Goal: Information Seeking & Learning: Learn about a topic

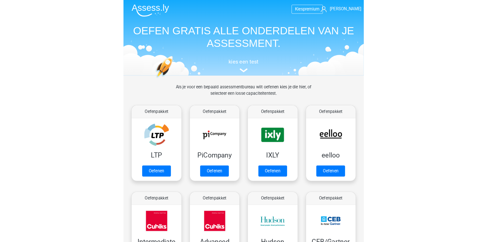
scroll to position [81, 0]
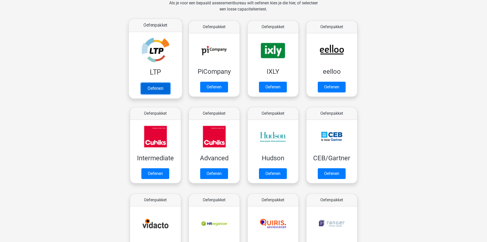
click at [151, 87] on link "Oefenen" at bounding box center [155, 88] width 29 height 11
drag, startPoint x: 486, startPoint y: 40, endPoint x: 487, endPoint y: 61, distance: 21.0
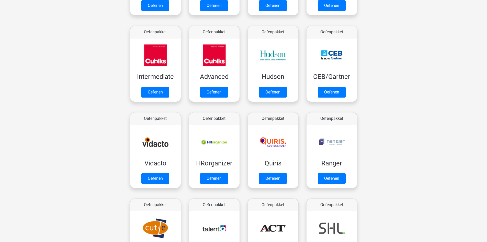
scroll to position [164, 0]
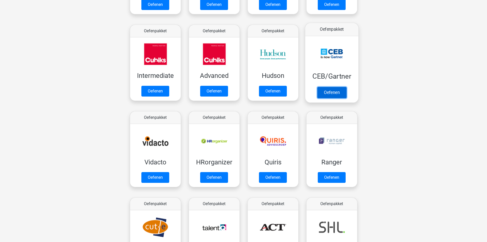
click at [233, 87] on link "Oefenen" at bounding box center [331, 92] width 29 height 11
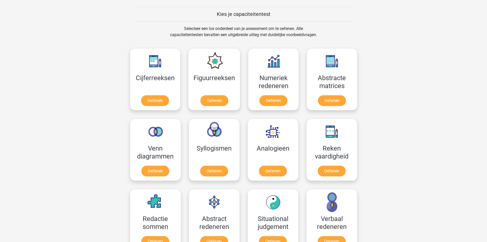
scroll to position [446, 0]
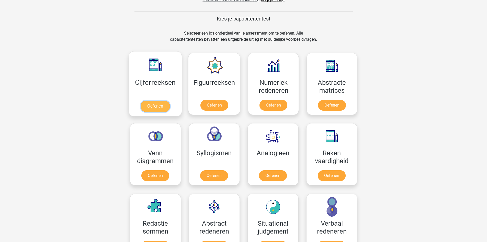
click at [152, 106] on link "Oefenen" at bounding box center [155, 105] width 29 height 11
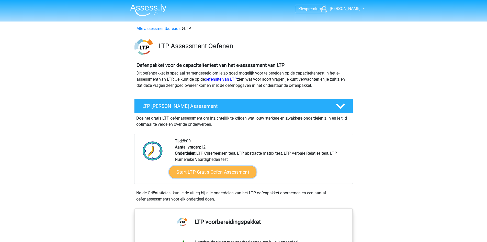
click at [214, 175] on link "Start LTP Gratis Oefen Assessment" at bounding box center [212, 172] width 87 height 12
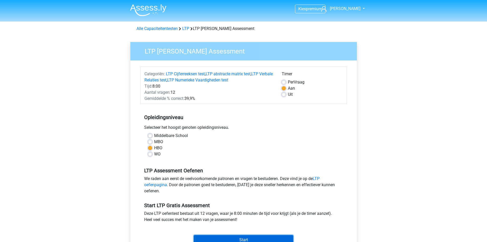
click at [268, 238] on input "Start" at bounding box center [243, 240] width 99 height 10
click at [154, 137] on label "Middelbare School" at bounding box center [171, 135] width 34 height 6
click at [151, 137] on input "Middelbare School" at bounding box center [150, 134] width 4 height 5
radio input "true"
click at [244, 238] on input "Start" at bounding box center [243, 240] width 99 height 10
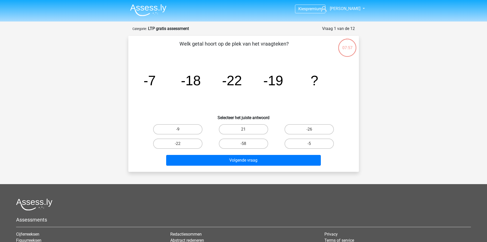
click at [272, 202] on div at bounding box center [243, 204] width 455 height 12
click at [307, 129] on label "-26" at bounding box center [309, 129] width 49 height 10
click at [309, 129] on input "-26" at bounding box center [310, 130] width 3 height 3
radio input "true"
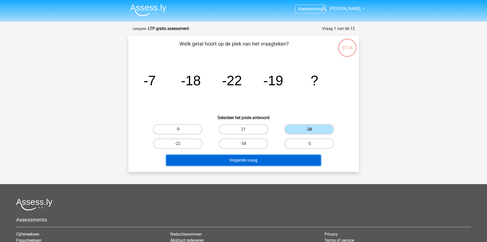
click at [270, 161] on button "Volgende vraag" at bounding box center [243, 160] width 155 height 11
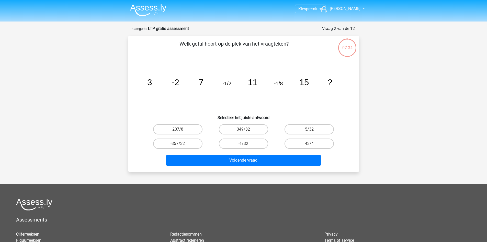
scroll to position [26, 0]
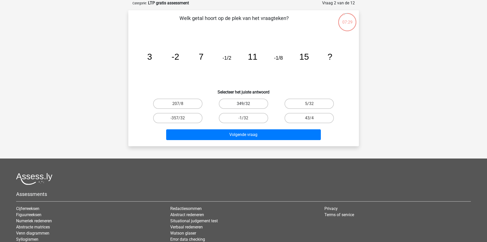
click at [242, 105] on label "349/32" at bounding box center [243, 103] width 49 height 10
click at [243, 105] on input "349/32" at bounding box center [244, 105] width 3 height 3
radio input "true"
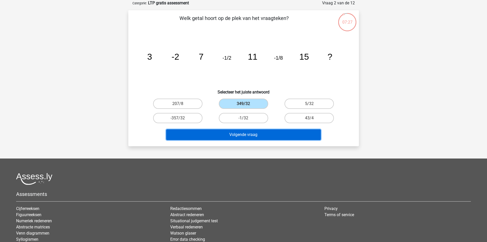
click at [235, 135] on button "Volgende vraag" at bounding box center [243, 134] width 155 height 11
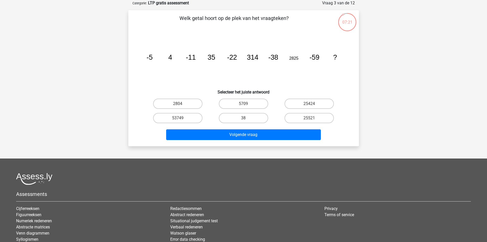
click at [210, 95] on div "Welk getal hoort op de plek van het vraagteken? image/svg+xml -5 4 -11 35 -22 3…" at bounding box center [243, 78] width 227 height 128
click at [185, 117] on label "53749" at bounding box center [177, 118] width 49 height 10
click at [181, 118] on input "53749" at bounding box center [179, 119] width 3 height 3
radio input "true"
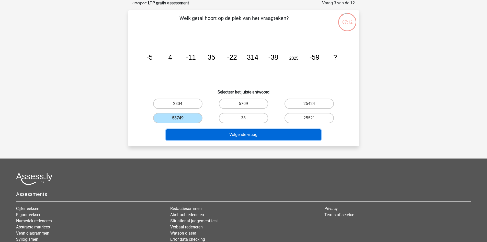
click at [219, 135] on button "Volgende vraag" at bounding box center [243, 134] width 155 height 11
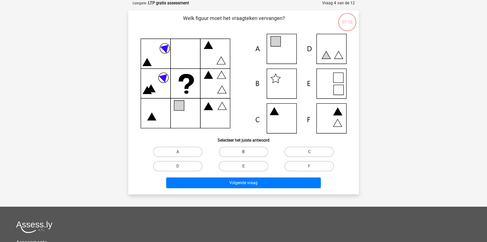
click at [242, 148] on label "B" at bounding box center [243, 151] width 49 height 10
click at [243, 152] on input "B" at bounding box center [244, 153] width 3 height 3
radio input "true"
click at [244, 188] on div "Volgende vraag" at bounding box center [243, 183] width 197 height 13
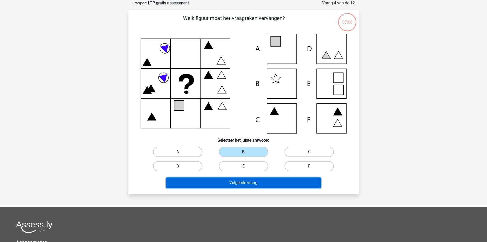
click at [244, 183] on button "Volgende vraag" at bounding box center [243, 182] width 155 height 11
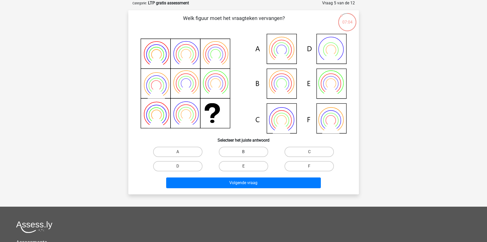
click at [253, 152] on label "B" at bounding box center [243, 151] width 49 height 10
click at [247, 152] on input "B" at bounding box center [244, 153] width 3 height 3
radio input "true"
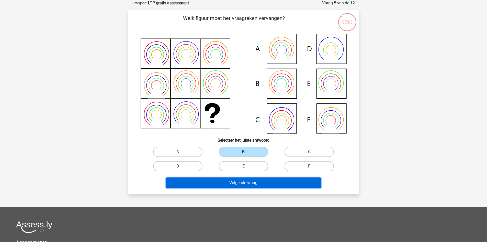
click at [253, 186] on button "Volgende vraag" at bounding box center [243, 182] width 155 height 11
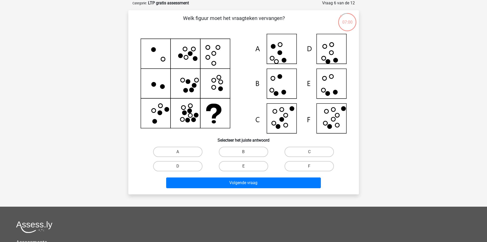
click at [265, 172] on div "E" at bounding box center [244, 166] width 66 height 14
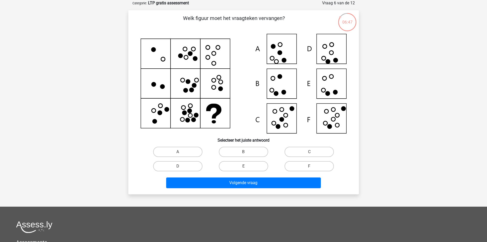
click at [265, 172] on div "E" at bounding box center [244, 166] width 66 height 14
click at [192, 165] on label "D" at bounding box center [177, 166] width 49 height 10
click at [181, 166] on input "D" at bounding box center [179, 167] width 3 height 3
radio input "true"
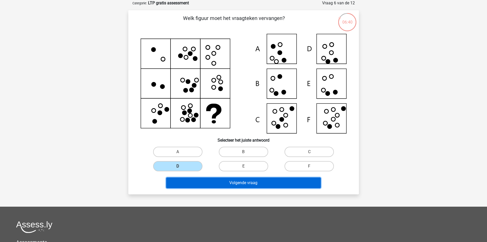
click at [204, 186] on button "Volgende vraag" at bounding box center [243, 182] width 155 height 11
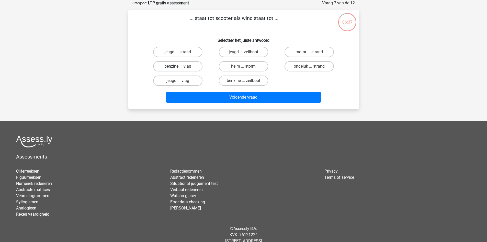
click at [186, 65] on label "benzine ... vlag" at bounding box center [177, 66] width 49 height 10
click at [181, 66] on input "benzine ... vlag" at bounding box center [179, 67] width 3 height 3
radio input "true"
click at [219, 91] on div "Volgende vraag" at bounding box center [244, 96] width 214 height 17
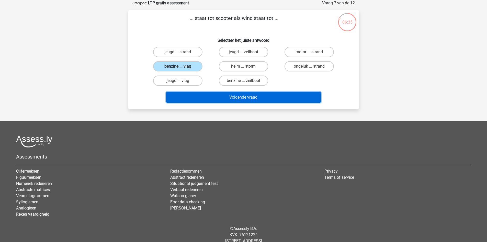
click at [219, 95] on button "Volgende vraag" at bounding box center [243, 97] width 155 height 11
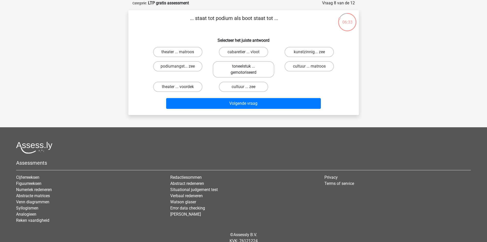
click at [246, 75] on label "toneelstuk ... gemotoriseerd" at bounding box center [244, 69] width 62 height 16
click at [246, 70] on input "toneelstuk ... gemotoriseerd" at bounding box center [244, 67] width 3 height 3
radio input "true"
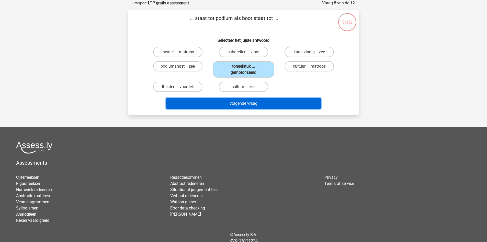
click at [236, 108] on button "Volgende vraag" at bounding box center [243, 103] width 155 height 11
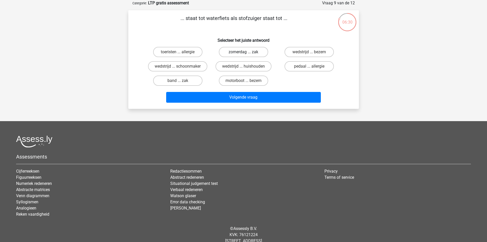
click at [241, 50] on label "zomerdag ... zak" at bounding box center [243, 52] width 49 height 10
click at [243, 52] on input "zomerdag ... zak" at bounding box center [244, 53] width 3 height 3
radio input "true"
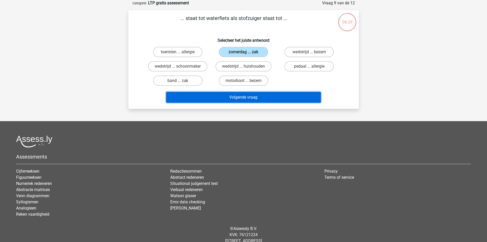
click at [234, 94] on button "Volgende vraag" at bounding box center [243, 97] width 155 height 11
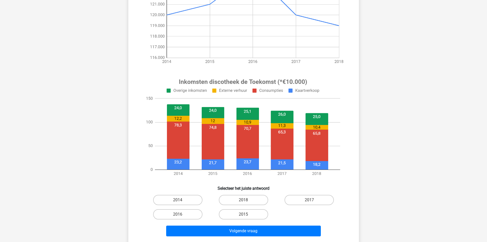
scroll to position [118, 0]
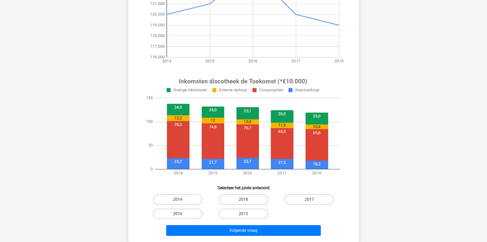
click at [178, 199] on input "2014" at bounding box center [179, 200] width 3 height 3
radio input "true"
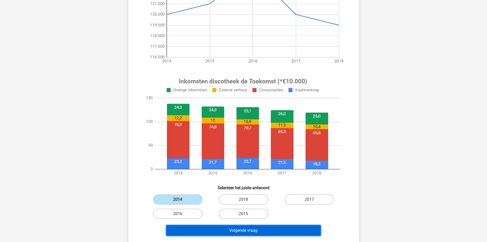
click at [214, 233] on button "Volgende vraag" at bounding box center [243, 230] width 155 height 11
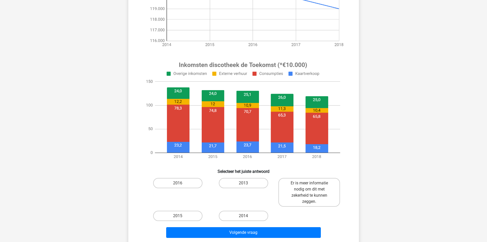
scroll to position [136, 0]
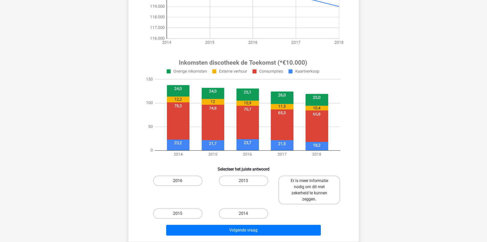
click at [184, 179] on label "2016" at bounding box center [177, 180] width 49 height 10
click at [181, 180] on input "2016" at bounding box center [179, 181] width 3 height 3
radio input "true"
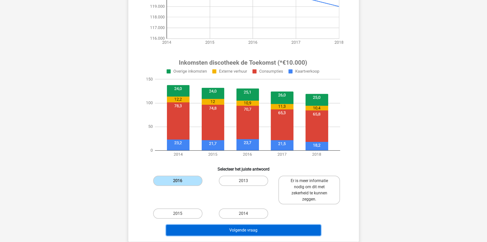
click at [222, 231] on button "Volgende vraag" at bounding box center [243, 229] width 155 height 11
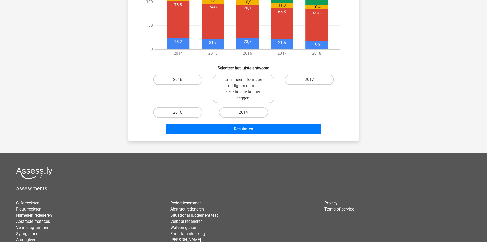
scroll to position [232, 0]
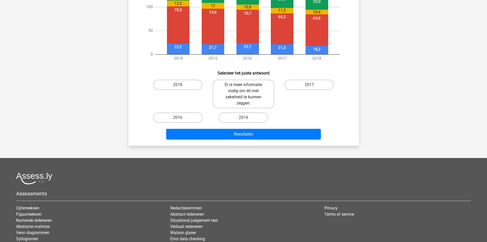
click at [240, 98] on label "Er is meer informatie nodig om dit met zekerheid te kunnen zeggen." at bounding box center [244, 94] width 62 height 29
click at [243, 88] on input "Er is meer informatie nodig om dit met zekerheid te kunnen zeggen." at bounding box center [244, 86] width 3 height 3
radio input "true"
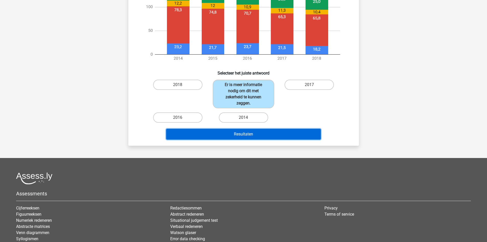
click at [251, 137] on button "Resultaten" at bounding box center [243, 134] width 155 height 11
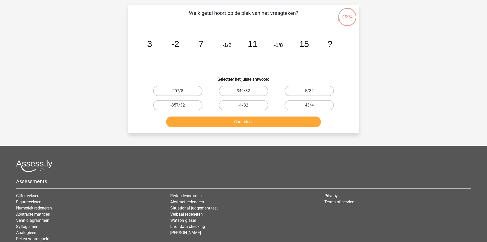
scroll to position [26, 0]
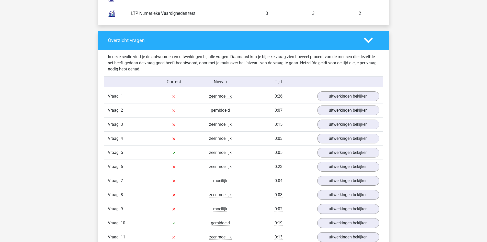
scroll to position [496, 0]
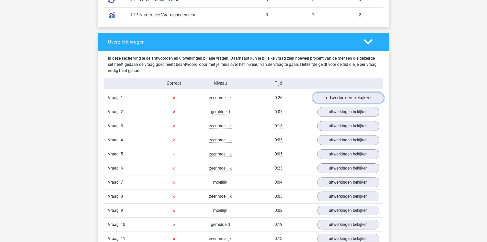
click at [355, 97] on link "uitwerkingen bekijken" at bounding box center [347, 97] width 71 height 11
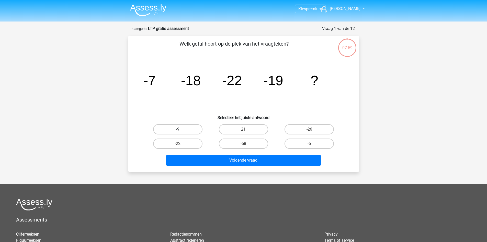
click at [180, 133] on label "-9" at bounding box center [177, 129] width 49 height 10
click at [180, 132] on input "-9" at bounding box center [179, 130] width 3 height 3
radio input "true"
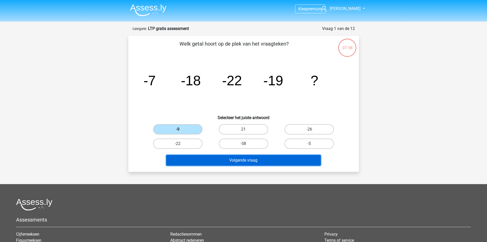
click at [243, 160] on button "Volgende vraag" at bounding box center [243, 160] width 155 height 11
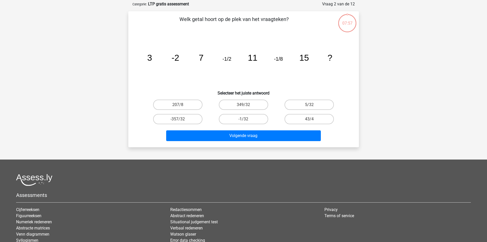
scroll to position [26, 0]
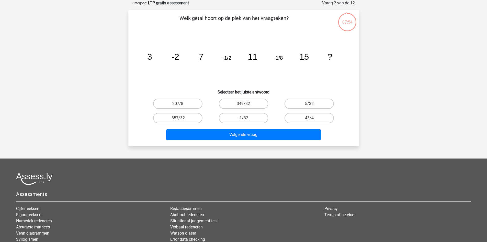
click at [302, 105] on label "5/32" at bounding box center [309, 103] width 49 height 10
click at [309, 105] on input "5/32" at bounding box center [310, 105] width 3 height 3
radio input "true"
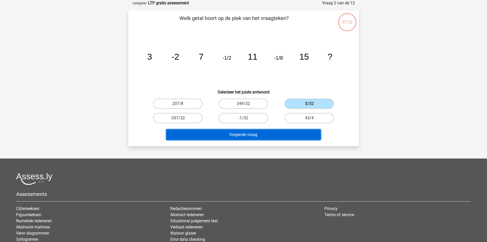
click at [249, 136] on button "Volgende vraag" at bounding box center [243, 134] width 155 height 11
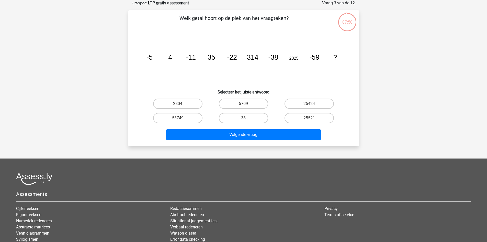
click at [246, 119] on input "38" at bounding box center [244, 119] width 3 height 3
radio input "true"
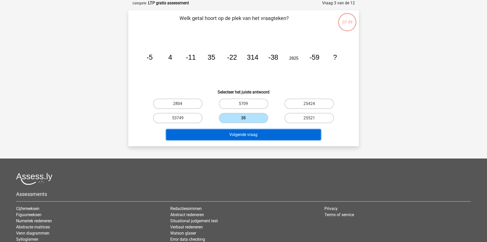
click at [247, 133] on button "Volgende vraag" at bounding box center [243, 134] width 155 height 11
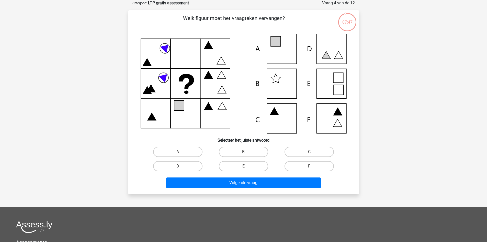
click at [179, 153] on input "A" at bounding box center [179, 153] width 3 height 3
radio input "true"
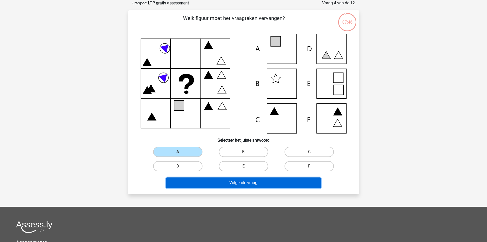
click at [247, 180] on button "Volgende vraag" at bounding box center [243, 182] width 155 height 11
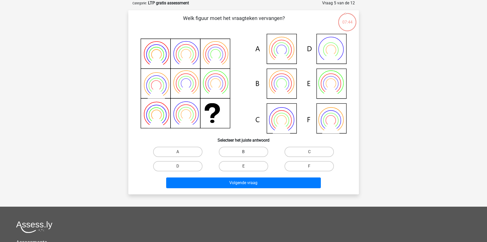
click at [240, 152] on label "B" at bounding box center [243, 151] width 49 height 10
click at [243, 152] on input "B" at bounding box center [244, 153] width 3 height 3
radio input "true"
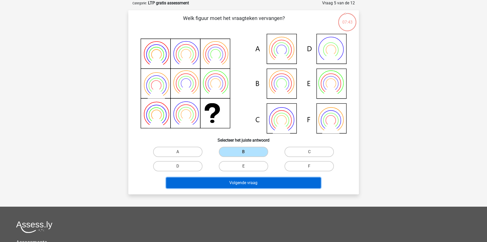
click at [242, 184] on button "Volgende vraag" at bounding box center [243, 182] width 155 height 11
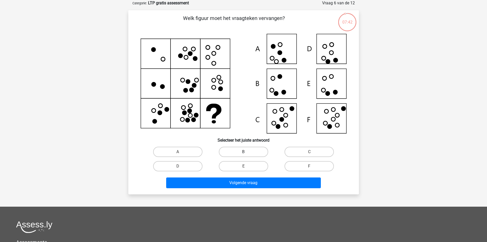
click at [248, 152] on label "B" at bounding box center [243, 151] width 49 height 10
click at [247, 152] on input "B" at bounding box center [244, 153] width 3 height 3
radio input "true"
click at [251, 173] on div "E" at bounding box center [244, 166] width 66 height 14
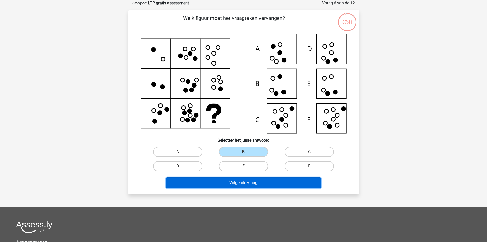
click at [249, 184] on button "Volgende vraag" at bounding box center [243, 182] width 155 height 11
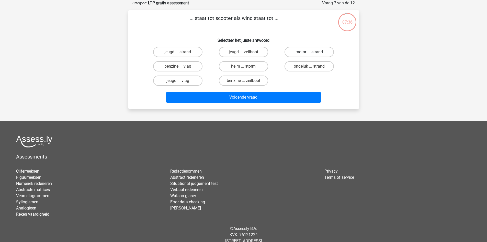
click at [309, 52] on label "motor ... strand" at bounding box center [309, 52] width 49 height 10
click at [309, 52] on input "motor ... strand" at bounding box center [310, 53] width 3 height 3
radio input "true"
click at [189, 50] on label "jeugd ... strand" at bounding box center [177, 52] width 49 height 10
click at [181, 52] on input "jeugd ... strand" at bounding box center [179, 53] width 3 height 3
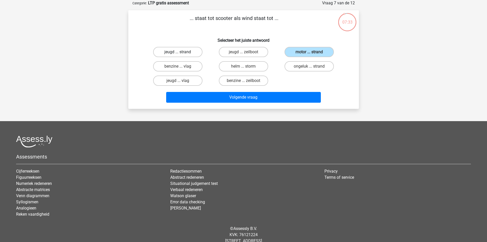
radio input "true"
click at [189, 50] on label "jeugd ... strand" at bounding box center [177, 52] width 49 height 10
click at [181, 52] on input "jeugd ... strand" at bounding box center [179, 53] width 3 height 3
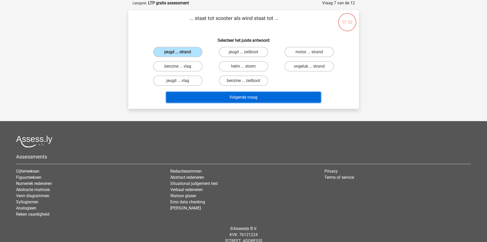
click at [235, 101] on button "Volgende vraag" at bounding box center [243, 97] width 155 height 11
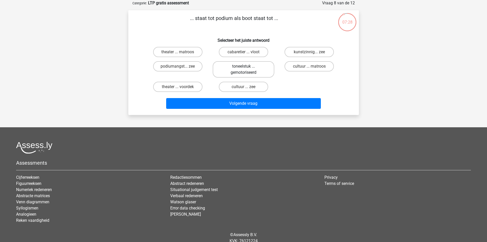
click at [249, 73] on label "toneelstuk ... gemotoriseerd" at bounding box center [244, 69] width 62 height 16
click at [247, 70] on input "toneelstuk ... gemotoriseerd" at bounding box center [244, 67] width 3 height 3
radio input "true"
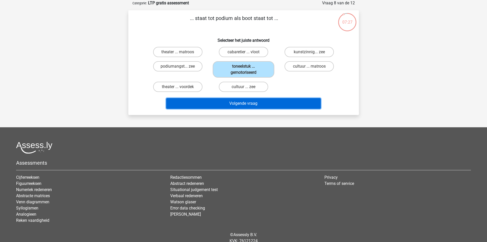
click at [251, 109] on button "Volgende vraag" at bounding box center [243, 103] width 155 height 11
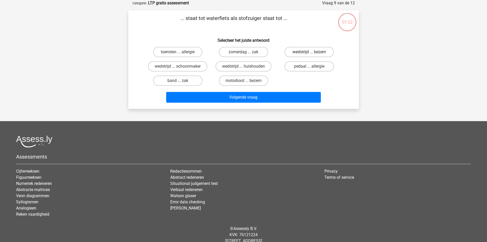
click at [304, 54] on label "wedstrijd ... bezem" at bounding box center [309, 52] width 49 height 10
click at [309, 54] on input "wedstrijd ... bezem" at bounding box center [310, 53] width 3 height 3
radio input "true"
click at [248, 85] on label "motorboot ... bezem" at bounding box center [243, 80] width 49 height 10
click at [247, 84] on input "motorboot ... bezem" at bounding box center [244, 82] width 3 height 3
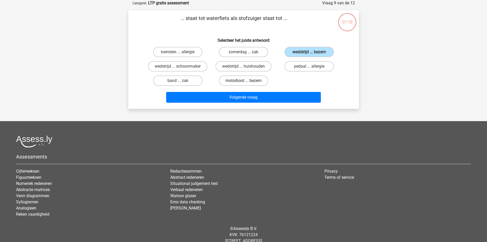
radio input "true"
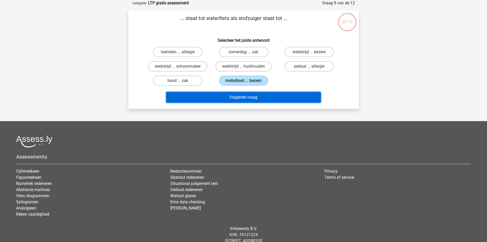
click at [249, 99] on button "Volgende vraag" at bounding box center [243, 97] width 155 height 11
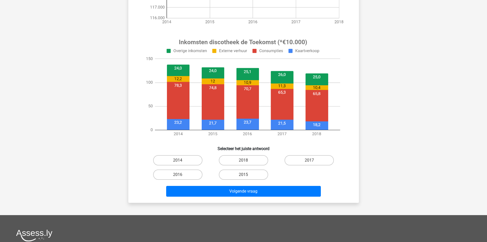
scroll to position [157, 0]
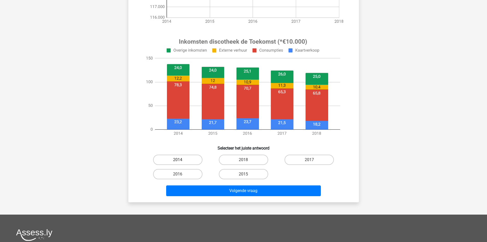
click at [185, 162] on label "2014" at bounding box center [177, 159] width 49 height 10
click at [181, 162] on input "2014" at bounding box center [179, 161] width 3 height 3
radio input "true"
click at [213, 201] on div "In welk jaar was het procentuele aandeel van consumpties in de inkomsten van di…" at bounding box center [243, 40] width 231 height 323
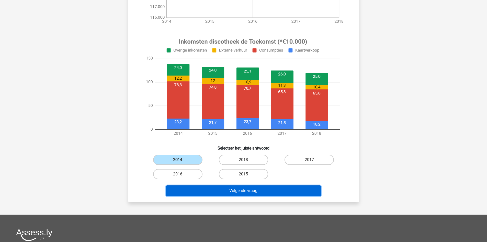
click at [216, 193] on button "Volgende vraag" at bounding box center [243, 190] width 155 height 11
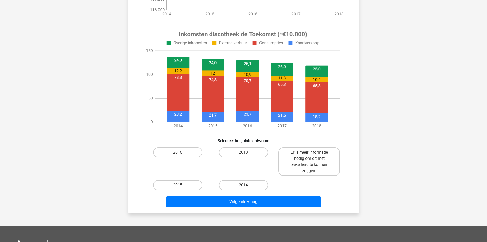
scroll to position [166, 0]
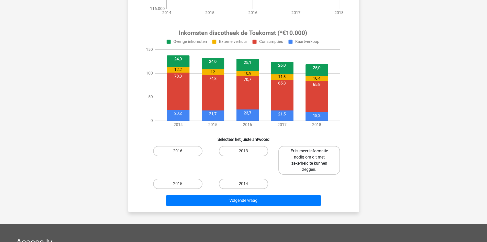
click at [315, 163] on label "Er is meer informatie nodig om dit met zekerheid te kunnen zeggen." at bounding box center [309, 160] width 62 height 29
click at [313, 154] on input "Er is meer informatie nodig om dit met zekerheid te kunnen zeggen." at bounding box center [310, 152] width 3 height 3
radio input "true"
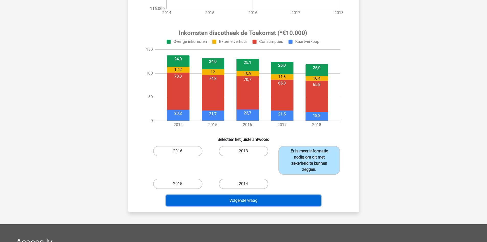
click at [286, 200] on button "Volgende vraag" at bounding box center [243, 200] width 155 height 11
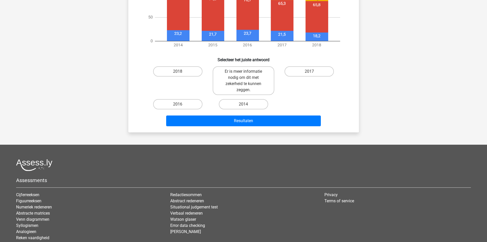
scroll to position [246, 0]
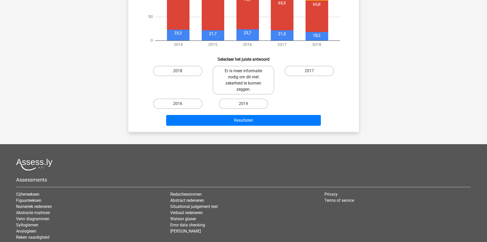
click at [243, 81] on label "Er is meer informatie nodig om dit met zekerheid te kunnen zeggen." at bounding box center [244, 80] width 62 height 29
click at [243, 74] on input "Er is meer informatie nodig om dit met zekerheid te kunnen zeggen." at bounding box center [244, 72] width 3 height 3
radio input "true"
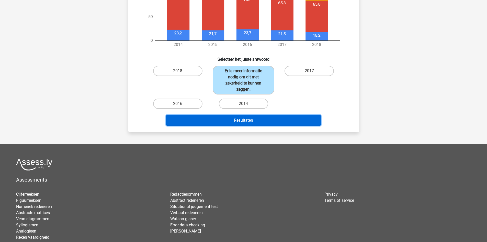
click at [271, 119] on button "Resultaten" at bounding box center [243, 120] width 155 height 11
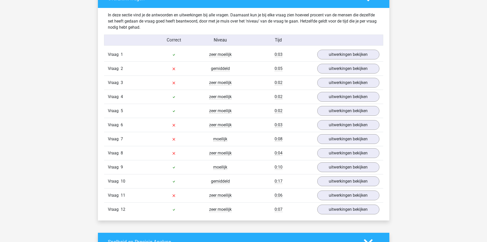
scroll to position [536, 0]
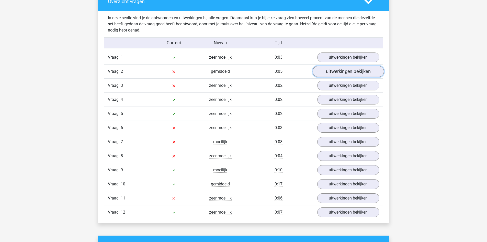
click at [359, 73] on link "uitwerkingen bekijken" at bounding box center [347, 71] width 71 height 11
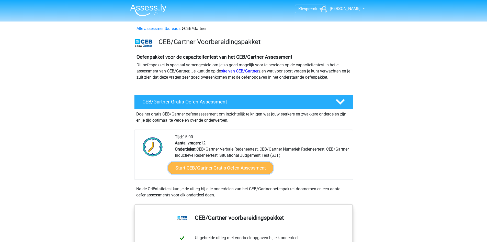
click at [193, 167] on link "Start CEB/Gartner Gratis Oefen Assessment" at bounding box center [220, 168] width 105 height 12
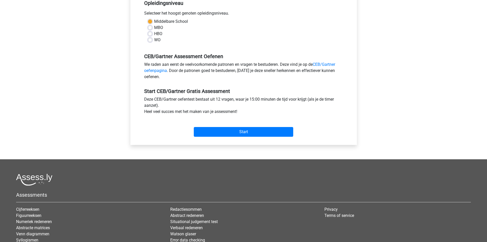
scroll to position [118, 0]
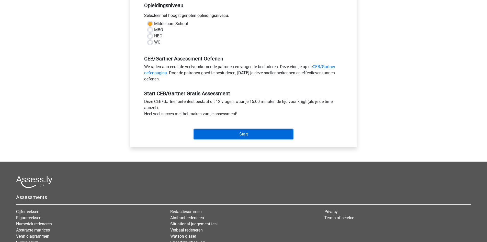
click at [256, 129] on input "Start" at bounding box center [243, 134] width 99 height 10
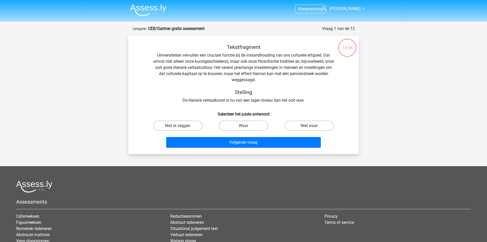
click at [256, 129] on label "Waar" at bounding box center [243, 125] width 49 height 10
click at [247, 129] on input "Waar" at bounding box center [244, 127] width 3 height 3
radio input "true"
click at [310, 127] on input "Niet waar" at bounding box center [310, 127] width 3 height 3
radio input "true"
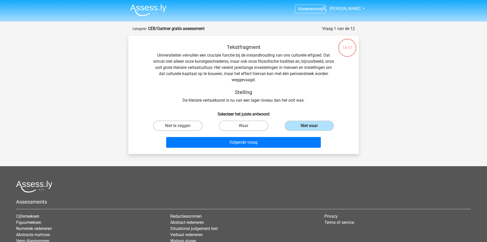
click at [290, 136] on div "Volgende vraag" at bounding box center [244, 141] width 214 height 17
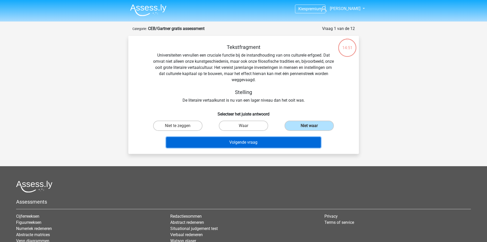
click at [287, 143] on button "Volgende vraag" at bounding box center [243, 142] width 155 height 11
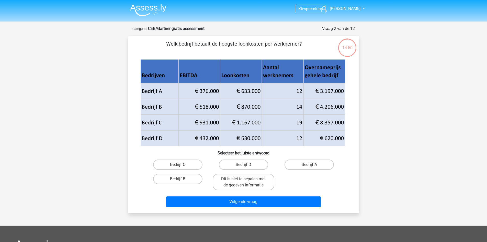
scroll to position [26, 0]
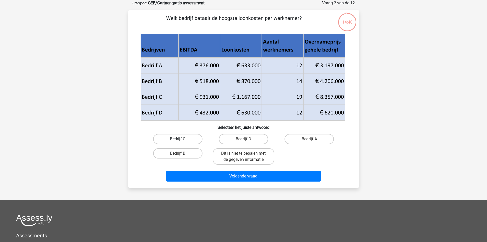
click at [181, 143] on label "Bedrijf C" at bounding box center [177, 139] width 49 height 10
click at [181, 142] on input "Bedrijf C" at bounding box center [179, 140] width 3 height 3
radio input "true"
click at [231, 186] on div "Welk bedrijf betaalt de hoogste loonkosten per werknemer? Selecteer het juiste …" at bounding box center [243, 98] width 231 height 177
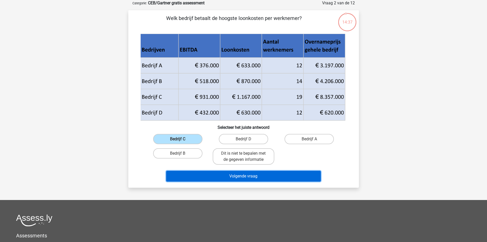
click at [230, 177] on button "Volgende vraag" at bounding box center [243, 176] width 155 height 11
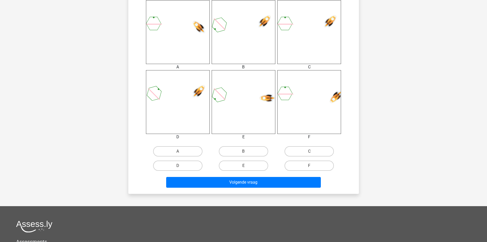
scroll to position [222, 0]
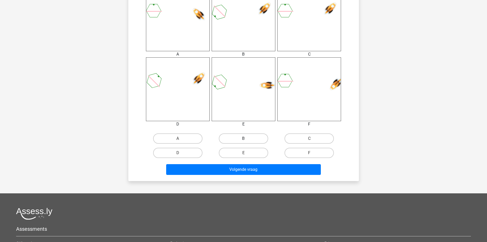
click at [250, 140] on label "B" at bounding box center [243, 138] width 49 height 10
click at [247, 140] on input "B" at bounding box center [244, 139] width 3 height 3
radio input "true"
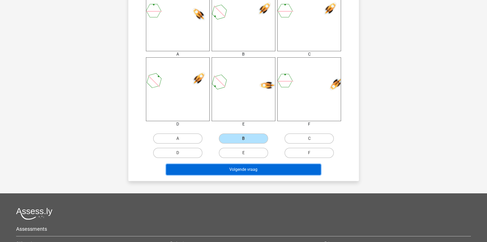
click at [256, 171] on button "Volgende vraag" at bounding box center [243, 169] width 155 height 11
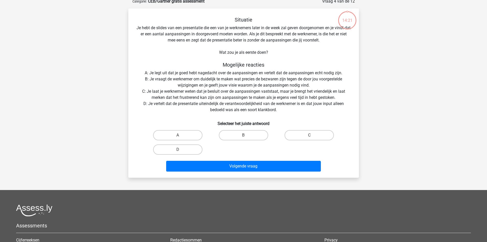
scroll to position [26, 0]
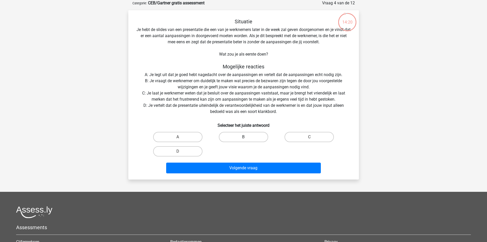
click at [249, 137] on label "B" at bounding box center [243, 137] width 49 height 10
click at [247, 137] on input "B" at bounding box center [244, 138] width 3 height 3
radio input "true"
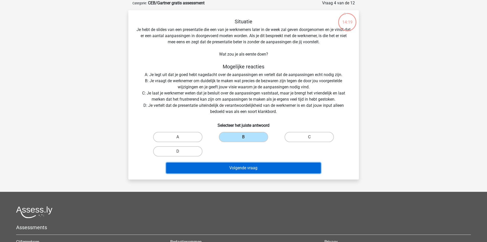
click at [253, 171] on button "Volgende vraag" at bounding box center [243, 167] width 155 height 11
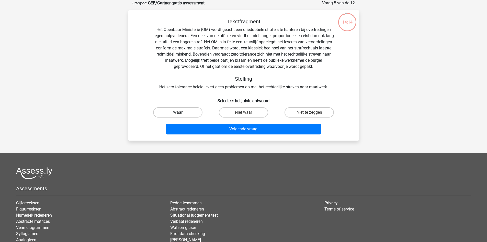
click at [193, 116] on label "Waar" at bounding box center [177, 112] width 49 height 10
click at [181, 116] on input "Waar" at bounding box center [179, 113] width 3 height 3
radio input "true"
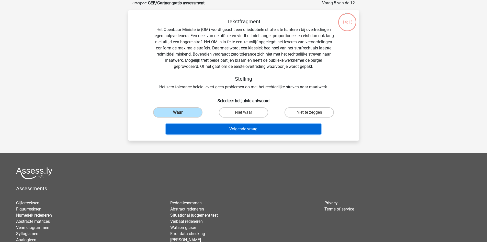
click at [238, 130] on button "Volgende vraag" at bounding box center [243, 128] width 155 height 11
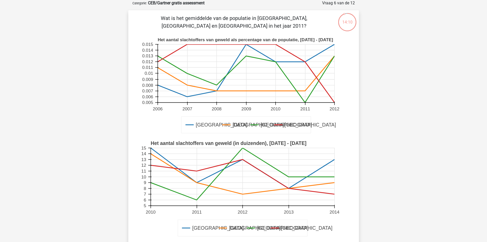
drag, startPoint x: 472, startPoint y: 54, endPoint x: 471, endPoint y: 79, distance: 25.3
click at [471, 79] on div "Kies premium arnaud arnaud.van.molhem1@gmail.com" at bounding box center [243, 210] width 487 height 473
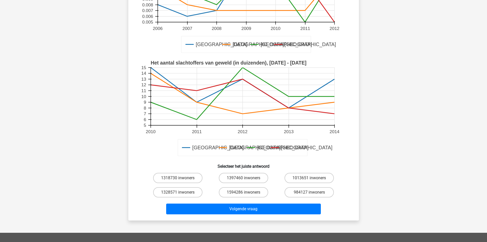
scroll to position [106, 0]
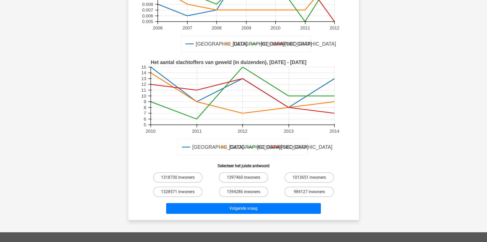
click at [180, 180] on input "1318730 inwoners" at bounding box center [179, 178] width 3 height 3
radio input "true"
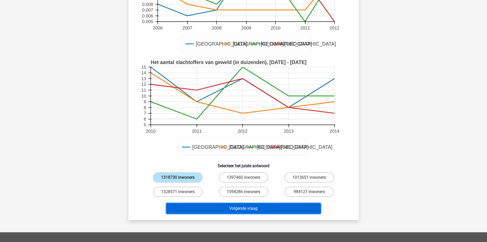
click at [233, 207] on button "Volgende vraag" at bounding box center [243, 208] width 155 height 11
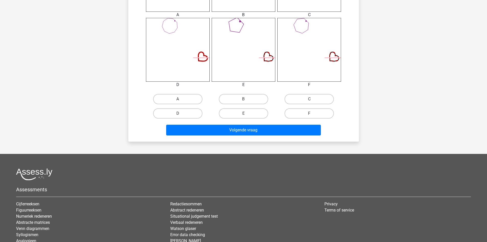
scroll to position [267, 0]
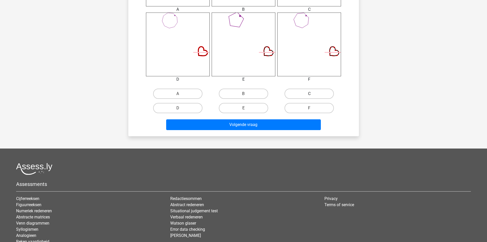
click at [301, 97] on label "C" at bounding box center [309, 93] width 49 height 10
click at [309, 97] on input "C" at bounding box center [310, 95] width 3 height 3
radio input "true"
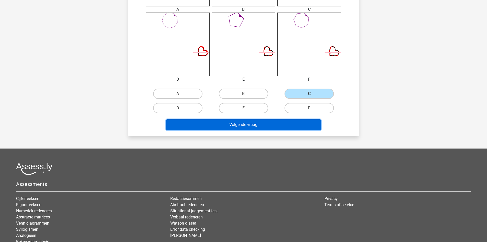
click at [279, 125] on button "Volgende vraag" at bounding box center [243, 124] width 155 height 11
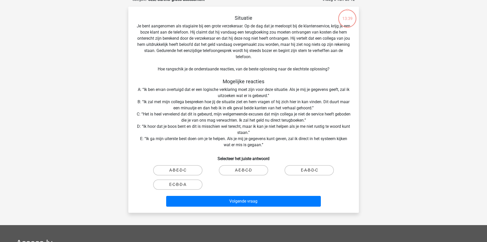
scroll to position [26, 0]
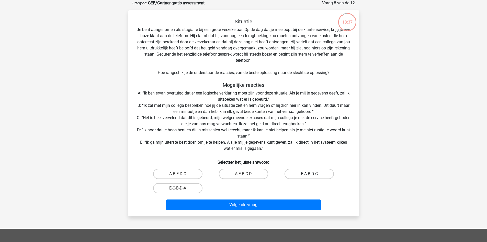
click at [293, 173] on label "E-A-B-D-C" at bounding box center [309, 173] width 49 height 10
click at [309, 174] on input "E-A-B-D-C" at bounding box center [310, 175] width 3 height 3
radio input "true"
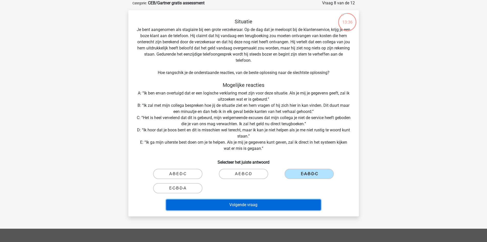
click at [279, 204] on button "Volgende vraag" at bounding box center [243, 204] width 155 height 11
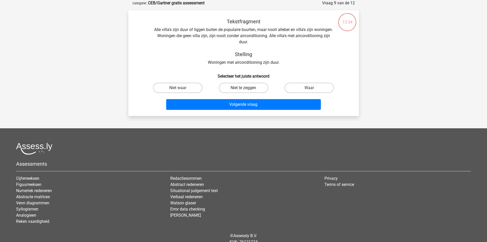
click at [247, 84] on label "Niet te zeggen" at bounding box center [243, 88] width 49 height 10
click at [247, 88] on input "Niet te zeggen" at bounding box center [244, 89] width 3 height 3
radio input "true"
click at [247, 110] on div "Volgende vraag" at bounding box center [243, 105] width 197 height 13
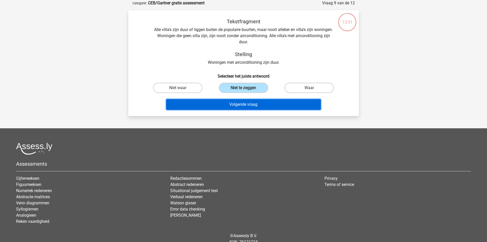
click at [248, 106] on button "Volgende vraag" at bounding box center [243, 104] width 155 height 11
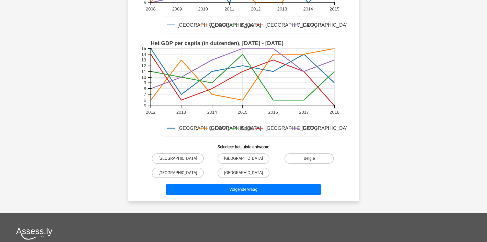
scroll to position [143, 0]
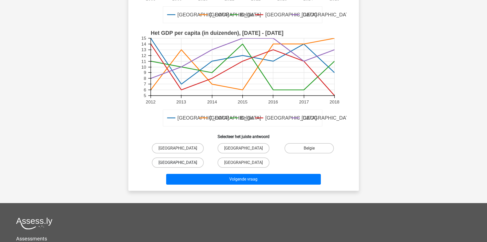
click at [176, 160] on label "Luxemburg" at bounding box center [178, 162] width 52 height 10
click at [178, 162] on input "Luxemburg" at bounding box center [179, 163] width 3 height 3
radio input "true"
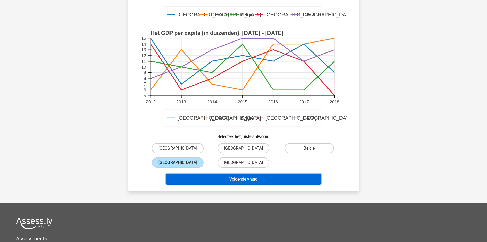
click at [214, 174] on button "Volgende vraag" at bounding box center [243, 179] width 155 height 11
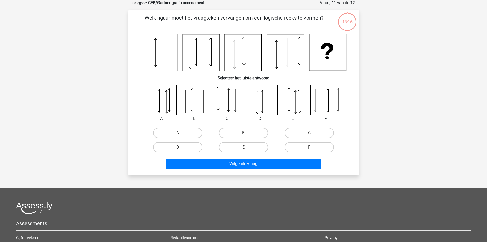
scroll to position [26, 0]
click at [247, 131] on label "B" at bounding box center [243, 133] width 49 height 10
click at [247, 133] on input "B" at bounding box center [244, 134] width 3 height 3
radio input "true"
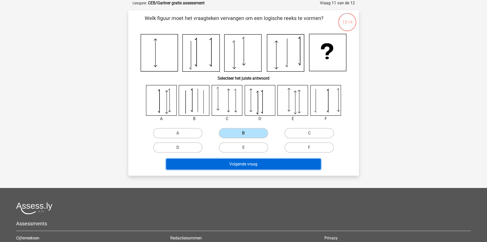
click at [242, 161] on button "Volgende vraag" at bounding box center [243, 164] width 155 height 11
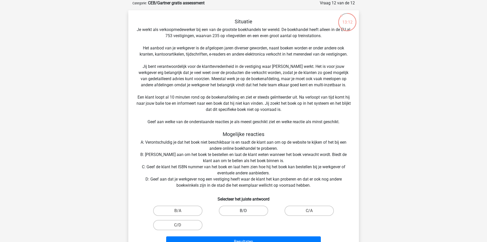
click at [247, 211] on label "B/D" at bounding box center [243, 210] width 49 height 10
click at [247, 211] on input "B/D" at bounding box center [244, 211] width 3 height 3
radio input "true"
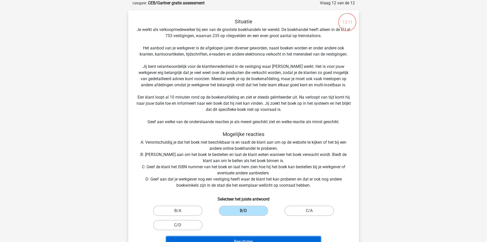
click at [248, 237] on button "Resultaten" at bounding box center [243, 241] width 155 height 11
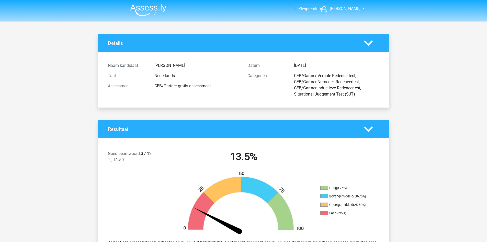
drag, startPoint x: 487, startPoint y: 25, endPoint x: 464, endPoint y: 95, distance: 73.6
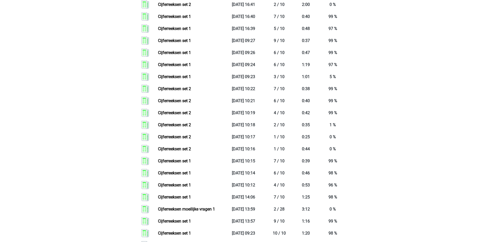
scroll to position [478, 0]
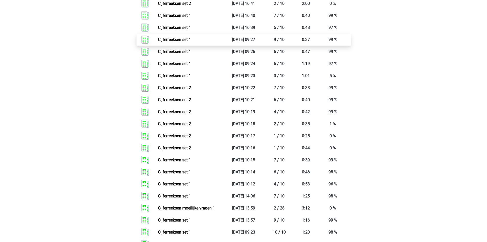
click at [191, 42] on link "Cijferreeksen set 1" at bounding box center [174, 39] width 33 height 5
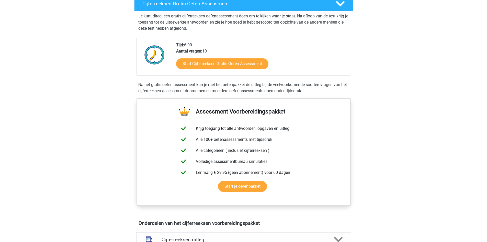
scroll to position [104, 0]
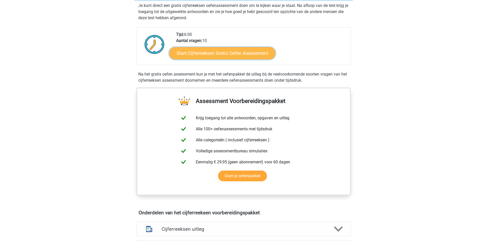
click at [239, 59] on link "Start Cijferreeksen Gratis Oefen Assessment" at bounding box center [222, 53] width 106 height 12
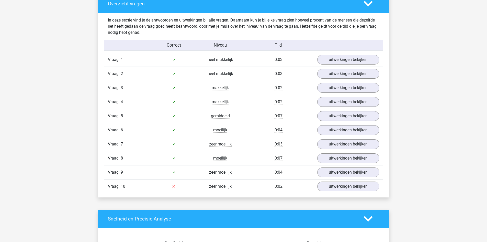
scroll to position [388, 0]
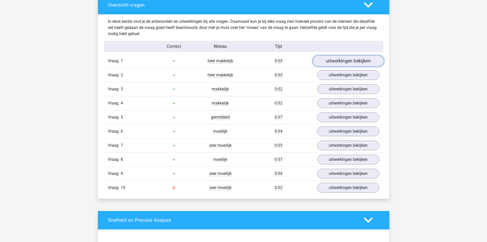
click at [330, 60] on link "uitwerkingen bekijken" at bounding box center [347, 60] width 71 height 11
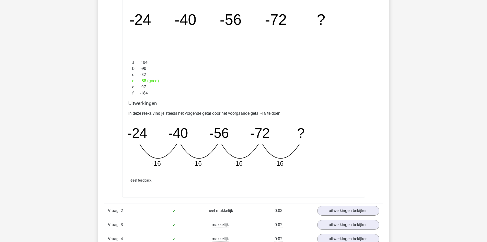
scroll to position [475, 0]
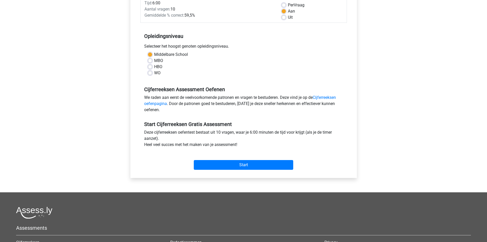
scroll to position [88, 0]
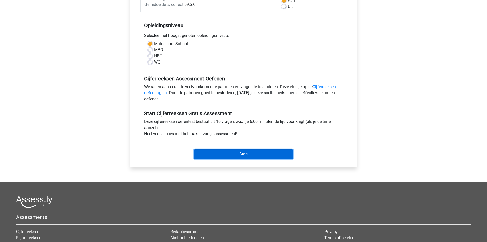
click at [266, 153] on input "Start" at bounding box center [243, 154] width 99 height 10
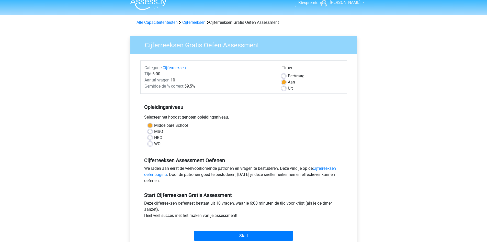
scroll to position [9, 0]
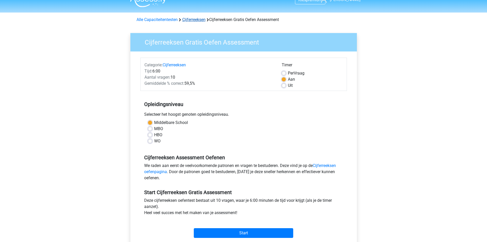
click at [189, 21] on link "Cijferreeksen" at bounding box center [193, 19] width 23 height 5
click at [154, 133] on label "HBO" at bounding box center [158, 135] width 8 height 6
click at [150, 133] on input "HBO" at bounding box center [150, 134] width 4 height 5
radio input "true"
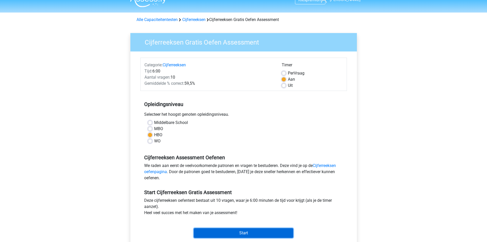
click at [234, 234] on input "Start" at bounding box center [243, 233] width 99 height 10
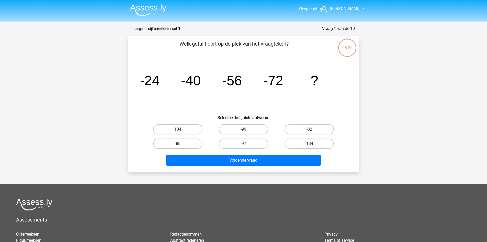
click at [196, 142] on label "-88" at bounding box center [177, 143] width 49 height 10
click at [181, 143] on input "-88" at bounding box center [179, 144] width 3 height 3
radio input "true"
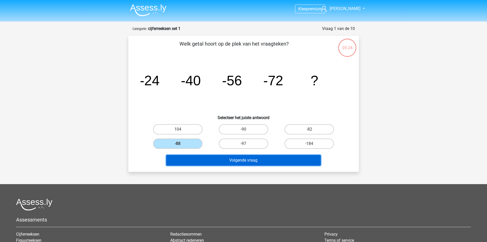
click at [226, 160] on button "Volgende vraag" at bounding box center [243, 160] width 155 height 11
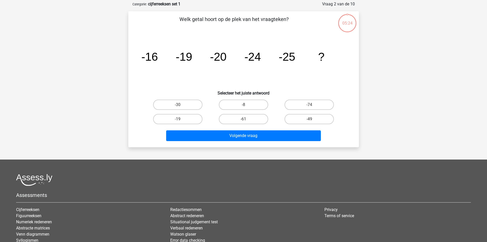
scroll to position [26, 0]
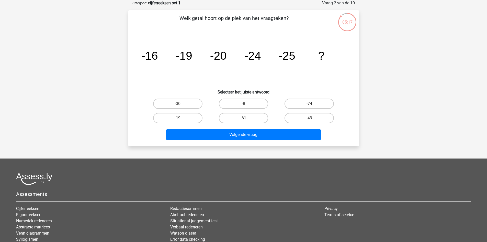
click at [178, 105] on input "-30" at bounding box center [179, 105] width 3 height 3
radio input "true"
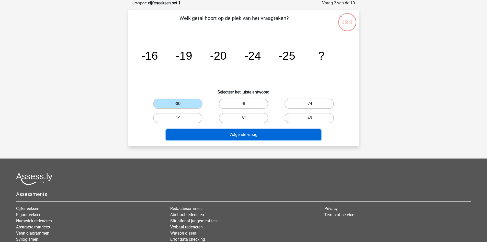
click at [223, 134] on button "Volgende vraag" at bounding box center [243, 134] width 155 height 11
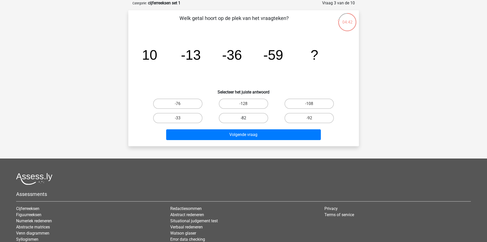
click at [241, 117] on label "-82" at bounding box center [243, 118] width 49 height 10
click at [243, 118] on input "-82" at bounding box center [244, 119] width 3 height 3
radio input "true"
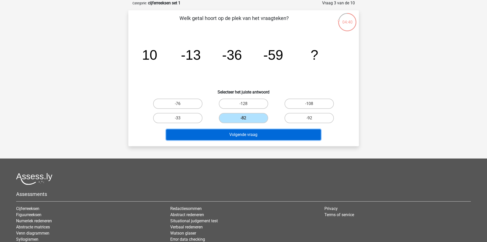
click at [243, 135] on button "Volgende vraag" at bounding box center [243, 134] width 155 height 11
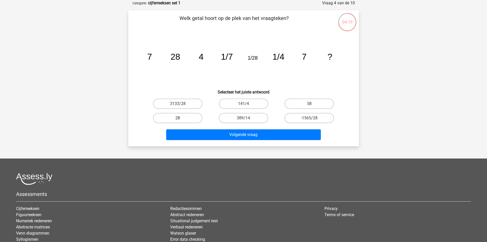
click at [182, 119] on label "28" at bounding box center [177, 118] width 49 height 10
click at [181, 119] on input "28" at bounding box center [179, 119] width 3 height 3
radio input "true"
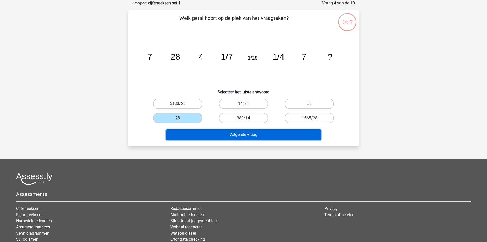
click at [233, 134] on button "Volgende vraag" at bounding box center [243, 134] width 155 height 11
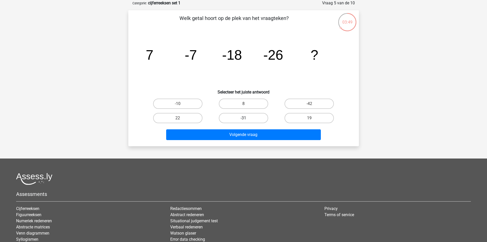
click at [247, 117] on label "-31" at bounding box center [243, 118] width 49 height 10
click at [247, 118] on input "-31" at bounding box center [244, 119] width 3 height 3
radio input "true"
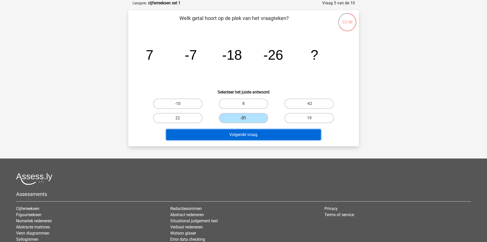
click at [254, 135] on button "Volgende vraag" at bounding box center [243, 134] width 155 height 11
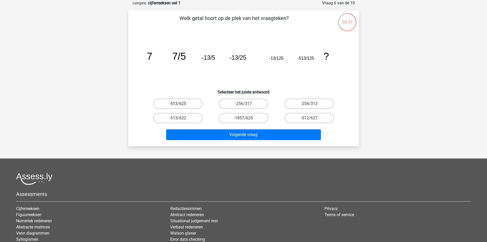
click at [184, 105] on label "-513/625" at bounding box center [177, 103] width 49 height 10
click at [181, 105] on input "-513/625" at bounding box center [179, 105] width 3 height 3
radio input "true"
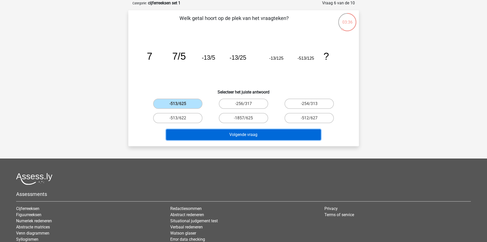
click at [239, 133] on button "Volgende vraag" at bounding box center [243, 134] width 155 height 11
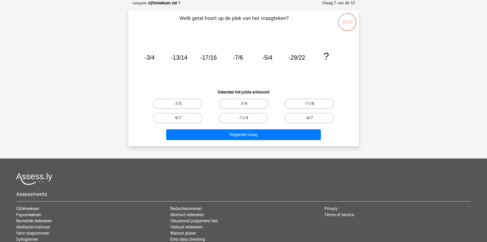
click at [186, 101] on label "-7/5" at bounding box center [177, 103] width 49 height 10
click at [181, 104] on input "-7/5" at bounding box center [179, 105] width 3 height 3
radio input "true"
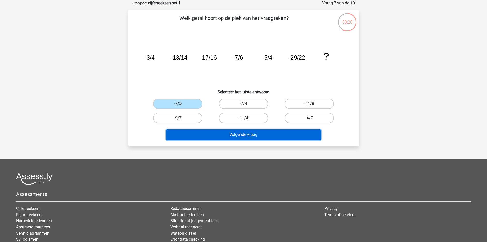
click at [249, 130] on button "Volgende vraag" at bounding box center [243, 134] width 155 height 11
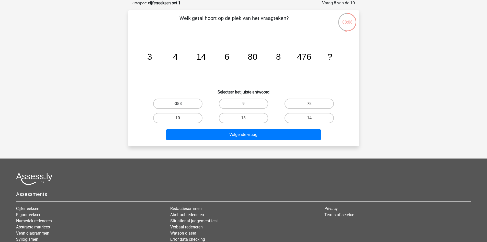
click at [177, 107] on label "-388" at bounding box center [177, 103] width 49 height 10
click at [178, 107] on input "-388" at bounding box center [179, 105] width 3 height 3
radio input "true"
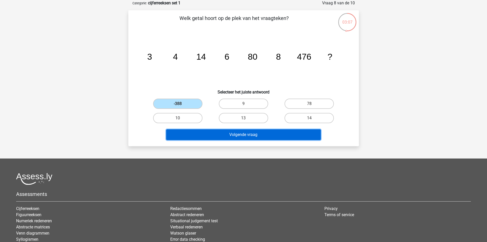
click at [229, 129] on button "Volgende vraag" at bounding box center [243, 134] width 155 height 11
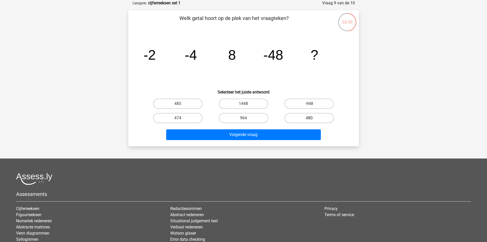
click at [303, 117] on label "480" at bounding box center [309, 118] width 49 height 10
click at [309, 118] on input "480" at bounding box center [310, 119] width 3 height 3
radio input "true"
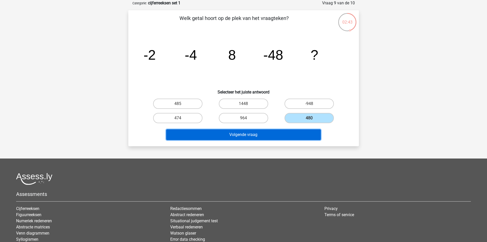
click at [266, 135] on button "Volgende vraag" at bounding box center [243, 134] width 155 height 11
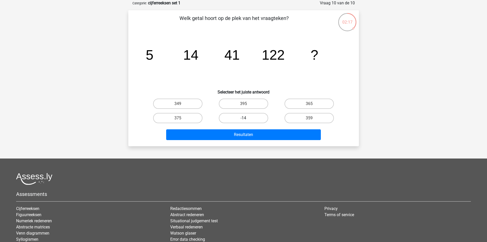
click at [241, 117] on label "-14" at bounding box center [243, 118] width 49 height 10
click at [243, 118] on input "-14" at bounding box center [244, 119] width 3 height 3
radio input "true"
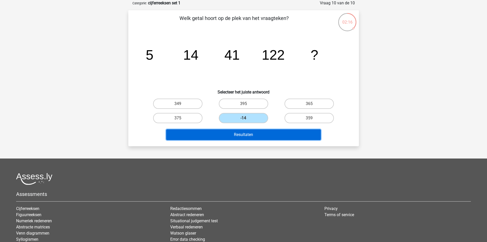
click at [266, 133] on button "Resultaten" at bounding box center [243, 134] width 155 height 11
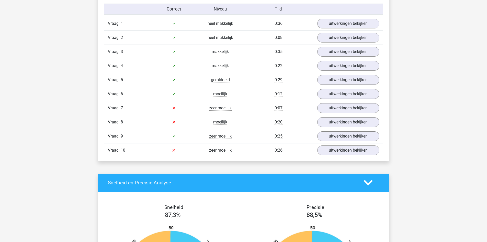
scroll to position [429, 0]
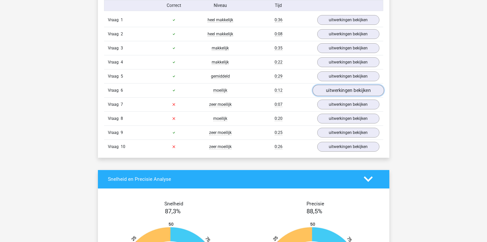
click at [352, 89] on link "uitwerkingen bekijken" at bounding box center [347, 90] width 71 height 11
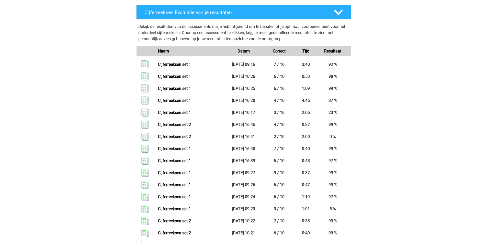
scroll to position [356, 0]
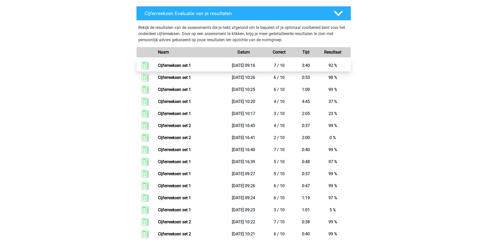
click at [191, 68] on link "Cijferreeksen set 1" at bounding box center [174, 65] width 33 height 5
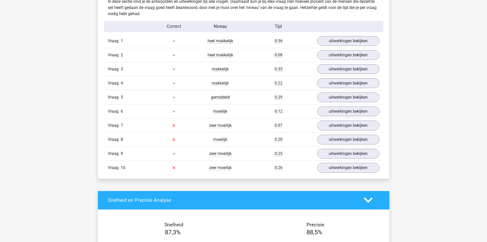
scroll to position [411, 0]
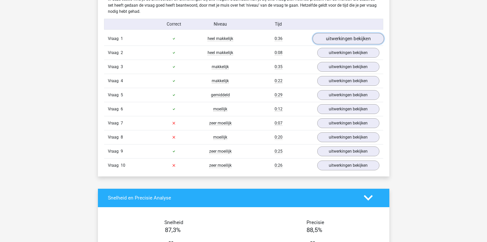
click at [348, 41] on link "uitwerkingen bekijken" at bounding box center [347, 38] width 71 height 11
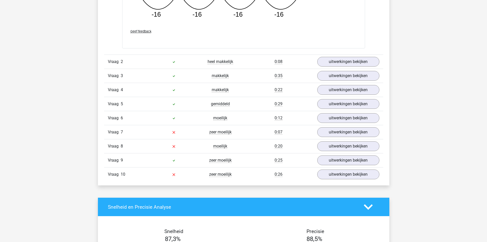
scroll to position [628, 0]
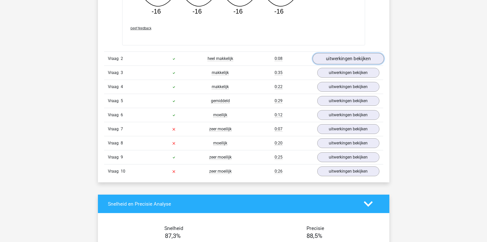
click at [351, 58] on link "uitwerkingen bekijken" at bounding box center [347, 58] width 71 height 11
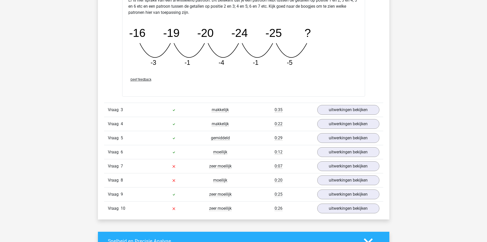
scroll to position [820, 0]
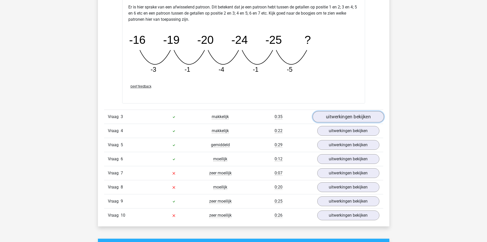
click at [360, 117] on link "uitwerkingen bekijken" at bounding box center [347, 116] width 71 height 11
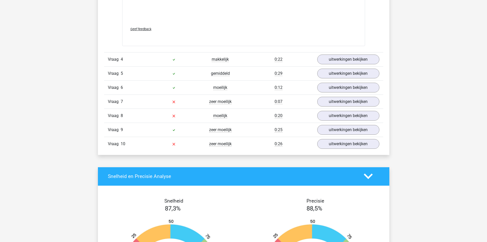
scroll to position [1200, 0]
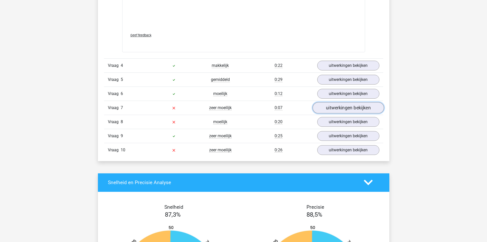
click at [347, 104] on link "uitwerkingen bekijken" at bounding box center [347, 107] width 71 height 11
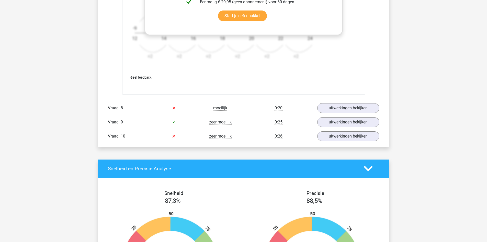
scroll to position [1527, 0]
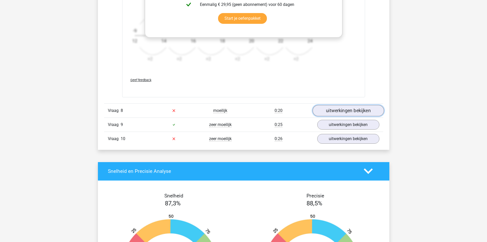
click at [345, 114] on link "uitwerkingen bekijken" at bounding box center [347, 110] width 71 height 11
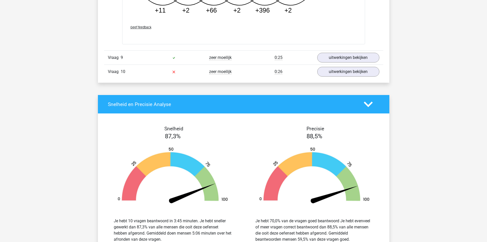
scroll to position [1840, 0]
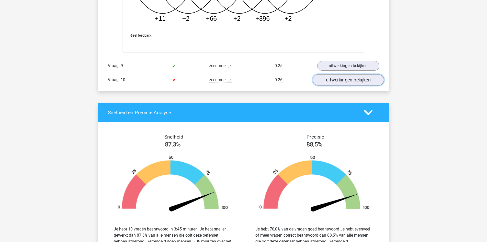
click at [337, 74] on link "uitwerkingen bekijken" at bounding box center [347, 79] width 71 height 11
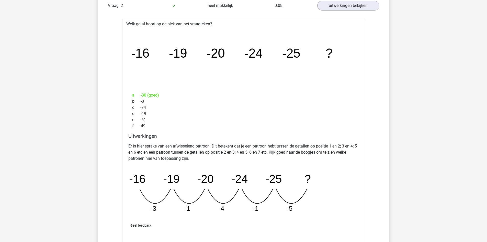
scroll to position [669, 0]
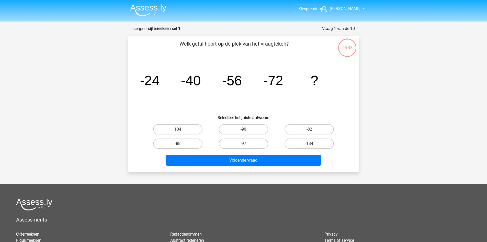
drag, startPoint x: 191, startPoint y: 142, endPoint x: 172, endPoint y: 147, distance: 19.5
click at [172, 147] on label "-88" at bounding box center [177, 143] width 49 height 10
click at [178, 147] on input "-88" at bounding box center [179, 144] width 3 height 3
radio input "true"
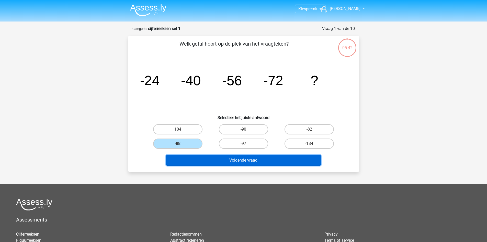
click at [210, 159] on button "Volgende vraag" at bounding box center [243, 160] width 155 height 11
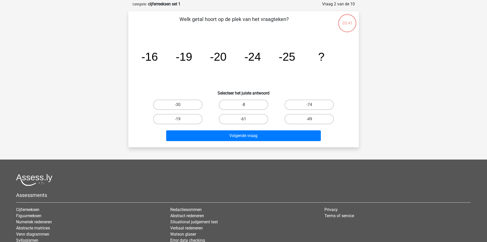
scroll to position [26, 0]
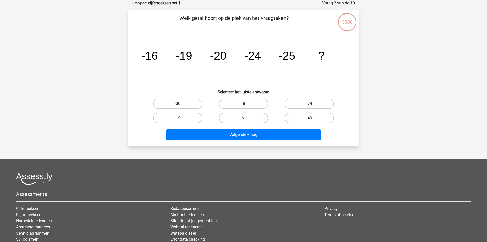
click at [180, 108] on label "-30" at bounding box center [177, 103] width 49 height 10
click at [180, 107] on input "-30" at bounding box center [179, 105] width 3 height 3
radio input "true"
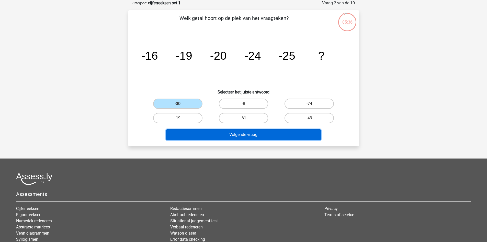
click at [232, 134] on button "Volgende vraag" at bounding box center [243, 134] width 155 height 11
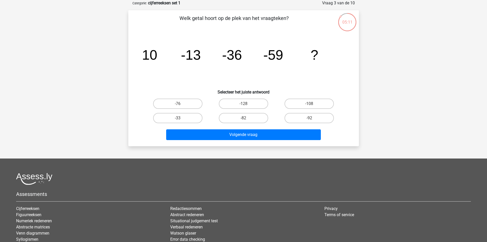
click at [243, 119] on input "-82" at bounding box center [244, 119] width 3 height 3
radio input "true"
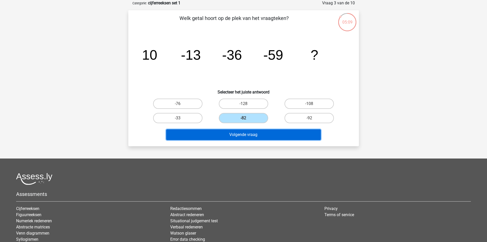
click at [251, 133] on button "Volgende vraag" at bounding box center [243, 134] width 155 height 11
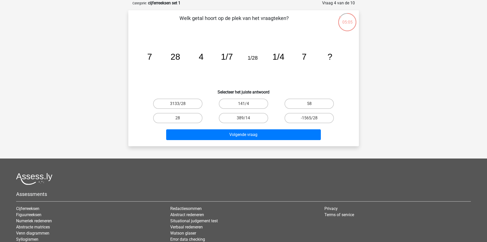
click at [189, 112] on div "28" at bounding box center [178, 118] width 66 height 14
click at [190, 118] on label "28" at bounding box center [177, 118] width 49 height 10
click at [181, 118] on input "28" at bounding box center [179, 119] width 3 height 3
radio input "true"
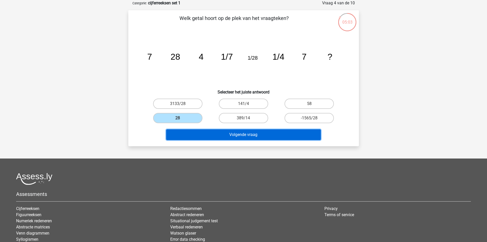
click at [219, 135] on button "Volgende vraag" at bounding box center [243, 134] width 155 height 11
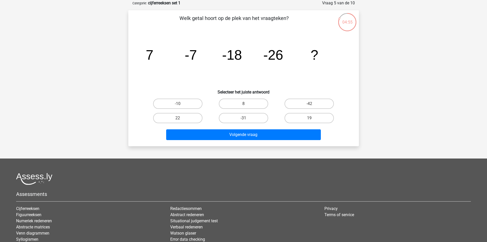
click at [157, 55] on icon "image/svg+xml 7 -7 -18 -26 ?" at bounding box center [244, 60] width 206 height 52
click at [177, 101] on label "-10" at bounding box center [177, 103] width 49 height 10
click at [178, 104] on input "-10" at bounding box center [179, 105] width 3 height 3
radio input "true"
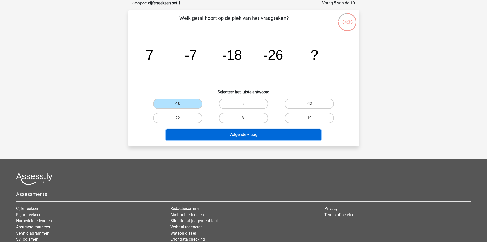
click at [240, 132] on button "Volgende vraag" at bounding box center [243, 134] width 155 height 11
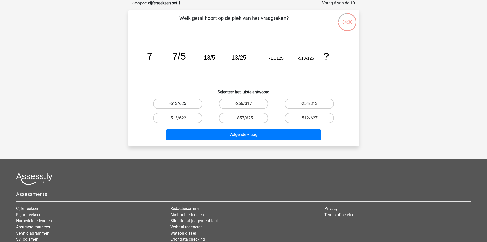
click at [188, 105] on label "-513/625" at bounding box center [177, 103] width 49 height 10
click at [181, 105] on input "-513/625" at bounding box center [179, 105] width 3 height 3
radio input "true"
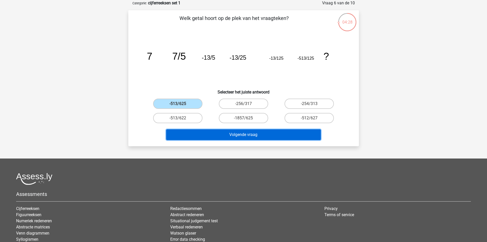
click at [220, 133] on button "Volgende vraag" at bounding box center [243, 134] width 155 height 11
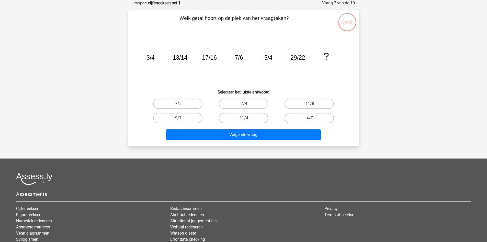
click at [246, 118] on input "-11/4" at bounding box center [244, 119] width 3 height 3
radio input "true"
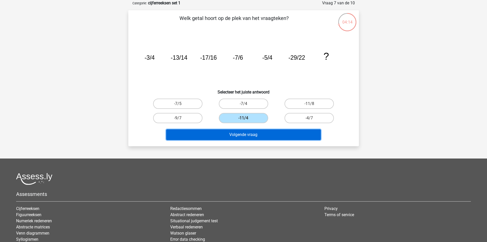
click at [236, 136] on button "Volgende vraag" at bounding box center [243, 134] width 155 height 11
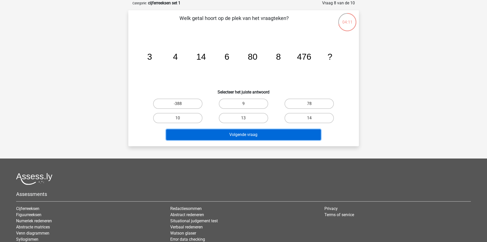
click at [236, 135] on button "Volgende vraag" at bounding box center [243, 134] width 155 height 11
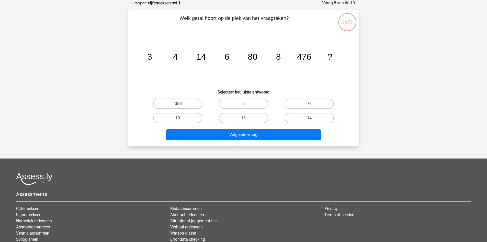
click at [313, 118] on label "14" at bounding box center [309, 118] width 49 height 10
click at [313, 118] on input "14" at bounding box center [310, 119] width 3 height 3
radio input "true"
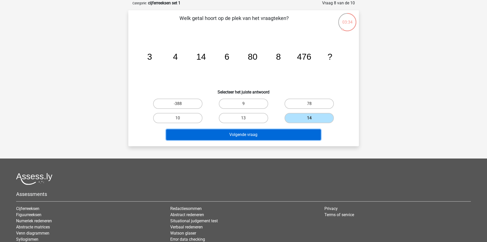
click at [290, 136] on button "Volgende vraag" at bounding box center [243, 134] width 155 height 11
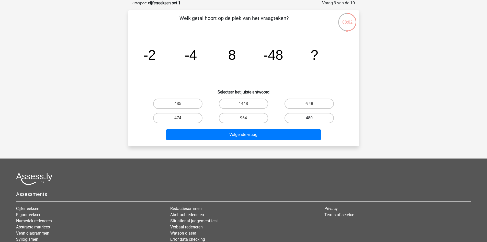
click at [288, 115] on label "480" at bounding box center [309, 118] width 49 height 10
click at [309, 118] on input "480" at bounding box center [310, 119] width 3 height 3
radio input "true"
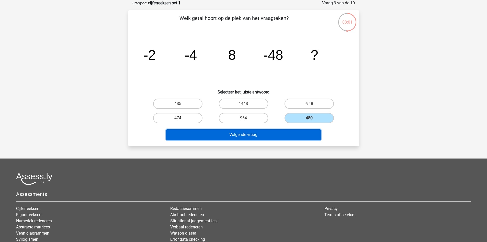
click at [288, 137] on button "Volgende vraag" at bounding box center [243, 134] width 155 height 11
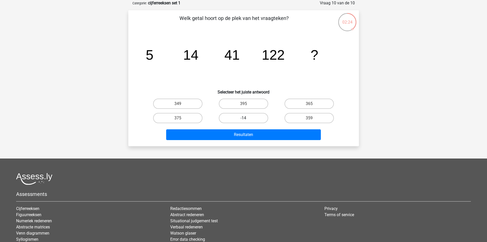
click at [243, 116] on label "-14" at bounding box center [243, 118] width 49 height 10
click at [243, 118] on input "-14" at bounding box center [244, 119] width 3 height 3
radio input "true"
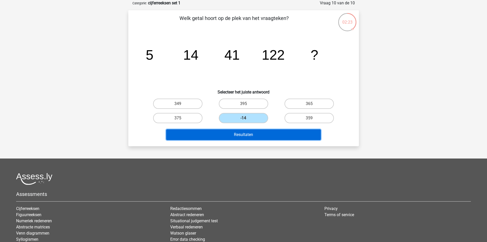
click at [256, 135] on button "Resultaten" at bounding box center [243, 134] width 155 height 11
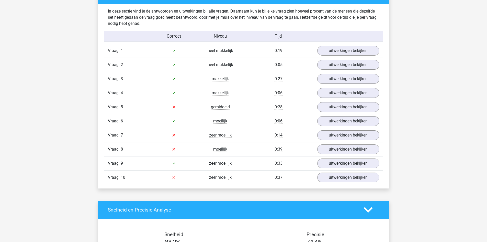
scroll to position [397, 0]
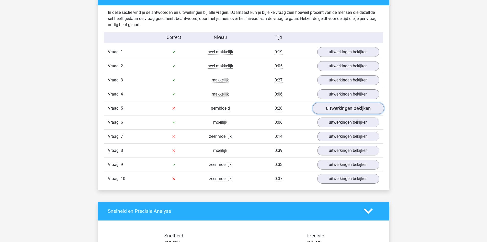
click at [353, 111] on link "uitwerkingen bekijken" at bounding box center [347, 108] width 71 height 11
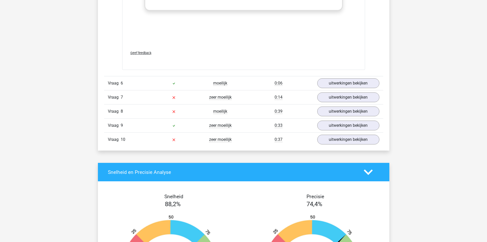
scroll to position [747, 0]
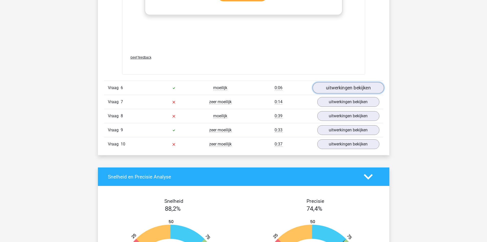
click at [366, 85] on link "uitwerkingen bekijken" at bounding box center [347, 87] width 71 height 11
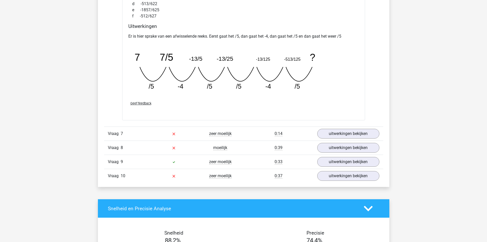
scroll to position [944, 0]
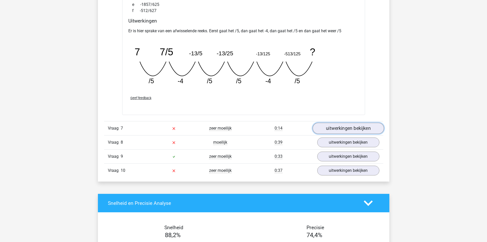
click at [349, 127] on link "uitwerkingen bekijken" at bounding box center [347, 127] width 71 height 11
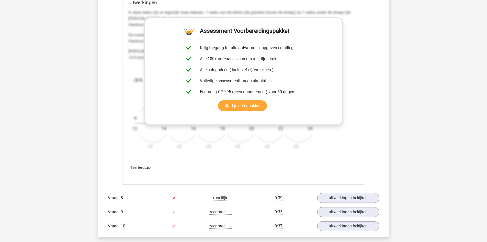
scroll to position [1198, 0]
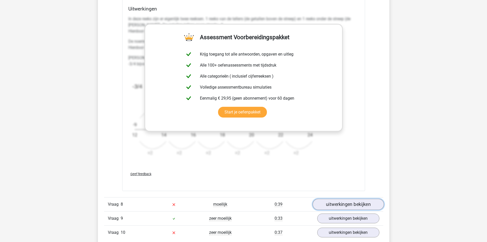
click at [355, 201] on link "uitwerkingen bekijken" at bounding box center [347, 203] width 71 height 11
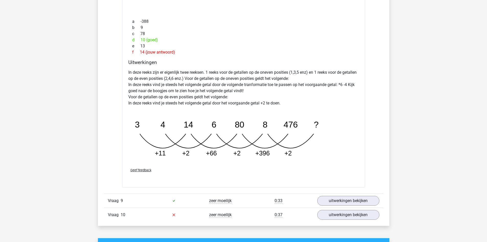
scroll to position [1467, 0]
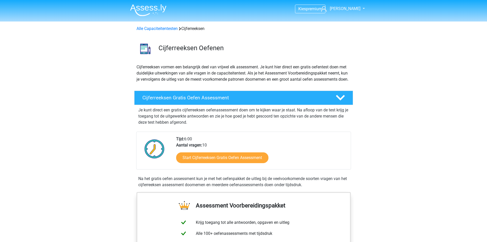
scroll to position [104, 0]
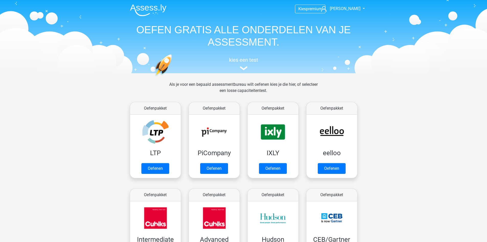
scroll to position [446, 0]
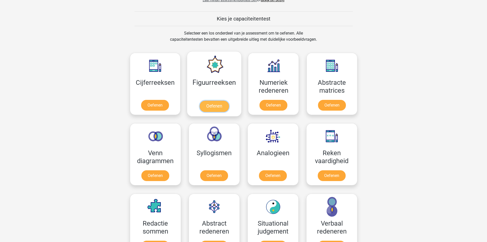
click at [215, 109] on link "Oefenen" at bounding box center [214, 105] width 29 height 11
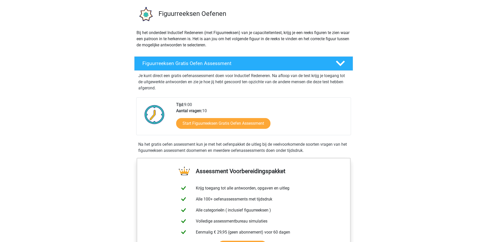
scroll to position [35, 0]
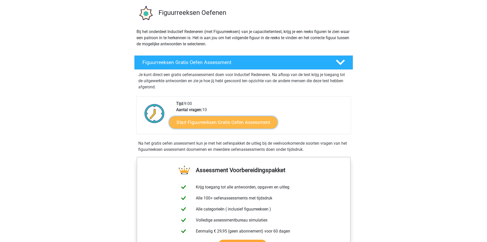
click at [216, 123] on link "Start Figuurreeksen Gratis Oefen Assessment" at bounding box center [223, 122] width 108 height 12
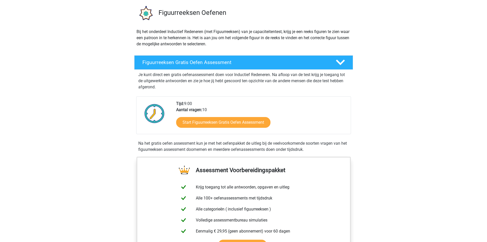
scroll to position [246, 0]
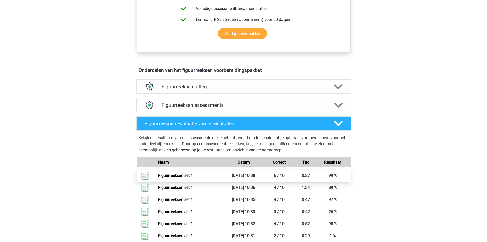
click at [193, 174] on link "Figuurreeksen set 1" at bounding box center [175, 175] width 35 height 5
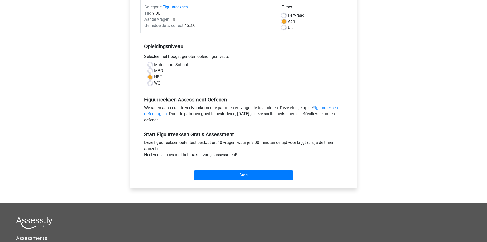
scroll to position [67, 0]
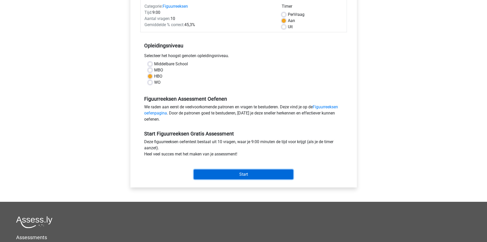
click at [267, 175] on input "Start" at bounding box center [243, 174] width 99 height 10
click at [238, 175] on input "Start" at bounding box center [243, 174] width 99 height 10
click at [237, 172] on input "Start" at bounding box center [243, 174] width 99 height 10
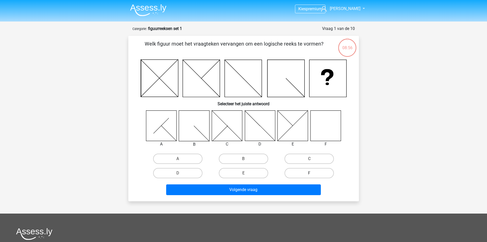
click at [296, 172] on label "F" at bounding box center [309, 173] width 49 height 10
click at [309, 173] on input "F" at bounding box center [310, 174] width 3 height 3
radio input "true"
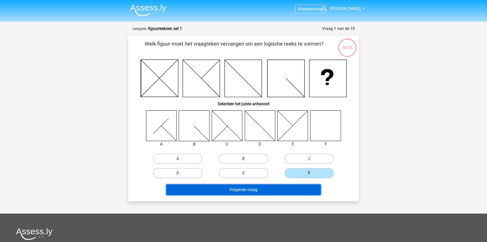
click at [284, 187] on button "Volgende vraag" at bounding box center [243, 189] width 155 height 11
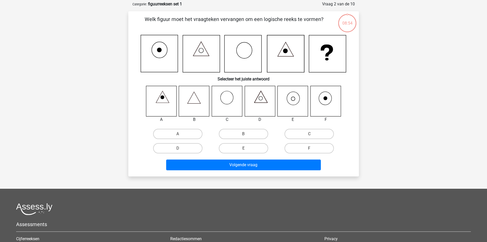
scroll to position [26, 0]
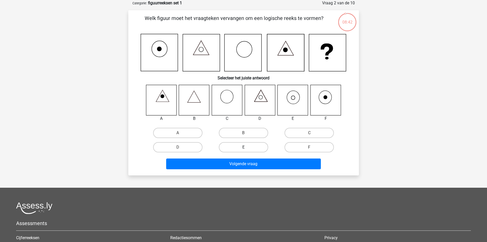
click at [252, 145] on label "E" at bounding box center [243, 147] width 49 height 10
click at [247, 147] on input "E" at bounding box center [244, 148] width 3 height 3
radio input "true"
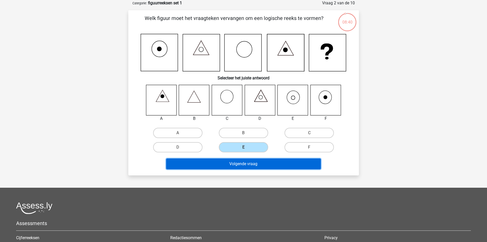
click at [259, 162] on button "Volgende vraag" at bounding box center [243, 163] width 155 height 11
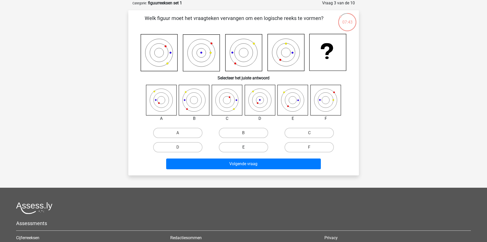
click at [253, 146] on label "E" at bounding box center [243, 147] width 49 height 10
click at [247, 147] on input "E" at bounding box center [244, 148] width 3 height 3
radio input "true"
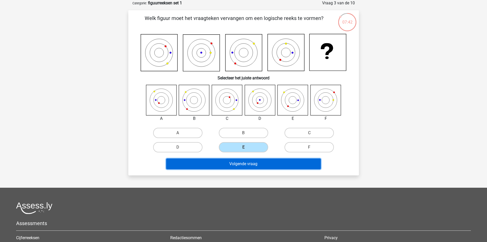
click at [259, 165] on button "Volgende vraag" at bounding box center [243, 163] width 155 height 11
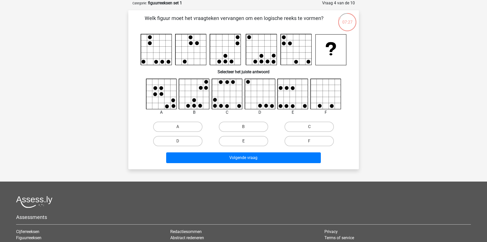
click at [252, 141] on label "E" at bounding box center [243, 141] width 49 height 10
click at [247, 141] on input "E" at bounding box center [244, 142] width 3 height 3
radio input "true"
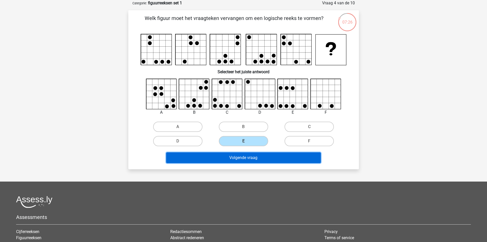
click at [246, 159] on button "Volgende vraag" at bounding box center [243, 157] width 155 height 11
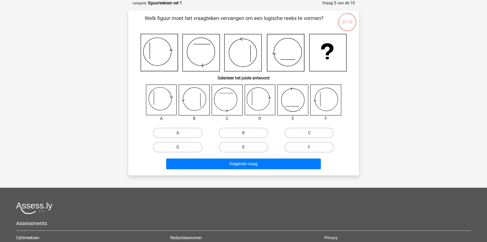
click at [252, 149] on label "E" at bounding box center [243, 147] width 49 height 10
click at [247, 149] on input "E" at bounding box center [244, 148] width 3 height 3
radio input "true"
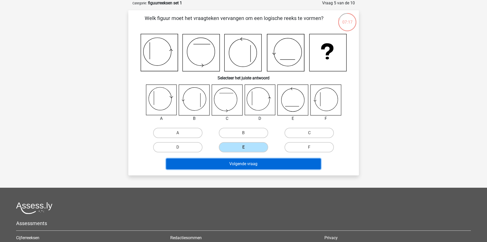
click at [254, 166] on button "Volgende vraag" at bounding box center [243, 163] width 155 height 11
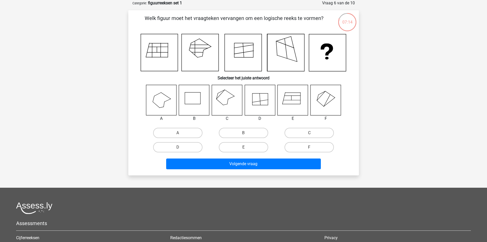
click at [244, 134] on input "B" at bounding box center [244, 134] width 3 height 3
radio input "true"
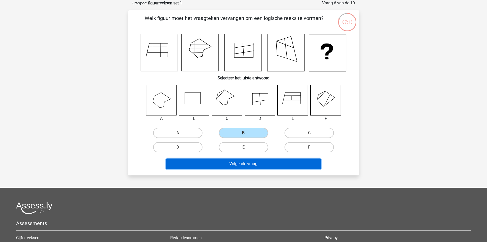
click at [254, 159] on button "Volgende vraag" at bounding box center [243, 163] width 155 height 11
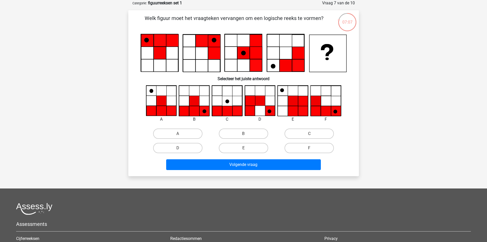
click at [309, 150] on input "F" at bounding box center [310, 149] width 3 height 3
radio input "true"
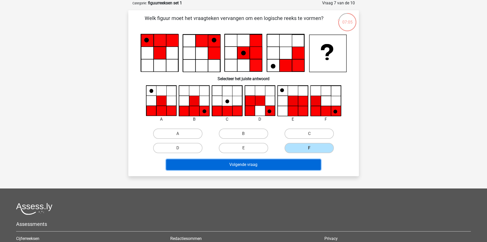
click at [297, 162] on button "Volgende vraag" at bounding box center [243, 164] width 155 height 11
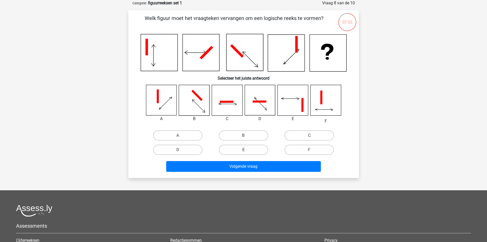
click at [258, 149] on label "E" at bounding box center [243, 149] width 49 height 10
click at [247, 150] on input "E" at bounding box center [244, 151] width 3 height 3
radio input "true"
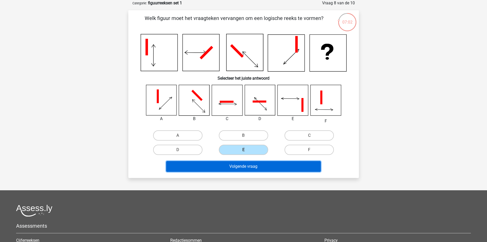
click at [262, 161] on button "Volgende vraag" at bounding box center [243, 166] width 155 height 11
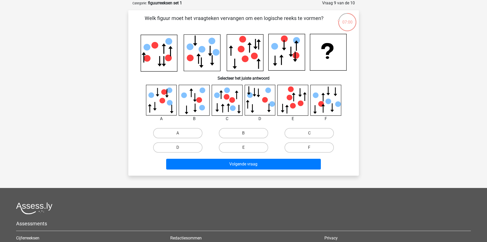
click at [246, 133] on input "B" at bounding box center [244, 134] width 3 height 3
radio input "true"
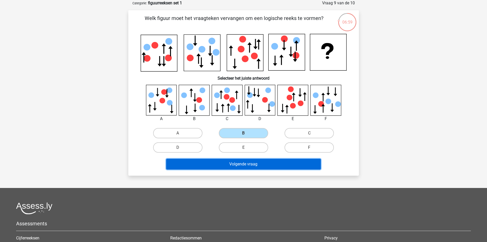
click at [255, 161] on button "Volgende vraag" at bounding box center [243, 164] width 155 height 11
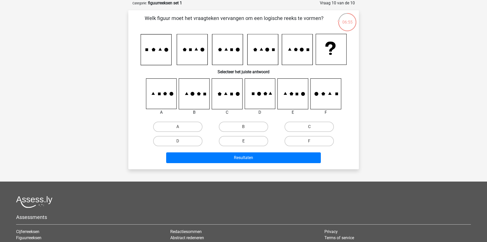
click at [250, 143] on label "E" at bounding box center [243, 141] width 49 height 10
click at [247, 143] on input "E" at bounding box center [244, 142] width 3 height 3
radio input "true"
click at [177, 141] on label "D" at bounding box center [177, 141] width 49 height 10
click at [178, 141] on input "D" at bounding box center [179, 142] width 3 height 3
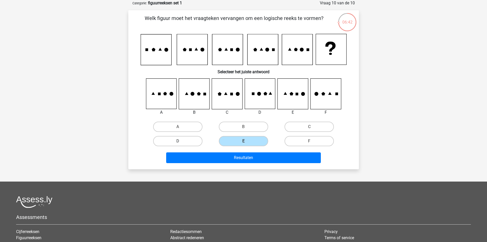
radio input "true"
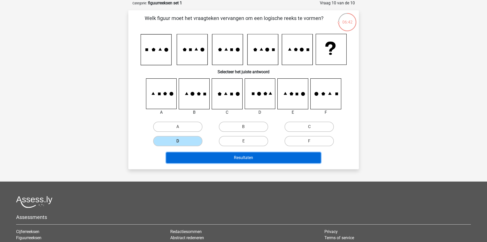
click at [199, 153] on button "Resultaten" at bounding box center [243, 157] width 155 height 11
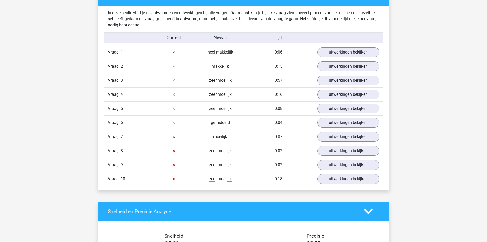
scroll to position [398, 0]
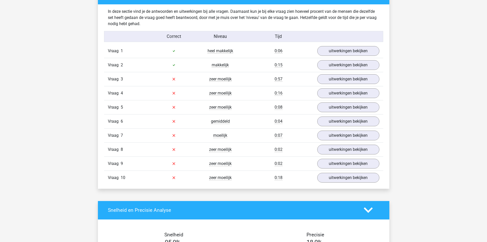
drag, startPoint x: 487, startPoint y: 107, endPoint x: 482, endPoint y: 105, distance: 4.9
click at [482, 105] on div "Kies premium arnaud arnaud.van.molhem1@gmail.com" at bounding box center [243, 165] width 487 height 1127
click at [344, 82] on link "uitwerkingen bekijken" at bounding box center [347, 78] width 71 height 11
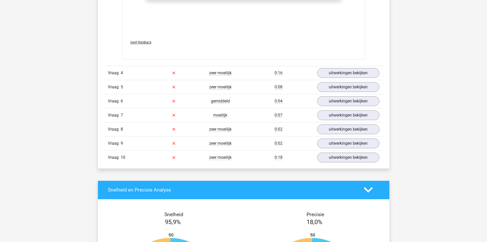
scroll to position [853, 0]
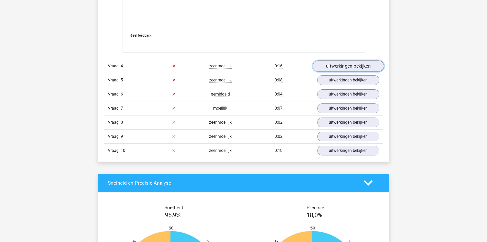
click at [350, 65] on link "uitwerkingen bekijken" at bounding box center [347, 65] width 71 height 11
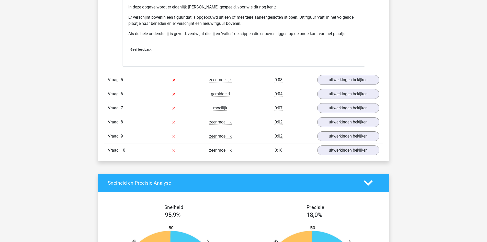
scroll to position [1164, 0]
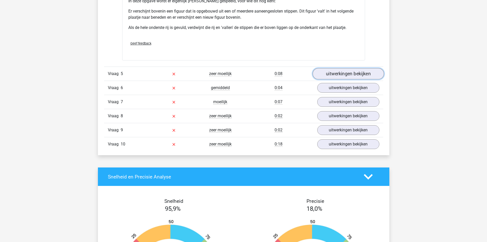
click at [338, 73] on link "uitwerkingen bekijken" at bounding box center [347, 73] width 71 height 11
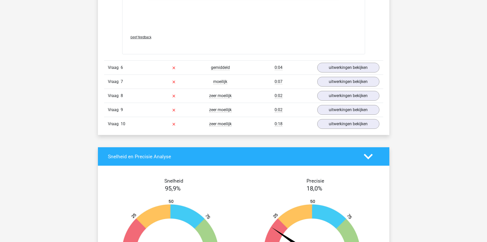
scroll to position [1618, 0]
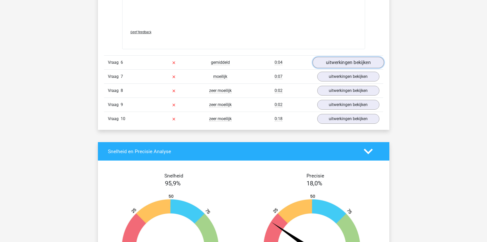
click at [347, 66] on link "uitwerkingen bekijken" at bounding box center [347, 62] width 71 height 11
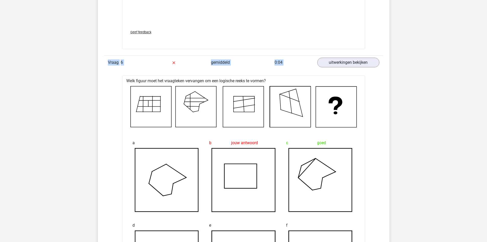
drag, startPoint x: 371, startPoint y: 48, endPoint x: 81, endPoint y: 44, distance: 290.2
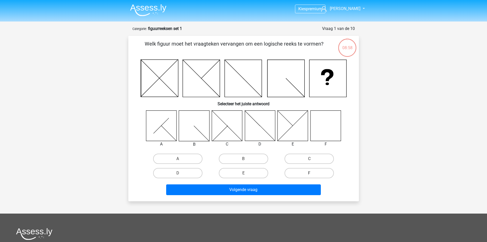
click at [304, 172] on label "F" at bounding box center [309, 173] width 49 height 10
click at [309, 173] on input "F" at bounding box center [310, 174] width 3 height 3
radio input "true"
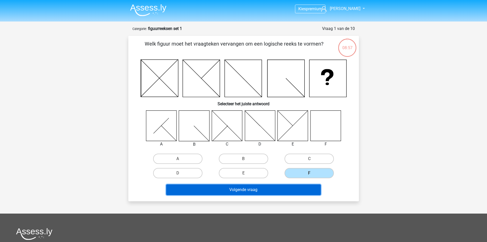
click at [297, 189] on button "Volgende vraag" at bounding box center [243, 189] width 155 height 11
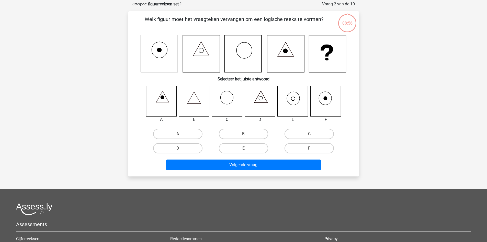
scroll to position [26, 0]
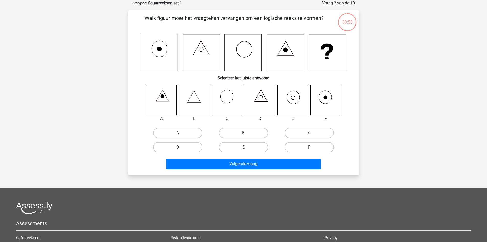
click at [250, 145] on label "E" at bounding box center [243, 147] width 49 height 10
click at [247, 147] on input "E" at bounding box center [244, 148] width 3 height 3
radio input "true"
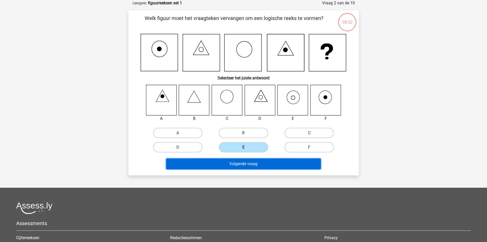
click at [251, 164] on button "Volgende vraag" at bounding box center [243, 163] width 155 height 11
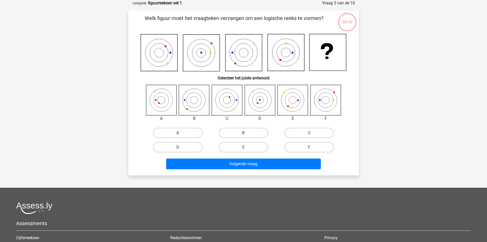
click at [180, 132] on label "A" at bounding box center [177, 133] width 49 height 10
click at [180, 133] on input "A" at bounding box center [179, 134] width 3 height 3
radio input "true"
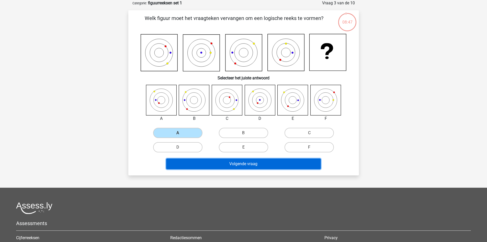
click at [242, 166] on button "Volgende vraag" at bounding box center [243, 163] width 155 height 11
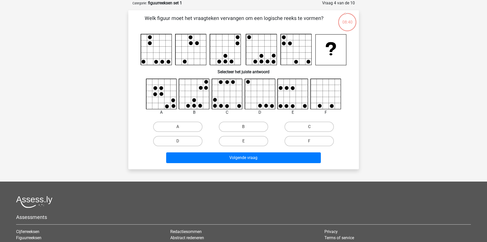
click at [252, 149] on div "Volgende vraag" at bounding box center [244, 156] width 214 height 17
click at [240, 144] on label "E" at bounding box center [243, 141] width 49 height 10
click at [243, 144] on input "E" at bounding box center [244, 142] width 3 height 3
radio input "true"
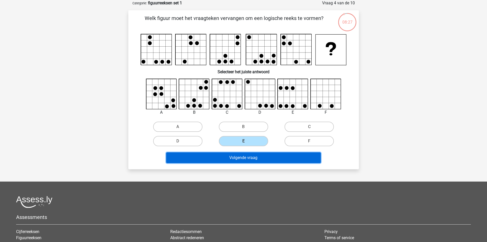
click at [243, 156] on button "Volgende vraag" at bounding box center [243, 157] width 155 height 11
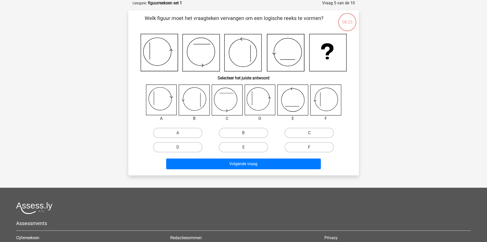
click at [303, 146] on label "F" at bounding box center [309, 147] width 49 height 10
click at [309, 147] on input "F" at bounding box center [310, 148] width 3 height 3
radio input "true"
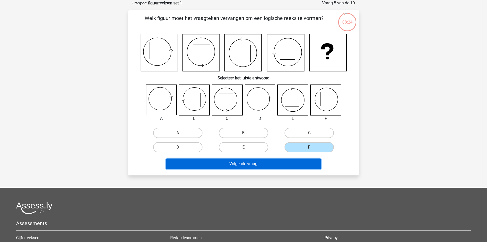
click at [297, 163] on button "Volgende vraag" at bounding box center [243, 163] width 155 height 11
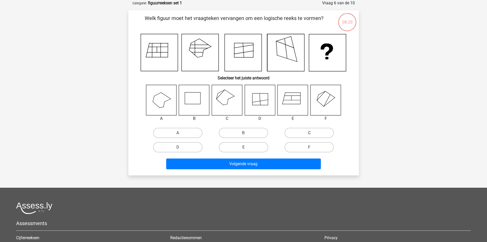
click at [314, 131] on label "C" at bounding box center [309, 133] width 49 height 10
click at [313, 133] on input "C" at bounding box center [310, 134] width 3 height 3
radio input "true"
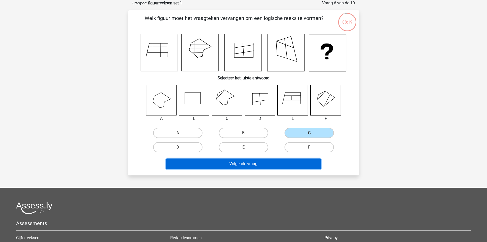
click at [295, 163] on button "Volgende vraag" at bounding box center [243, 163] width 155 height 11
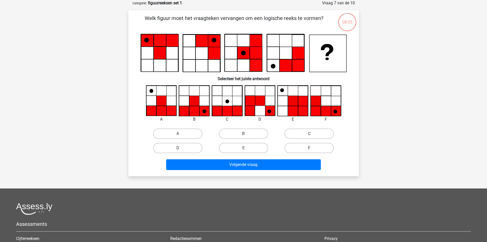
click at [311, 144] on label "F" at bounding box center [309, 148] width 49 height 10
click at [311, 148] on input "F" at bounding box center [310, 149] width 3 height 3
radio input "true"
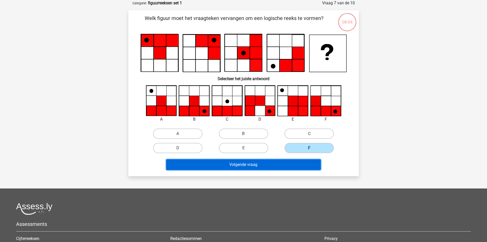
click at [297, 163] on button "Volgende vraag" at bounding box center [243, 164] width 155 height 11
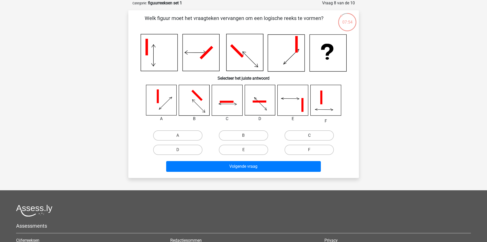
click at [292, 132] on label "C" at bounding box center [309, 135] width 49 height 10
click at [309, 135] on input "C" at bounding box center [310, 136] width 3 height 3
radio input "true"
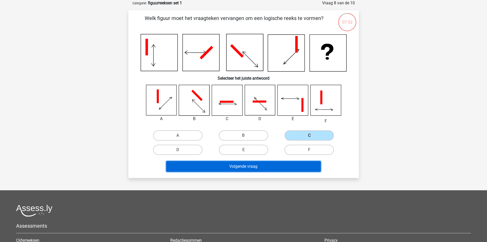
click at [285, 163] on button "Volgende vraag" at bounding box center [243, 166] width 155 height 11
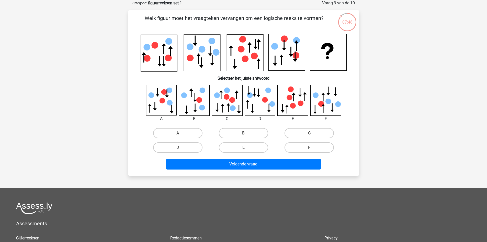
click at [210, 90] on div at bounding box center [227, 100] width 39 height 31
click at [240, 135] on label "B" at bounding box center [243, 133] width 49 height 10
click at [243, 135] on input "B" at bounding box center [244, 134] width 3 height 3
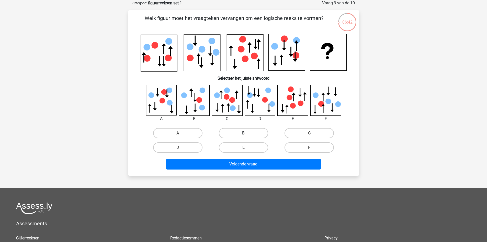
radio input "true"
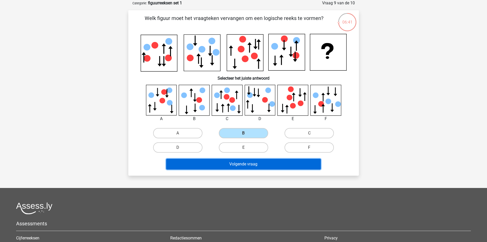
click at [243, 167] on button "Volgende vraag" at bounding box center [243, 164] width 155 height 11
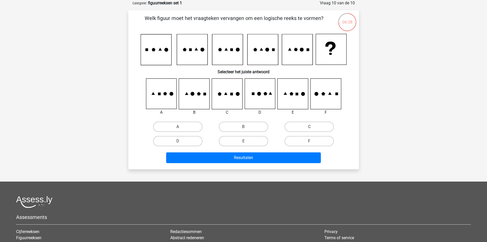
click at [244, 141] on input "E" at bounding box center [244, 142] width 3 height 3
radio input "true"
click at [250, 163] on div "Resultaten" at bounding box center [243, 158] width 197 height 13
click at [190, 142] on label "D" at bounding box center [177, 141] width 49 height 10
click at [181, 142] on input "D" at bounding box center [179, 142] width 3 height 3
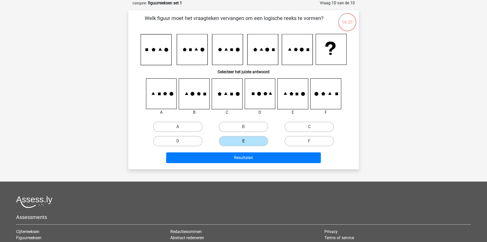
radio input "true"
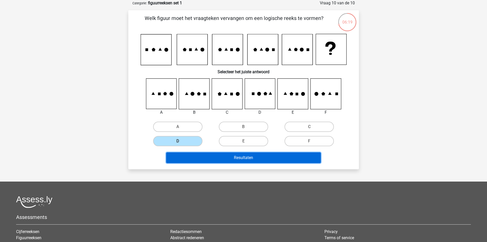
click at [228, 156] on button "Resultaten" at bounding box center [243, 157] width 155 height 11
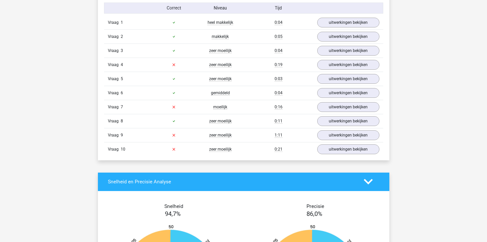
scroll to position [426, 0]
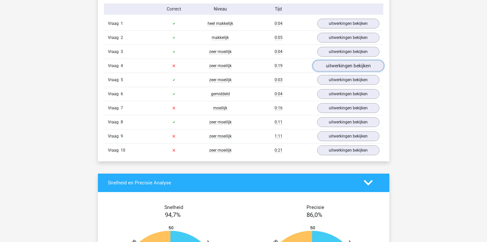
click at [340, 70] on link "uitwerkingen bekijken" at bounding box center [347, 65] width 71 height 11
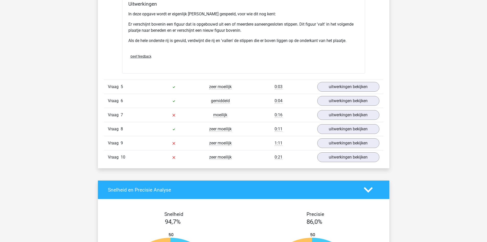
scroll to position [722, 0]
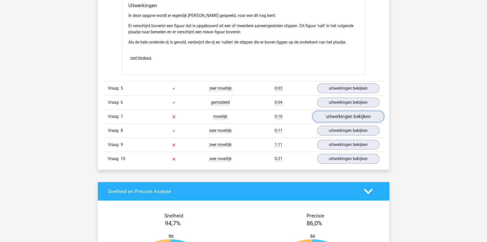
click at [361, 116] on link "uitwerkingen bekijken" at bounding box center [347, 116] width 71 height 11
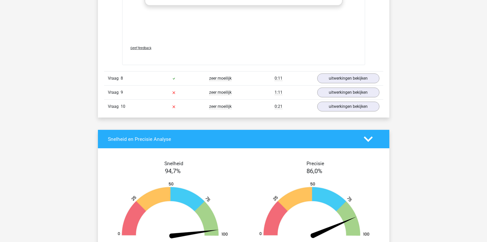
scroll to position [1205, 0]
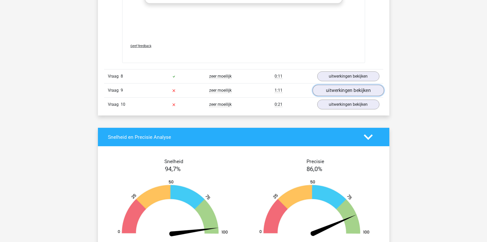
click at [334, 93] on link "uitwerkingen bekijken" at bounding box center [347, 90] width 71 height 11
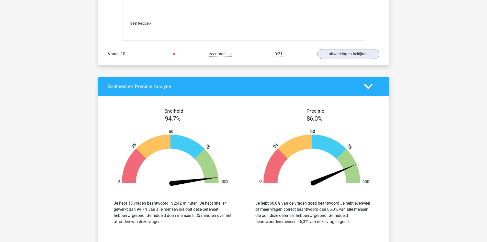
scroll to position [1666, 0]
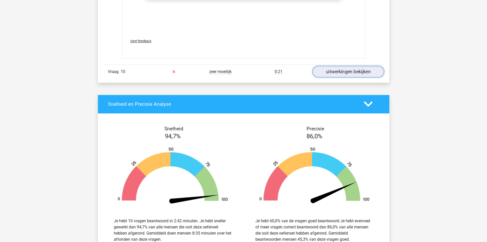
click at [345, 73] on link "uitwerkingen bekijken" at bounding box center [347, 71] width 71 height 11
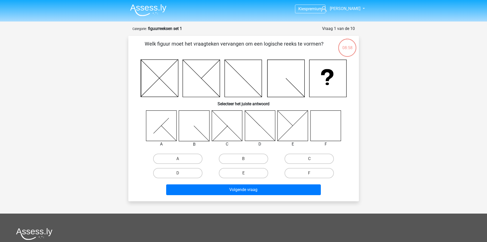
click at [311, 173] on input "F" at bounding box center [310, 174] width 3 height 3
radio input "true"
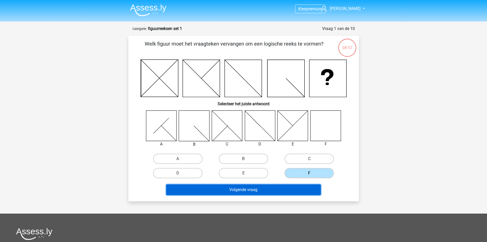
click at [301, 190] on button "Volgende vraag" at bounding box center [243, 189] width 155 height 11
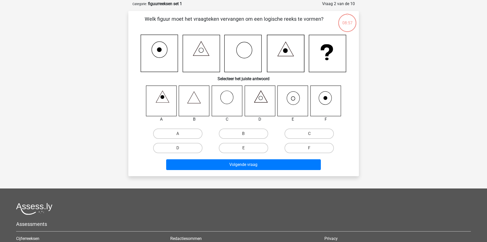
scroll to position [26, 0]
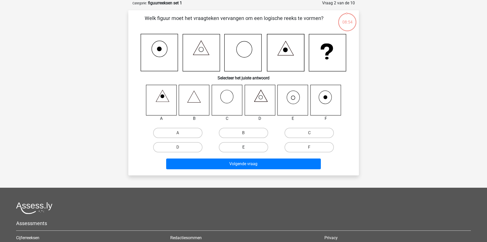
click at [253, 147] on label "E" at bounding box center [243, 147] width 49 height 10
click at [247, 147] on input "E" at bounding box center [244, 148] width 3 height 3
radio input "true"
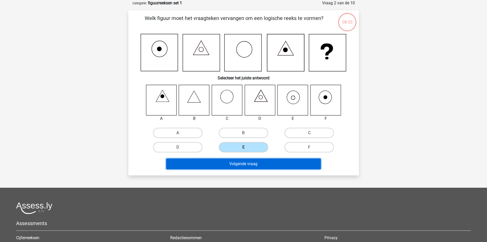
click at [259, 165] on button "Volgende vraag" at bounding box center [243, 163] width 155 height 11
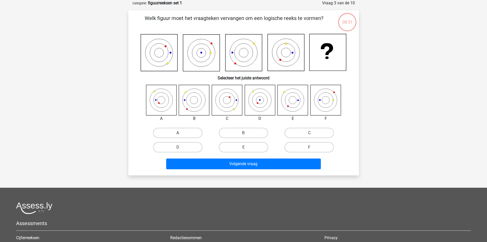
click at [178, 129] on label "A" at bounding box center [177, 133] width 49 height 10
click at [178, 133] on input "A" at bounding box center [179, 134] width 3 height 3
radio input "true"
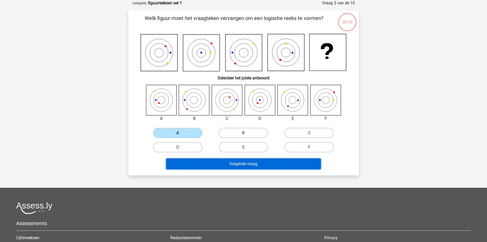
click at [209, 168] on button "Volgende vraag" at bounding box center [243, 163] width 155 height 11
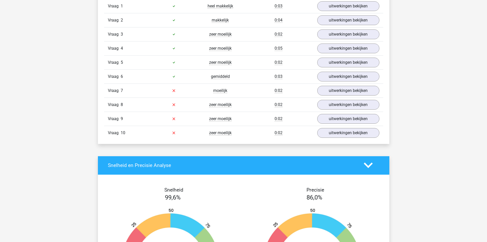
scroll to position [421, 0]
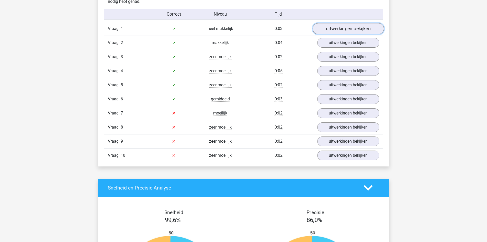
click at [336, 32] on link "uitwerkingen bekijken" at bounding box center [347, 28] width 71 height 11
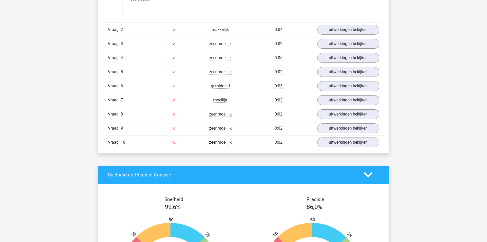
scroll to position [732, 0]
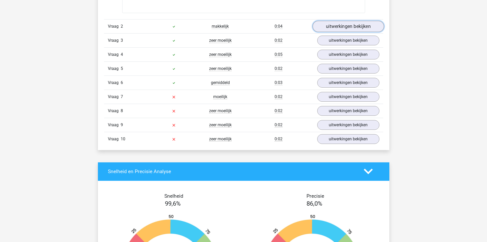
click at [338, 25] on link "uitwerkingen bekijken" at bounding box center [347, 26] width 71 height 11
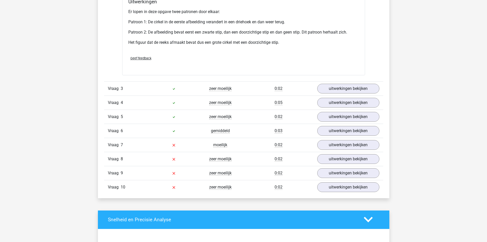
scroll to position [998, 0]
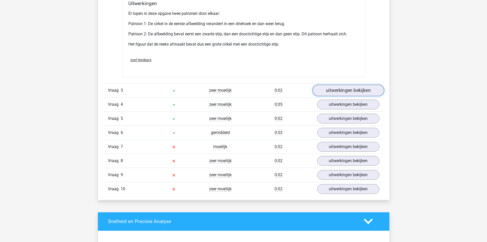
click at [346, 87] on link "uitwerkingen bekijken" at bounding box center [347, 90] width 71 height 11
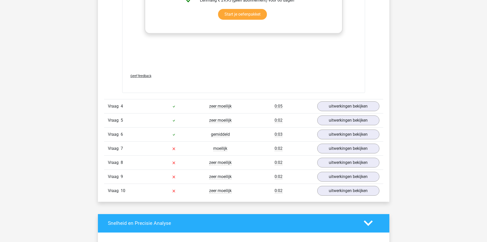
scroll to position [1421, 0]
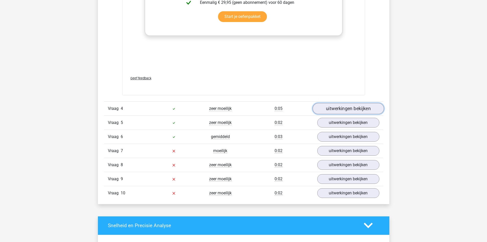
click at [335, 108] on link "uitwerkingen bekijken" at bounding box center [347, 108] width 71 height 11
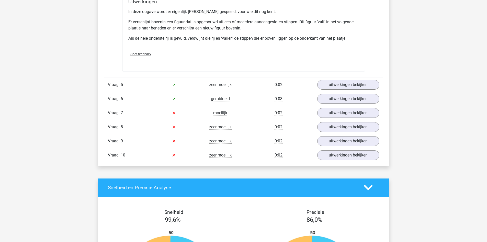
scroll to position [1761, 0]
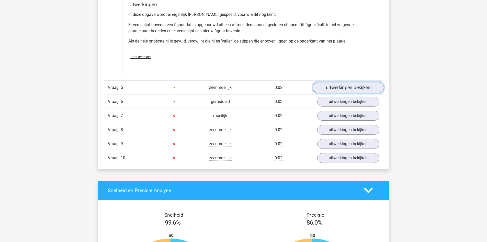
click at [356, 83] on link "uitwerkingen bekijken" at bounding box center [347, 87] width 71 height 11
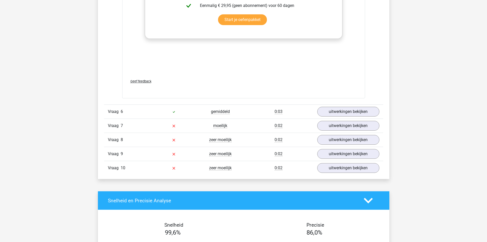
scroll to position [2170, 0]
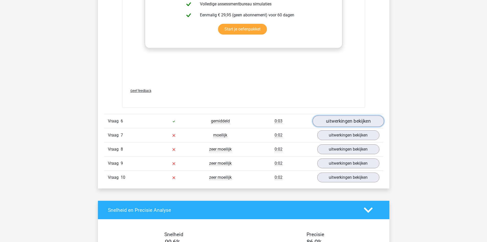
click at [353, 120] on link "uitwerkingen bekijken" at bounding box center [347, 121] width 71 height 11
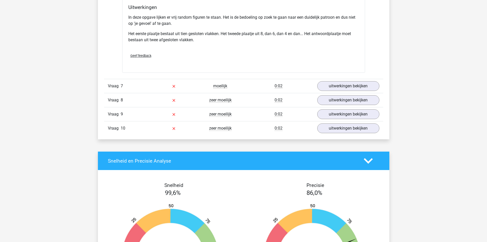
scroll to position [2522, 0]
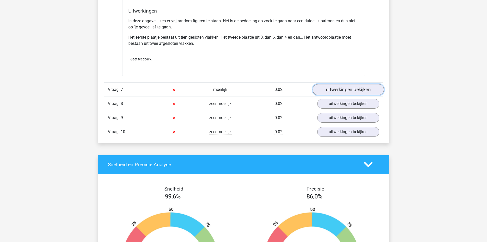
click at [346, 93] on link "uitwerkingen bekijken" at bounding box center [347, 89] width 71 height 11
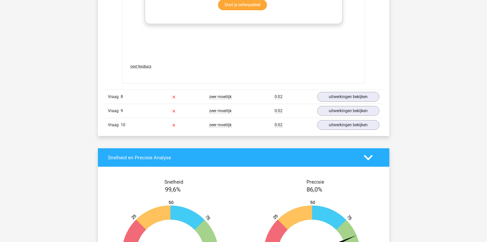
scroll to position [2954, 0]
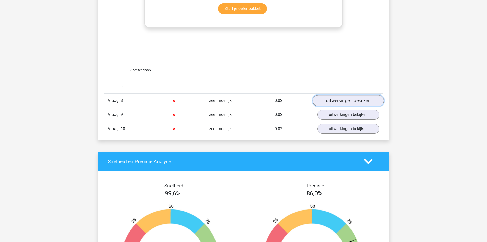
click at [357, 104] on link "uitwerkingen bekijken" at bounding box center [347, 100] width 71 height 11
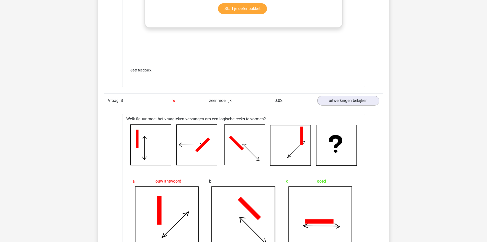
drag, startPoint x: 487, startPoint y: 195, endPoint x: 488, endPoint y: 180, distance: 14.7
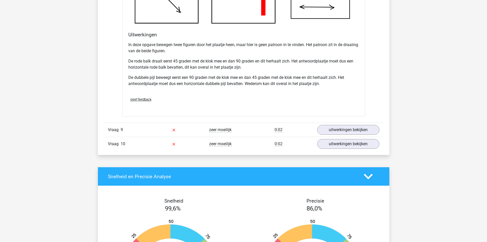
scroll to position [3259, 0]
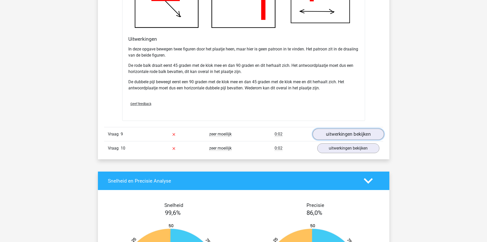
click at [363, 137] on link "uitwerkingen bekijken" at bounding box center [347, 133] width 71 height 11
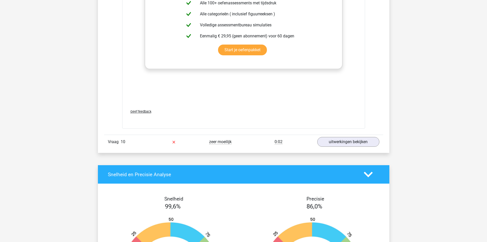
scroll to position [3688, 0]
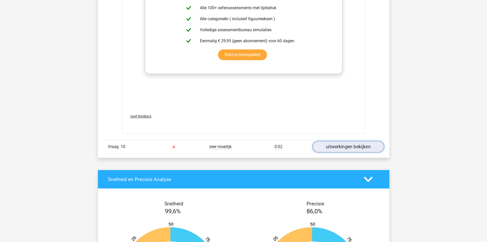
click at [368, 146] on link "uitwerkingen bekijken" at bounding box center [347, 146] width 71 height 11
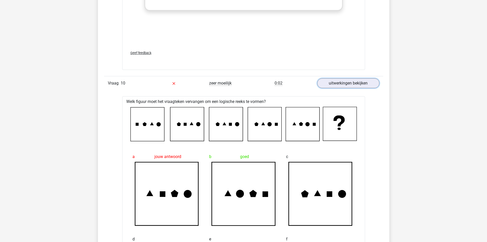
scroll to position [3746, 0]
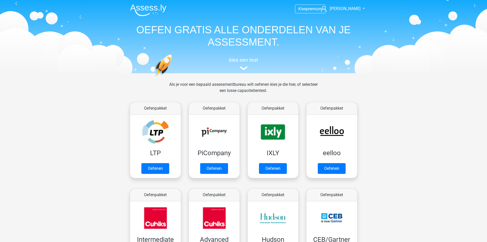
scroll to position [446, 0]
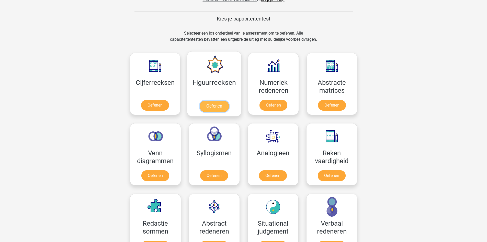
click at [202, 104] on link "Oefenen" at bounding box center [214, 105] width 29 height 11
click at [276, 104] on link "Oefenen" at bounding box center [273, 105] width 29 height 11
click at [332, 106] on link "Oefenen" at bounding box center [331, 105] width 29 height 11
click at [330, 173] on link "Oefenen" at bounding box center [331, 176] width 29 height 11
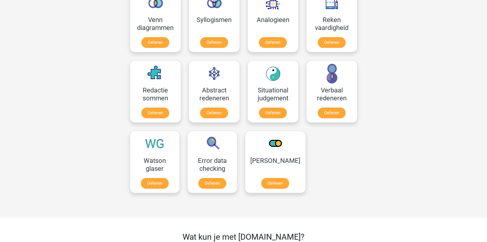
scroll to position [574, 0]
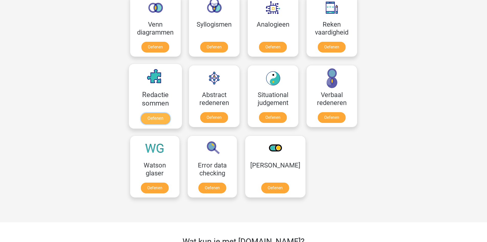
click at [165, 113] on link "Oefenen" at bounding box center [155, 118] width 29 height 11
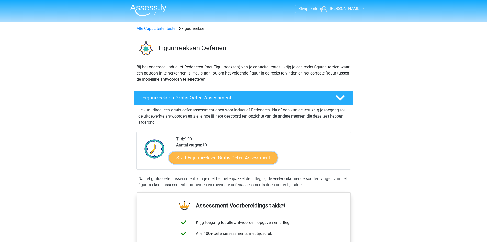
click at [214, 156] on link "Start Figuurreeksen Gratis Oefen Assessment" at bounding box center [223, 157] width 108 height 12
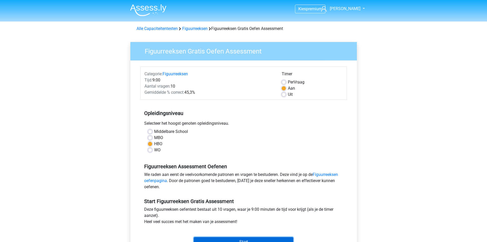
click at [241, 238] on input "Start" at bounding box center [243, 242] width 99 height 10
click at [152, 133] on div "Middelbare School" at bounding box center [243, 131] width 191 height 6
click at [154, 133] on label "Middelbare School" at bounding box center [171, 131] width 34 height 6
click at [151, 133] on input "Middelbare School" at bounding box center [150, 130] width 4 height 5
radio input "true"
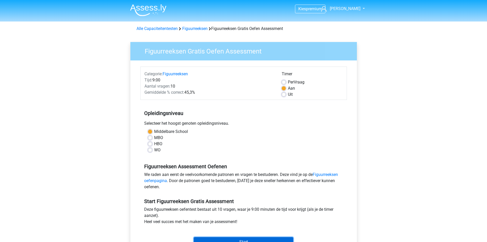
click at [232, 240] on input "Start" at bounding box center [243, 242] width 99 height 10
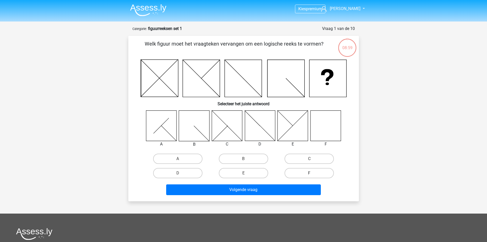
click at [307, 174] on label "F" at bounding box center [309, 173] width 49 height 10
click at [309, 174] on input "F" at bounding box center [310, 174] width 3 height 3
radio input "true"
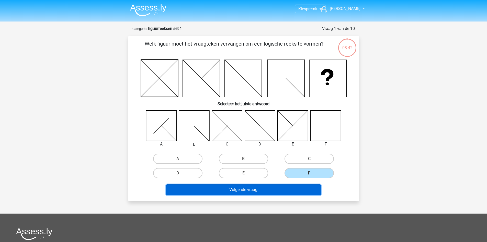
click at [246, 189] on button "Volgende vraag" at bounding box center [243, 189] width 155 height 11
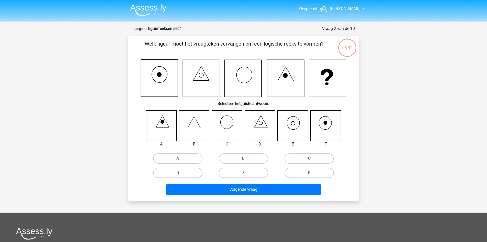
scroll to position [26, 0]
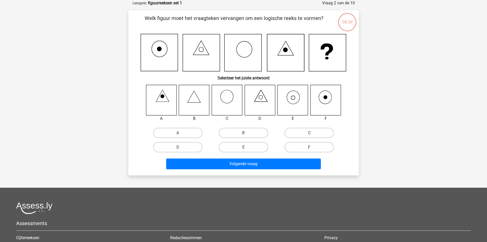
click at [254, 149] on label "E" at bounding box center [243, 147] width 49 height 10
click at [247, 149] on input "E" at bounding box center [244, 148] width 3 height 3
radio input "true"
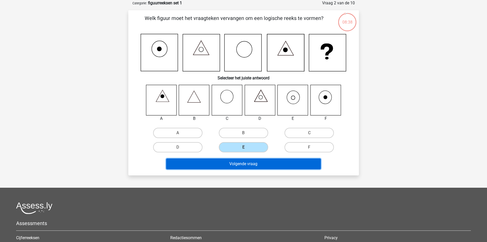
click at [255, 166] on button "Volgende vraag" at bounding box center [243, 163] width 155 height 11
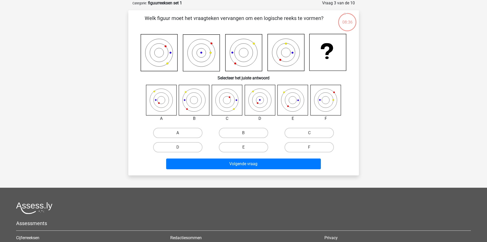
click at [177, 135] on label "A" at bounding box center [177, 133] width 49 height 10
click at [178, 135] on input "A" at bounding box center [179, 134] width 3 height 3
radio input "true"
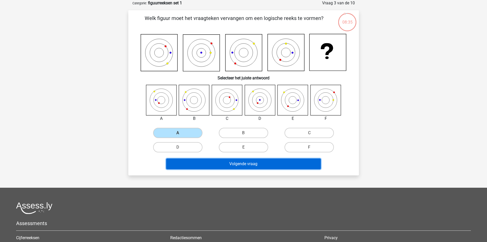
click at [220, 168] on button "Volgende vraag" at bounding box center [243, 163] width 155 height 11
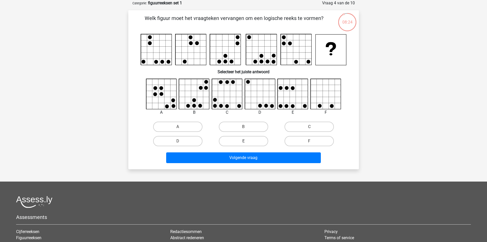
click at [249, 141] on label "E" at bounding box center [243, 141] width 49 height 10
click at [247, 141] on input "E" at bounding box center [244, 142] width 3 height 3
radio input "true"
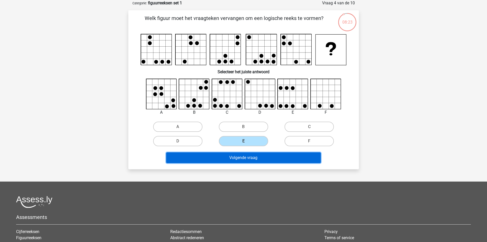
click at [256, 157] on button "Volgende vraag" at bounding box center [243, 157] width 155 height 11
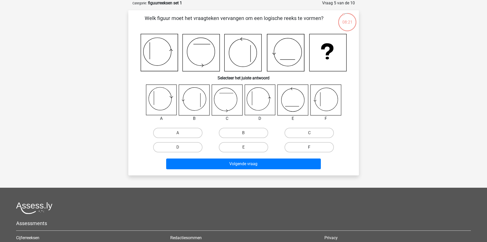
click at [307, 147] on label "F" at bounding box center [309, 147] width 49 height 10
click at [309, 147] on input "F" at bounding box center [310, 148] width 3 height 3
radio input "true"
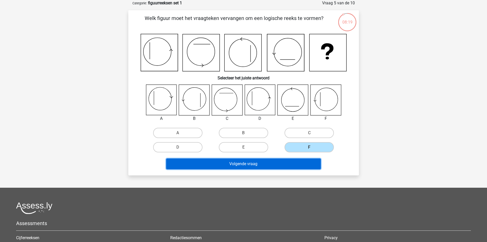
click at [299, 162] on button "Volgende vraag" at bounding box center [243, 163] width 155 height 11
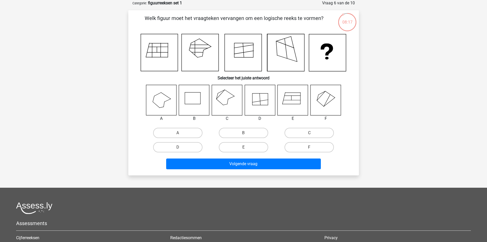
click at [310, 134] on input "C" at bounding box center [310, 134] width 3 height 3
radio input "true"
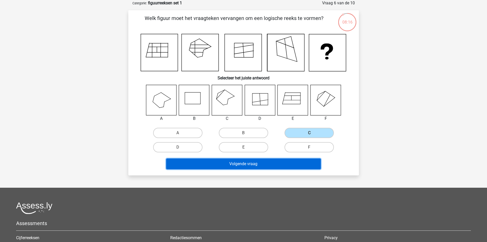
click at [285, 161] on button "Volgende vraag" at bounding box center [243, 163] width 155 height 11
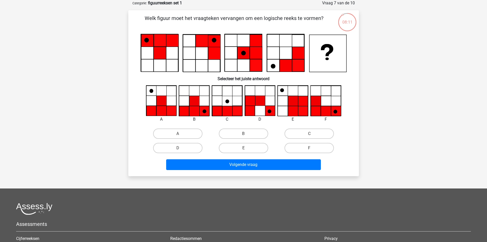
click at [244, 136] on input "B" at bounding box center [244, 134] width 3 height 3
radio input "true"
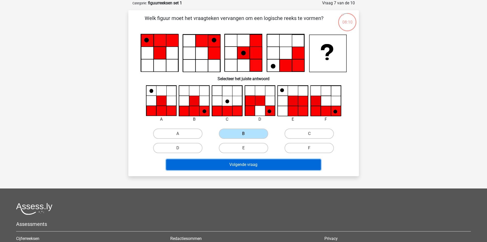
click at [252, 169] on button "Volgende vraag" at bounding box center [243, 164] width 155 height 11
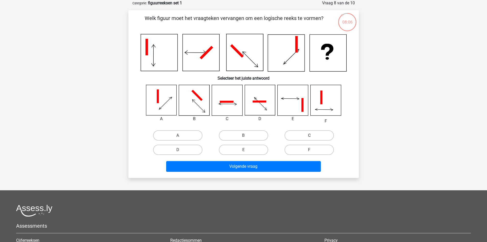
click at [302, 135] on label "C" at bounding box center [309, 135] width 49 height 10
click at [309, 135] on input "C" at bounding box center [310, 136] width 3 height 3
radio input "true"
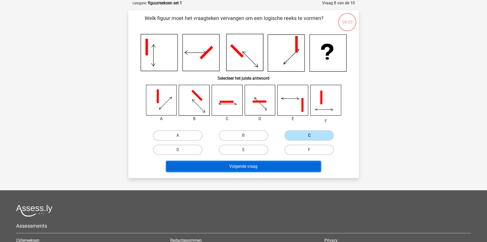
click at [260, 165] on button "Volgende vraag" at bounding box center [243, 166] width 155 height 11
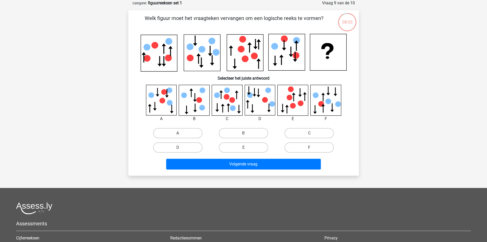
click at [183, 133] on label "A" at bounding box center [177, 133] width 49 height 10
click at [181, 133] on input "A" at bounding box center [179, 134] width 3 height 3
radio input "true"
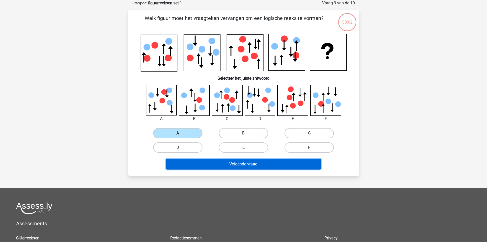
click at [215, 162] on button "Volgende vraag" at bounding box center [243, 164] width 155 height 11
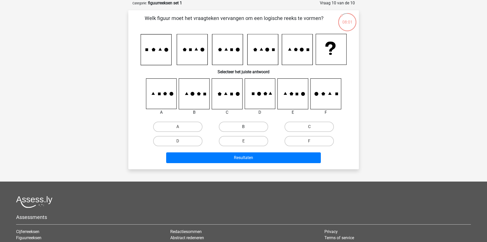
click at [241, 126] on label "B" at bounding box center [243, 126] width 49 height 10
click at [243, 127] on input "B" at bounding box center [244, 128] width 3 height 3
radio input "true"
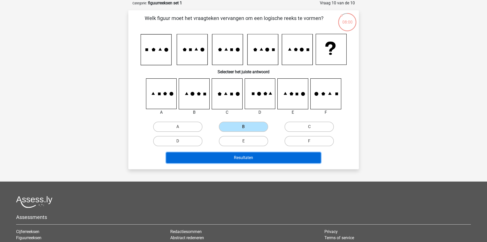
click at [241, 157] on button "Resultaten" at bounding box center [243, 157] width 155 height 11
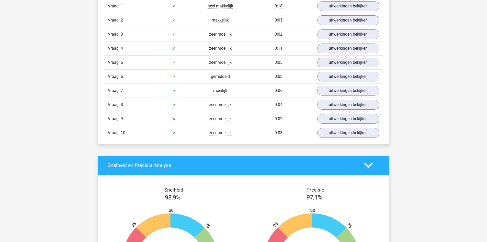
scroll to position [444, 0]
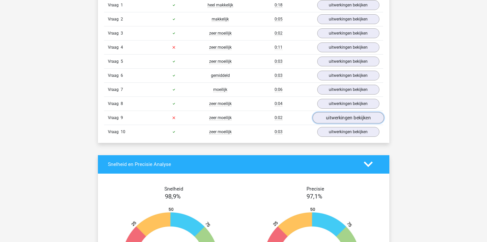
click at [351, 117] on link "uitwerkingen bekijken" at bounding box center [347, 117] width 71 height 11
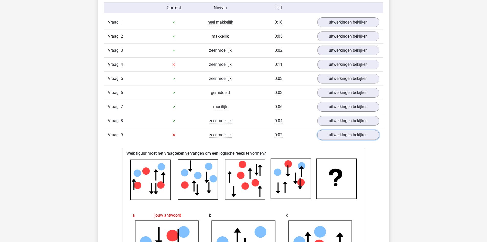
scroll to position [410, 0]
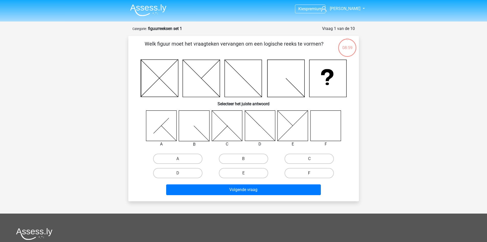
click at [313, 171] on label "F" at bounding box center [309, 173] width 49 height 10
click at [313, 173] on input "F" at bounding box center [310, 174] width 3 height 3
radio input "true"
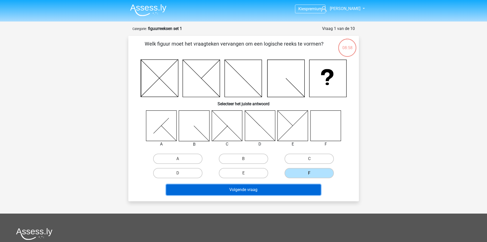
click at [287, 188] on button "Volgende vraag" at bounding box center [243, 189] width 155 height 11
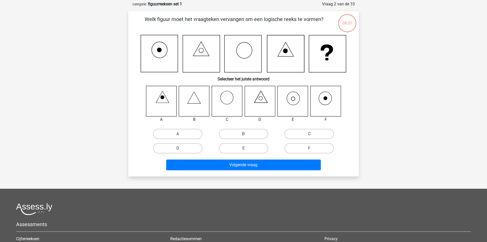
scroll to position [26, 0]
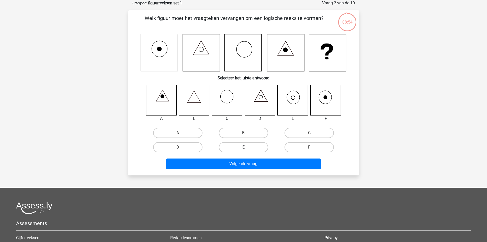
click at [243, 147] on label "E" at bounding box center [243, 147] width 49 height 10
click at [243, 147] on input "E" at bounding box center [244, 148] width 3 height 3
radio input "true"
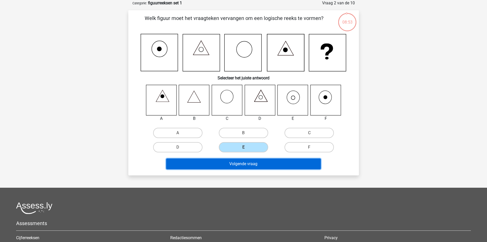
click at [248, 166] on button "Volgende vraag" at bounding box center [243, 163] width 155 height 11
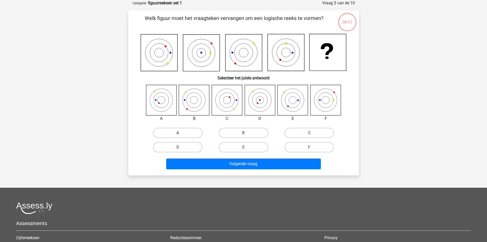
click at [184, 130] on label "A" at bounding box center [177, 133] width 49 height 10
click at [181, 133] on input "A" at bounding box center [179, 134] width 3 height 3
radio input "true"
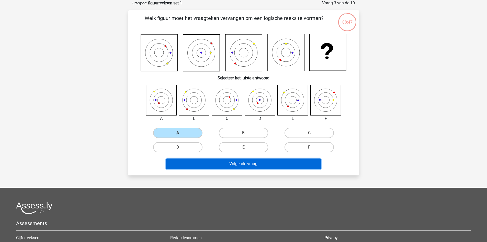
click at [229, 162] on button "Volgende vraag" at bounding box center [243, 163] width 155 height 11
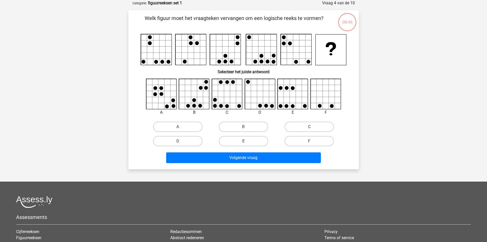
click at [248, 139] on label "E" at bounding box center [243, 141] width 49 height 10
click at [247, 141] on input "E" at bounding box center [244, 142] width 3 height 3
radio input "true"
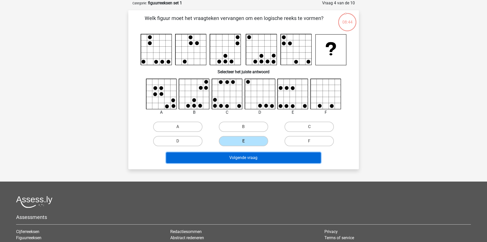
click at [250, 157] on button "Volgende vraag" at bounding box center [243, 157] width 155 height 11
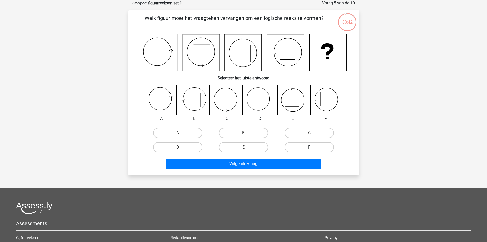
click at [298, 144] on label "F" at bounding box center [309, 147] width 49 height 10
click at [309, 147] on input "F" at bounding box center [310, 148] width 3 height 3
radio input "true"
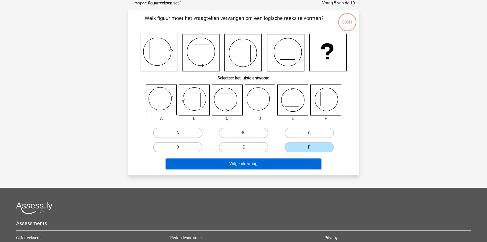
click at [261, 164] on button "Volgende vraag" at bounding box center [243, 163] width 155 height 11
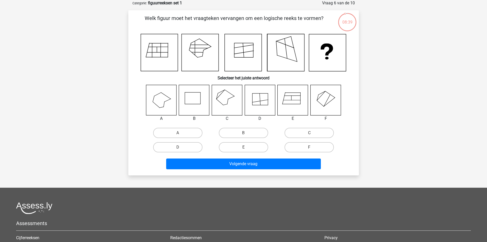
drag, startPoint x: 239, startPoint y: 130, endPoint x: 313, endPoint y: 127, distance: 74.0
click at [308, 125] on div "A B C D E" at bounding box center [244, 120] width 214 height 70
click at [310, 130] on label "C" at bounding box center [309, 133] width 49 height 10
click at [310, 133] on input "C" at bounding box center [310, 134] width 3 height 3
radio input "true"
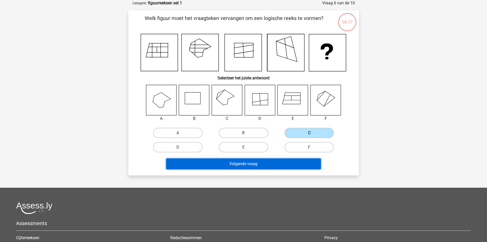
click at [283, 162] on button "Volgende vraag" at bounding box center [243, 163] width 155 height 11
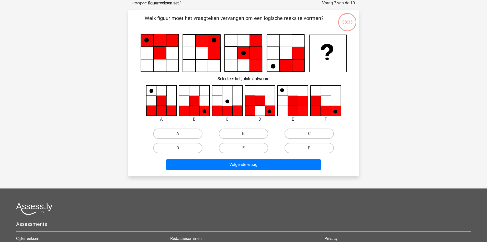
click at [241, 135] on label "B" at bounding box center [243, 133] width 49 height 10
click at [243, 135] on input "B" at bounding box center [244, 134] width 3 height 3
radio input "true"
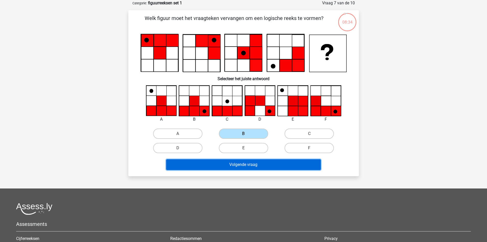
click at [246, 164] on button "Volgende vraag" at bounding box center [243, 164] width 155 height 11
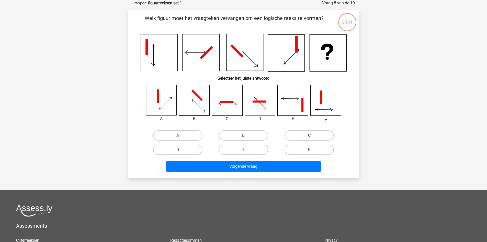
click at [308, 136] on label "C" at bounding box center [309, 135] width 49 height 10
click at [309, 136] on input "C" at bounding box center [310, 136] width 3 height 3
radio input "true"
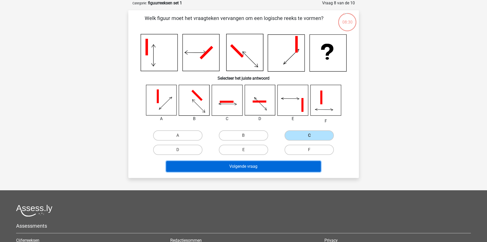
click at [274, 165] on button "Volgende vraag" at bounding box center [243, 166] width 155 height 11
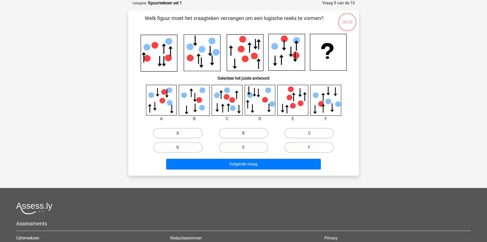
click at [178, 145] on label "D" at bounding box center [177, 147] width 49 height 10
click at [178, 147] on input "D" at bounding box center [179, 148] width 3 height 3
radio input "true"
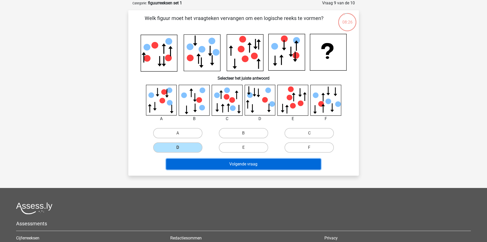
click at [227, 162] on button "Volgende vraag" at bounding box center [243, 164] width 155 height 11
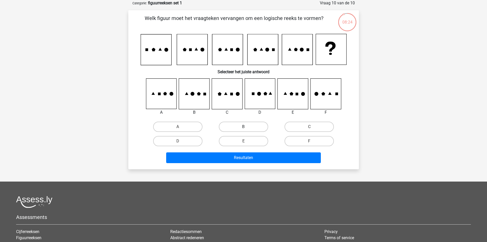
click at [241, 125] on label "B" at bounding box center [243, 126] width 49 height 10
click at [243, 127] on input "B" at bounding box center [244, 128] width 3 height 3
radio input "true"
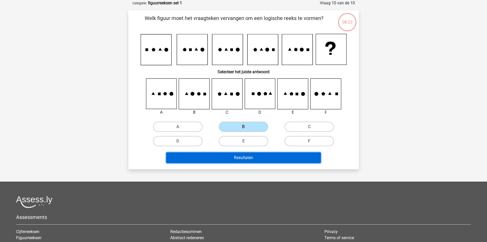
click at [240, 160] on button "Resultaten" at bounding box center [243, 157] width 155 height 11
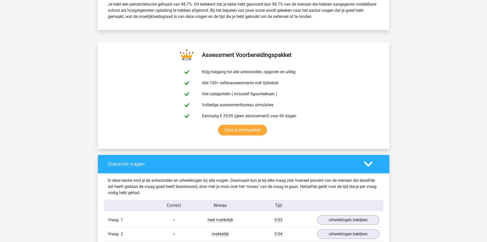
scroll to position [208, 0]
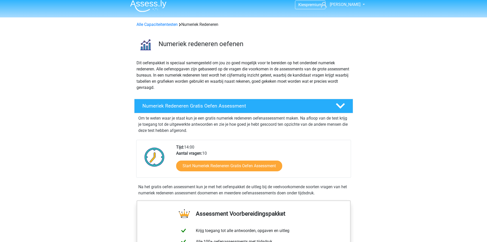
scroll to position [6, 0]
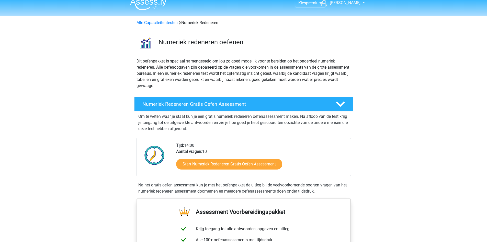
click at [240, 104] on h4 "Numeriek Redeneren Gratis Oefen Assessment" at bounding box center [234, 104] width 185 height 6
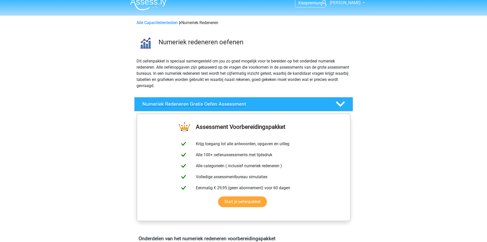
click at [342, 105] on polygon at bounding box center [340, 104] width 9 height 6
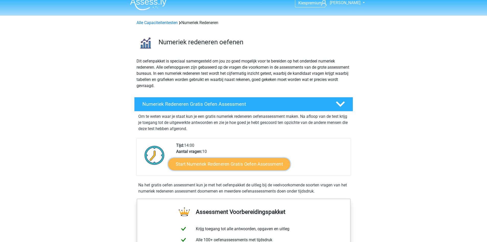
click at [254, 165] on link "Start Numeriek Redeneren Gratis Oefen Assessment" at bounding box center [229, 163] width 122 height 12
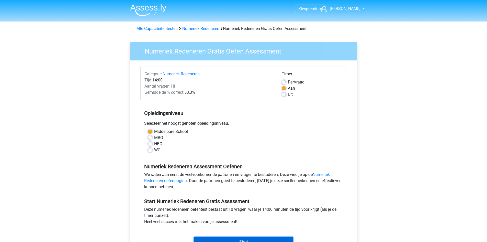
click at [253, 238] on input "Start" at bounding box center [243, 242] width 99 height 10
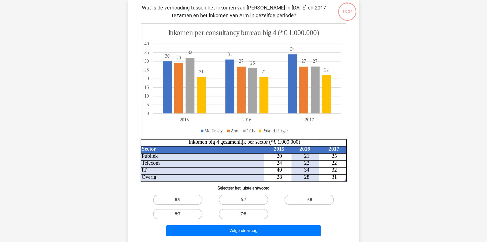
scroll to position [37, 0]
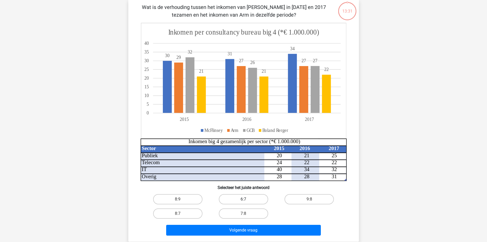
click at [250, 199] on label "6:7" at bounding box center [243, 199] width 49 height 10
click at [247, 199] on input "6:7" at bounding box center [244, 200] width 3 height 3
radio input "true"
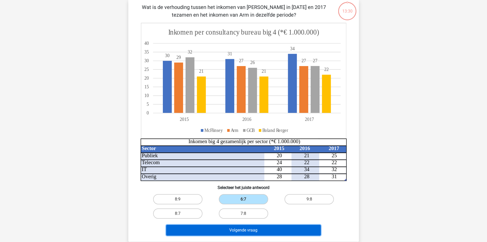
click at [250, 229] on button "Volgende vraag" at bounding box center [243, 229] width 155 height 11
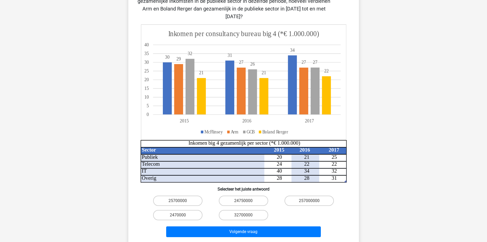
scroll to position [57, 0]
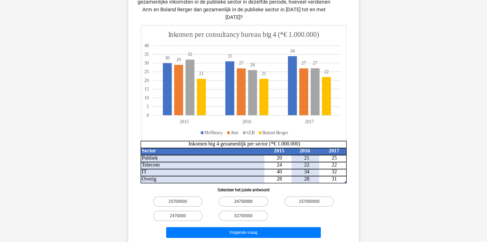
click at [241, 196] on label "24750000" at bounding box center [243, 201] width 49 height 10
click at [243, 201] on input "24750000" at bounding box center [244, 202] width 3 height 3
radio input "true"
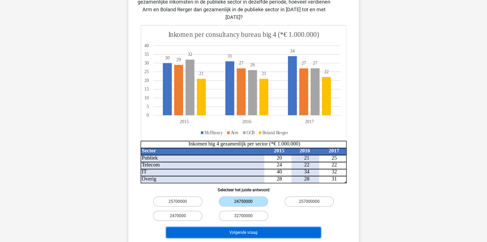
click at [242, 227] on button "Volgende vraag" at bounding box center [243, 232] width 155 height 11
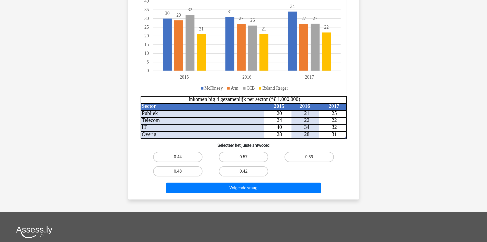
scroll to position [85, 0]
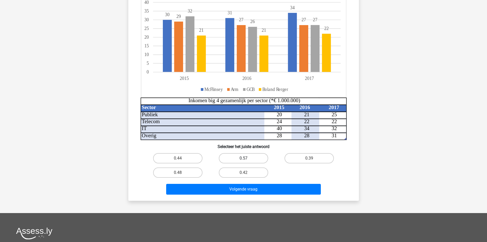
click at [249, 160] on label "0.57" at bounding box center [243, 158] width 49 height 10
click at [247, 160] on input "0.57" at bounding box center [244, 159] width 3 height 3
radio input "true"
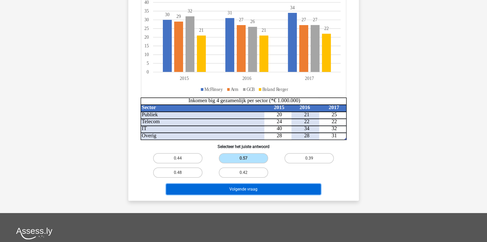
click at [248, 191] on button "Volgende vraag" at bounding box center [243, 189] width 155 height 11
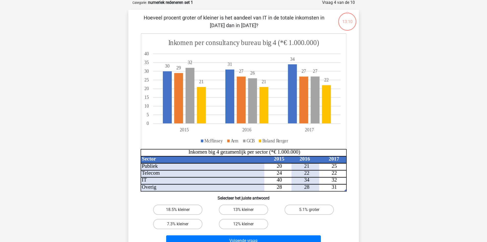
scroll to position [26, 0]
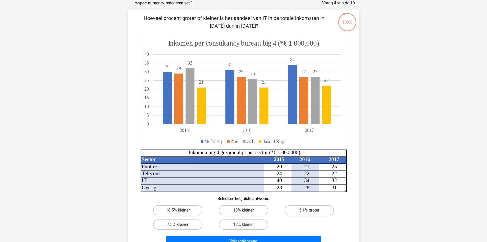
click at [242, 208] on label "13% kleiner" at bounding box center [243, 210] width 49 height 10
click at [243, 210] on input "13% kleiner" at bounding box center [244, 211] width 3 height 3
radio input "true"
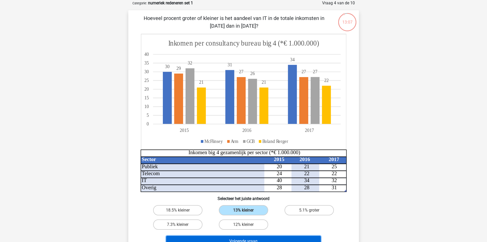
click at [249, 240] on button "Volgende vraag" at bounding box center [243, 240] width 155 height 11
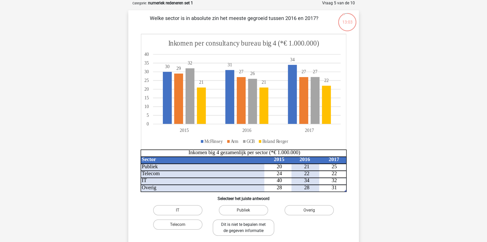
click at [242, 229] on label "Dit is niet te bepalen met de gegeven informatie" at bounding box center [244, 227] width 62 height 16
click at [243, 228] on input "Dit is niet te bepalen met de gegeven informatie" at bounding box center [244, 225] width 3 height 3
radio input "true"
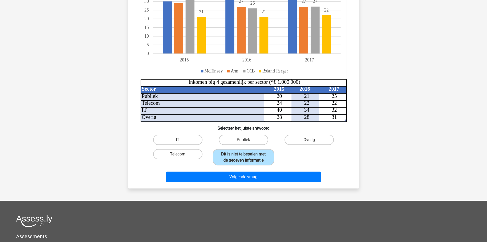
scroll to position [104, 0]
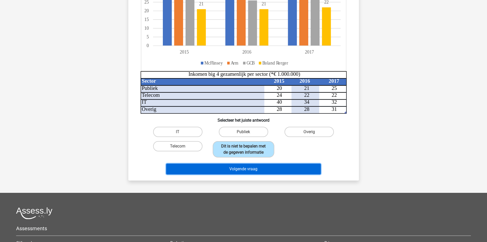
click at [246, 168] on button "Volgende vraag" at bounding box center [243, 168] width 155 height 11
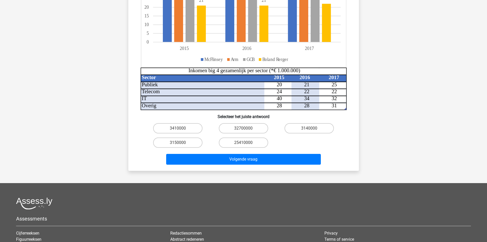
scroll to position [119, 0]
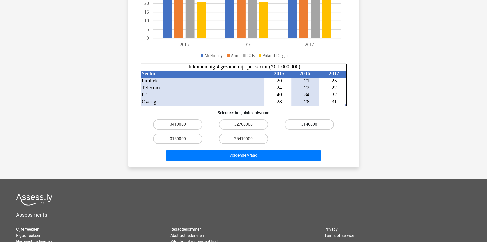
click at [298, 123] on label "3140000" at bounding box center [309, 124] width 49 height 10
click at [309, 124] on input "3140000" at bounding box center [310, 125] width 3 height 3
radio input "true"
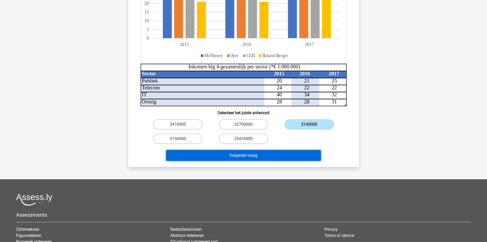
click at [278, 159] on button "Volgende vraag" at bounding box center [243, 155] width 155 height 11
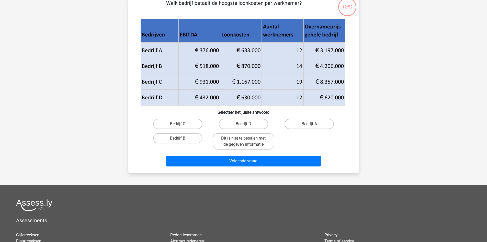
scroll to position [26, 0]
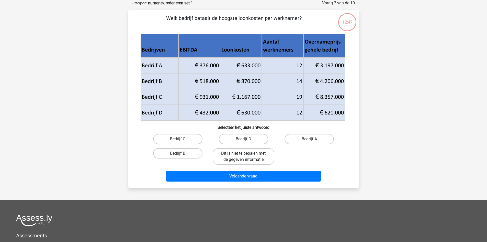
click at [261, 151] on label "Dit is niet te bepalen met de gegeven informatie" at bounding box center [244, 156] width 62 height 16
click at [247, 153] on input "Dit is niet te bepalen met de gegeven informatie" at bounding box center [244, 154] width 3 height 3
radio input "true"
click at [173, 139] on label "Bedrijf C" at bounding box center [177, 139] width 49 height 10
click at [178, 139] on input "Bedrijf C" at bounding box center [179, 140] width 3 height 3
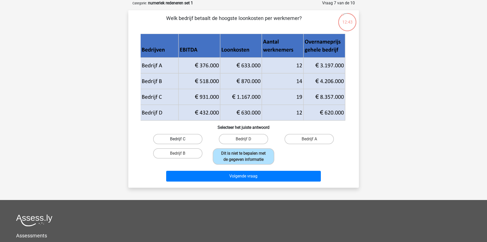
radio input "true"
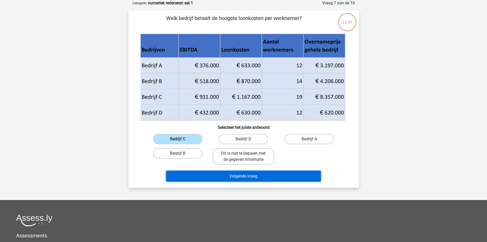
click at [224, 173] on button "Volgende vraag" at bounding box center [243, 176] width 155 height 11
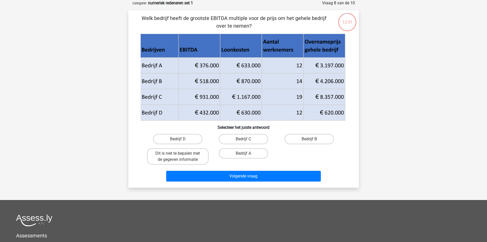
click at [245, 141] on input "Bedrijf C" at bounding box center [244, 140] width 3 height 3
radio input "true"
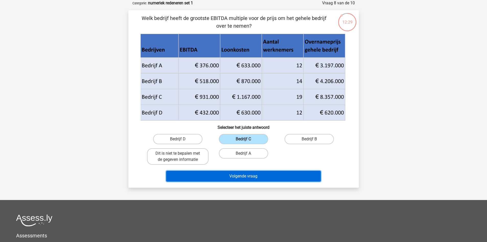
click at [245, 176] on button "Volgende vraag" at bounding box center [243, 176] width 155 height 11
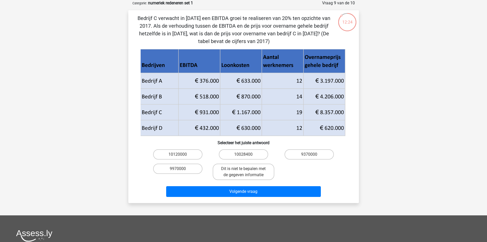
click at [245, 171] on input "Dit is niet te bepalen met de gegeven informatie" at bounding box center [244, 169] width 3 height 3
radio input "true"
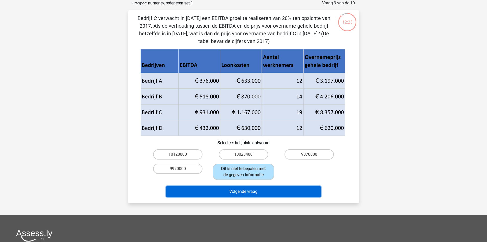
click at [251, 195] on button "Volgende vraag" at bounding box center [243, 191] width 155 height 11
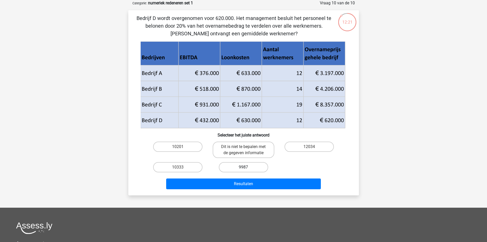
click at [243, 165] on label "9987" at bounding box center [243, 167] width 49 height 10
click at [243, 167] on input "9987" at bounding box center [244, 168] width 3 height 3
radio input "true"
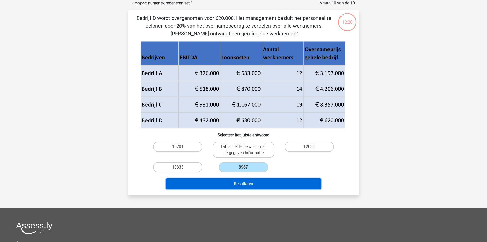
click at [255, 186] on button "Resultaten" at bounding box center [243, 183] width 155 height 11
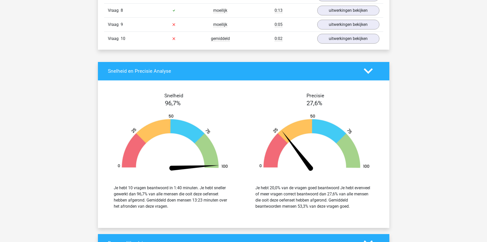
scroll to position [544, 0]
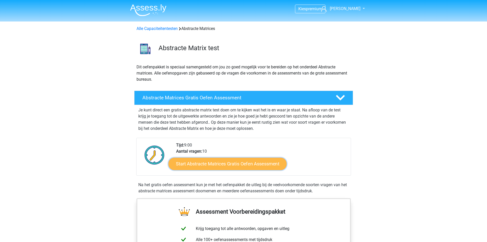
click at [252, 166] on link "Start Abstracte Matrices Gratis Oefen Assessment" at bounding box center [227, 163] width 118 height 12
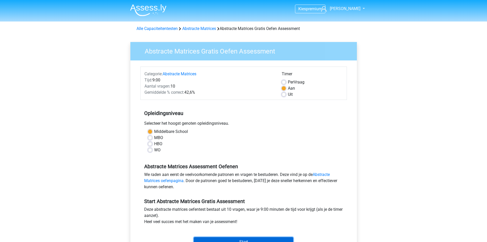
click at [256, 239] on input "Start" at bounding box center [243, 242] width 99 height 10
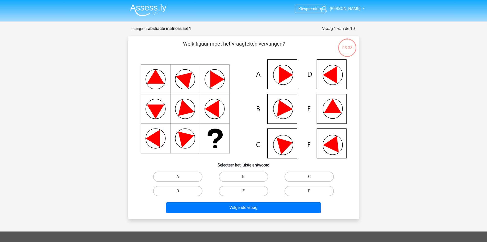
click at [252, 190] on label "E" at bounding box center [243, 191] width 49 height 10
click at [247, 191] on input "E" at bounding box center [244, 192] width 3 height 3
radio input "true"
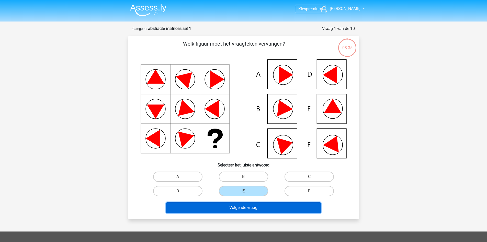
click at [259, 209] on button "Volgende vraag" at bounding box center [243, 207] width 155 height 11
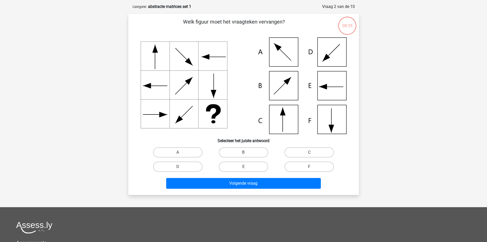
scroll to position [26, 0]
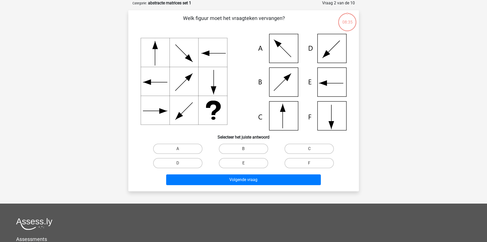
click at [259, 209] on div "Kies premium arnaud arnaud.van.molhem1@gmail.com" at bounding box center [243, 156] width 487 height 364
click at [303, 144] on label "C" at bounding box center [309, 148] width 49 height 10
click at [309, 149] on input "C" at bounding box center [310, 150] width 3 height 3
radio input "true"
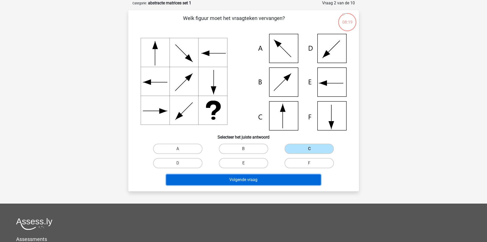
click at [287, 180] on button "Volgende vraag" at bounding box center [243, 179] width 155 height 11
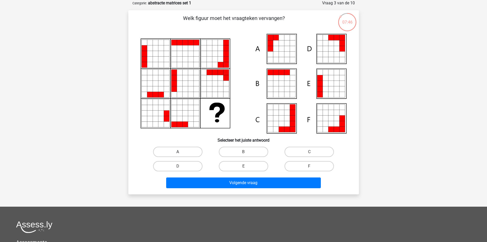
click at [188, 151] on label "A" at bounding box center [177, 151] width 49 height 10
click at [181, 152] on input "A" at bounding box center [179, 153] width 3 height 3
radio input "true"
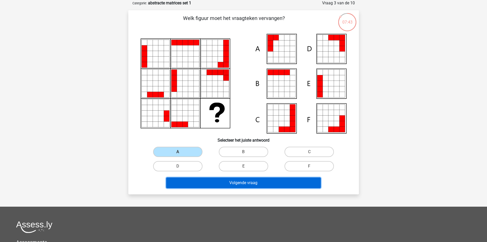
click at [237, 185] on button "Volgende vraag" at bounding box center [243, 182] width 155 height 11
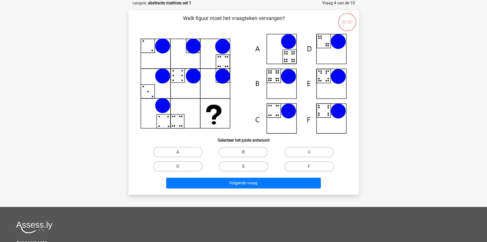
click at [224, 171] on label "E" at bounding box center [243, 166] width 49 height 10
click at [243, 170] on input "E" at bounding box center [244, 167] width 3 height 3
radio input "true"
click at [224, 171] on label "E" at bounding box center [243, 166] width 49 height 10
click at [243, 170] on input "E" at bounding box center [244, 167] width 3 height 3
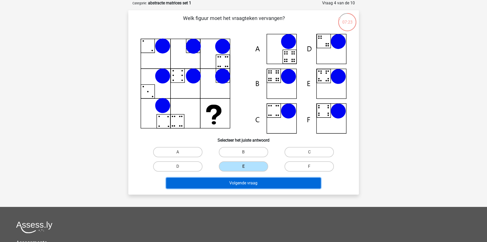
click at [265, 185] on button "Volgende vraag" at bounding box center [243, 182] width 155 height 11
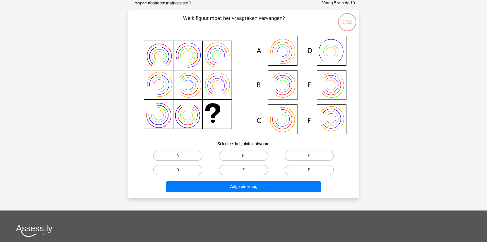
click at [248, 156] on label "B" at bounding box center [243, 155] width 49 height 10
click at [247, 156] on input "B" at bounding box center [244, 156] width 3 height 3
radio input "true"
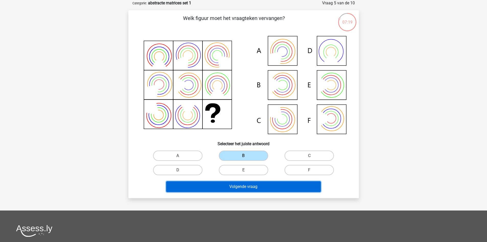
click at [258, 184] on button "Volgende vraag" at bounding box center [243, 186] width 155 height 11
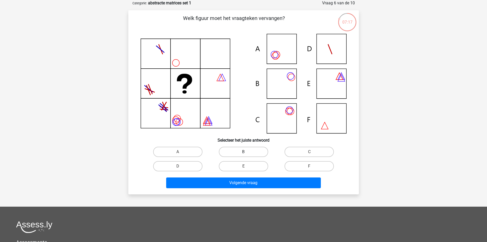
click at [244, 150] on label "B" at bounding box center [243, 151] width 49 height 10
click at [244, 152] on input "B" at bounding box center [244, 153] width 3 height 3
radio input "true"
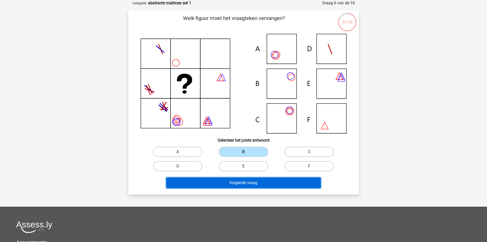
click at [255, 186] on button "Volgende vraag" at bounding box center [243, 182] width 155 height 11
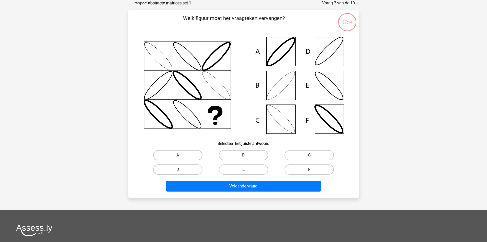
click at [247, 156] on input "B" at bounding box center [244, 156] width 3 height 3
radio input "true"
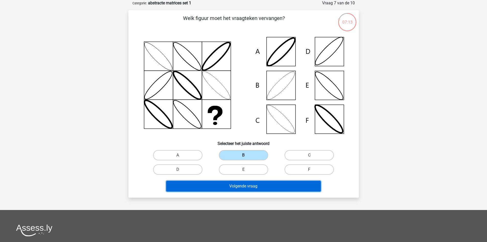
click at [257, 185] on button "Volgende vraag" at bounding box center [243, 185] width 155 height 11
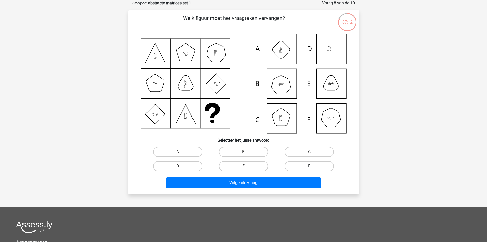
click at [300, 163] on label "F" at bounding box center [309, 166] width 49 height 10
click at [309, 166] on input "F" at bounding box center [310, 167] width 3 height 3
radio input "true"
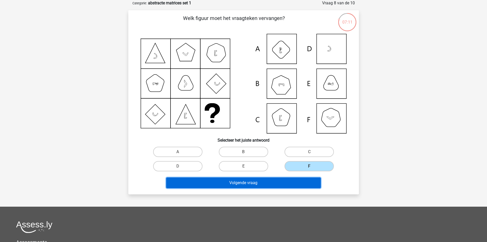
click at [294, 182] on button "Volgende vraag" at bounding box center [243, 182] width 155 height 11
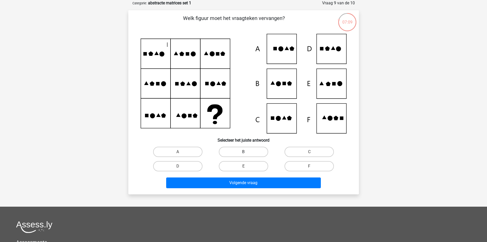
click at [248, 155] on label "B" at bounding box center [243, 151] width 49 height 10
click at [247, 155] on input "B" at bounding box center [244, 153] width 3 height 3
radio input "true"
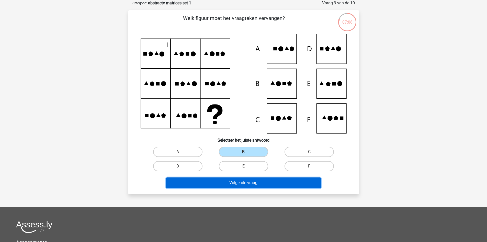
click at [261, 184] on button "Volgende vraag" at bounding box center [243, 182] width 155 height 11
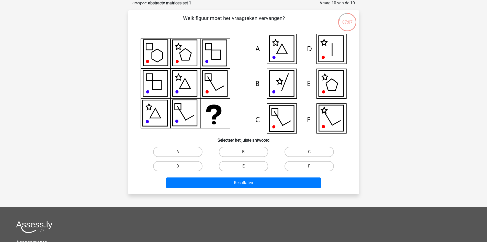
click at [239, 146] on div "B" at bounding box center [244, 151] width 66 height 14
click at [245, 165] on label "E" at bounding box center [243, 166] width 49 height 10
click at [245, 166] on input "E" at bounding box center [244, 167] width 3 height 3
radio input "true"
click at [251, 176] on div "Resultaten" at bounding box center [244, 181] width 214 height 17
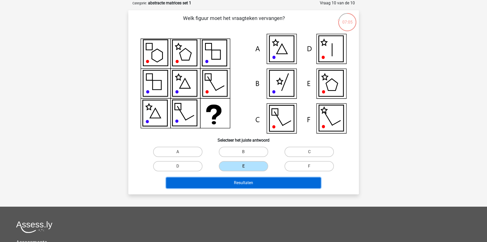
click at [251, 178] on button "Resultaten" at bounding box center [243, 182] width 155 height 11
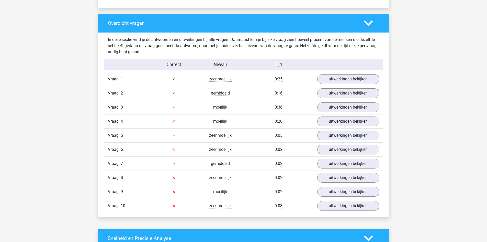
scroll to position [368, 0]
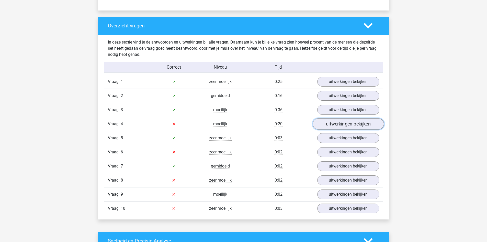
click at [351, 124] on link "uitwerkingen bekijken" at bounding box center [347, 123] width 71 height 11
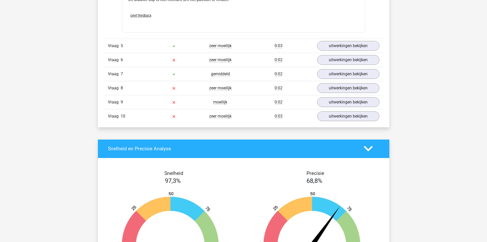
scroll to position [704, 0]
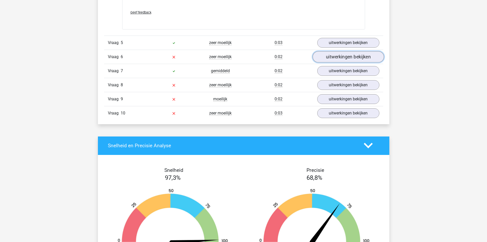
click at [341, 58] on link "uitwerkingen bekijken" at bounding box center [347, 56] width 71 height 11
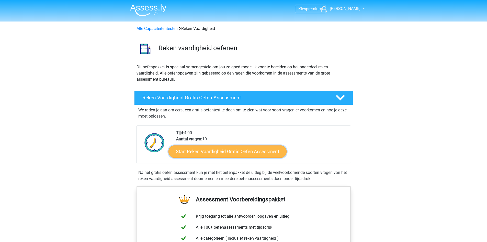
click at [231, 149] on link "Start Reken Vaardigheid Gratis Oefen Assessment" at bounding box center [227, 151] width 118 height 12
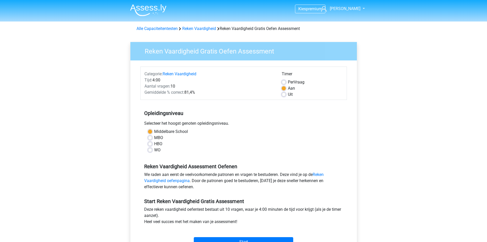
click at [154, 139] on label "MBO" at bounding box center [158, 137] width 9 height 6
click at [149, 139] on input "MBO" at bounding box center [150, 136] width 4 height 5
radio input "true"
click at [232, 240] on input "Start" at bounding box center [243, 242] width 99 height 10
click at [154, 144] on label "HBO" at bounding box center [158, 144] width 8 height 6
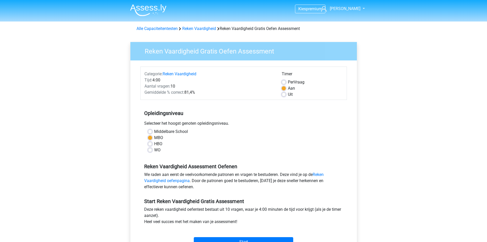
click at [149, 144] on input "HBO" at bounding box center [150, 143] width 4 height 5
radio input "true"
click at [208, 200] on h5 "Start Reken Vaardigheid Gratis Assessment" at bounding box center [243, 201] width 199 height 6
click at [230, 240] on input "Start" at bounding box center [243, 242] width 99 height 10
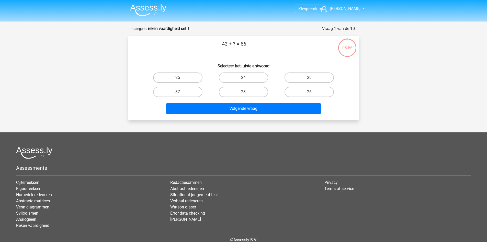
click at [241, 90] on label "23" at bounding box center [243, 92] width 49 height 10
click at [243, 92] on input "23" at bounding box center [244, 93] width 3 height 3
radio input "true"
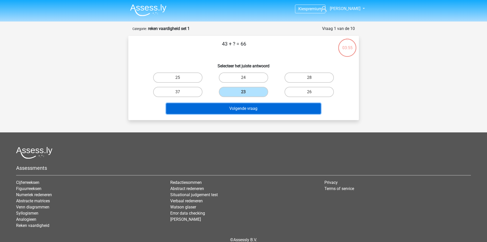
click at [250, 109] on button "Volgende vraag" at bounding box center [243, 108] width 155 height 11
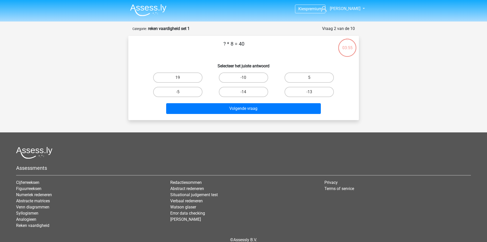
scroll to position [26, 0]
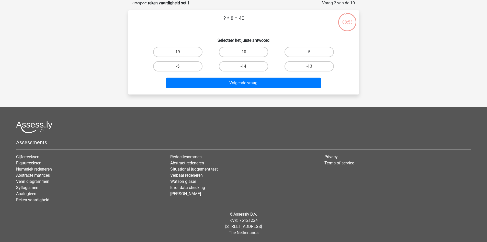
click at [303, 53] on label "5" at bounding box center [309, 52] width 49 height 10
click at [309, 53] on input "5" at bounding box center [310, 53] width 3 height 3
radio input "true"
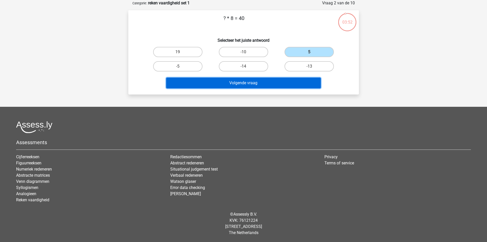
click at [259, 82] on button "Volgende vraag" at bounding box center [243, 82] width 155 height 11
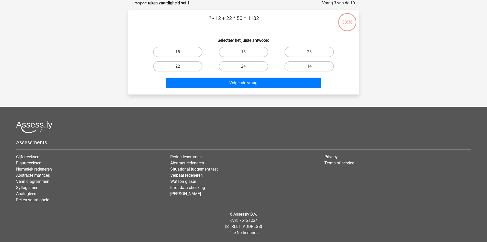
click at [305, 68] on label "14" at bounding box center [309, 66] width 49 height 10
click at [309, 68] on input "14" at bounding box center [310, 67] width 3 height 3
radio input "true"
click at [282, 88] on div "Volgende vraag" at bounding box center [243, 83] width 197 height 13
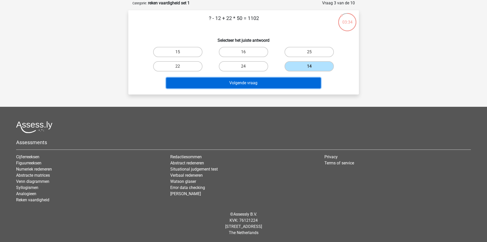
click at [276, 83] on button "Volgende vraag" at bounding box center [243, 82] width 155 height 11
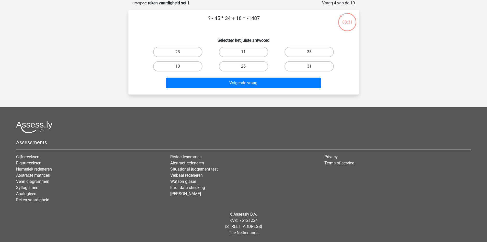
click at [248, 53] on label "11" at bounding box center [243, 52] width 49 height 10
click at [247, 53] on input "11" at bounding box center [244, 53] width 3 height 3
radio input "true"
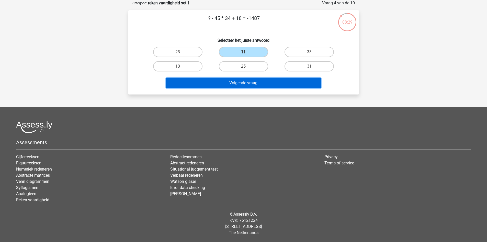
click at [257, 87] on button "Volgende vraag" at bounding box center [243, 82] width 155 height 11
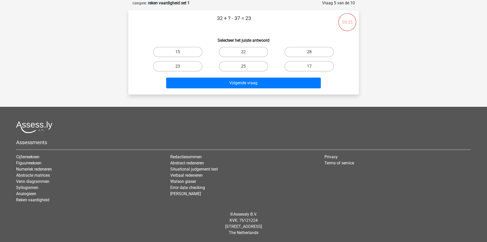
click at [245, 53] on input "22" at bounding box center [244, 53] width 3 height 3
radio input "true"
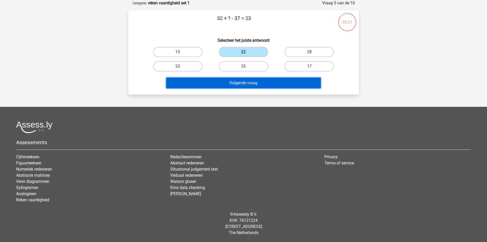
click at [249, 82] on button "Volgende vraag" at bounding box center [243, 82] width 155 height 11
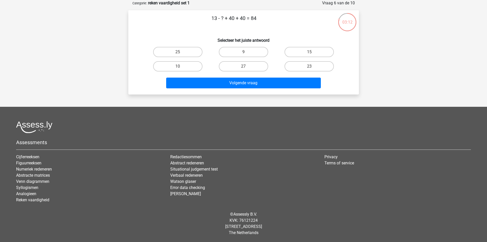
click at [278, 33] on div "13 - ? + 40 + 40 = 84 Selecteer het juiste antwoord 25 9 15 10" at bounding box center [243, 52] width 227 height 76
click at [247, 50] on label "9" at bounding box center [243, 52] width 49 height 10
click at [247, 52] on input "9" at bounding box center [244, 53] width 3 height 3
radio input "true"
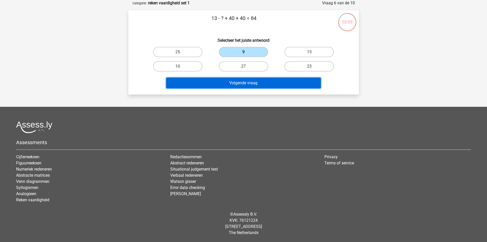
click at [251, 84] on button "Volgende vraag" at bounding box center [243, 82] width 155 height 11
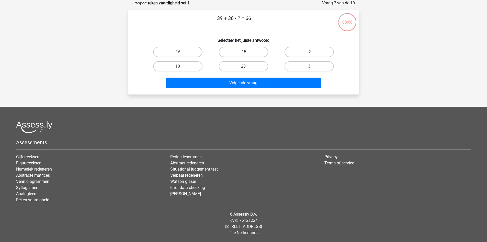
click at [312, 64] on label "3" at bounding box center [309, 66] width 49 height 10
click at [312, 66] on input "3" at bounding box center [310, 67] width 3 height 3
radio input "true"
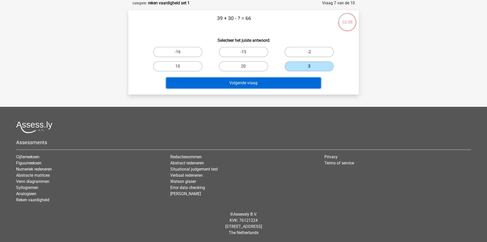
click at [279, 83] on button "Volgende vraag" at bounding box center [243, 82] width 155 height 11
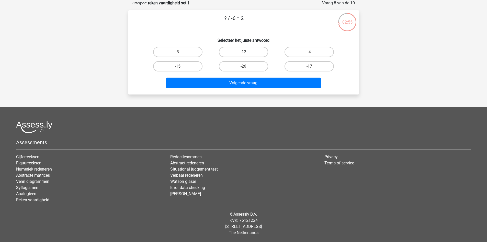
click at [247, 52] on label "-12" at bounding box center [243, 52] width 49 height 10
click at [247, 52] on input "-12" at bounding box center [244, 53] width 3 height 3
radio input "true"
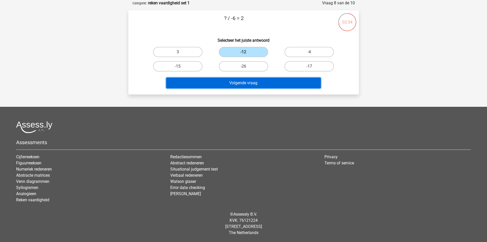
click at [247, 78] on button "Volgende vraag" at bounding box center [243, 82] width 155 height 11
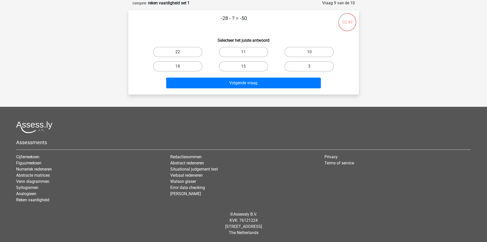
click at [196, 54] on label "22" at bounding box center [177, 52] width 49 height 10
click at [181, 54] on input "22" at bounding box center [179, 53] width 3 height 3
radio input "true"
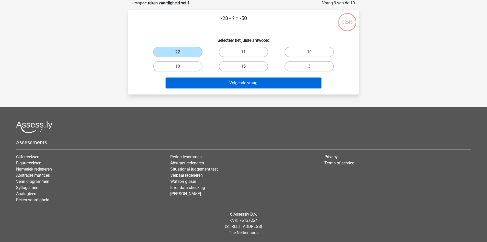
click at [231, 85] on button "Volgende vraag" at bounding box center [243, 82] width 155 height 11
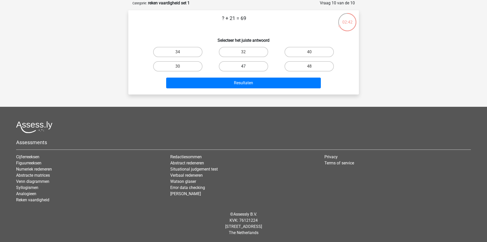
click at [242, 66] on label "47" at bounding box center [243, 66] width 49 height 10
click at [243, 66] on input "47" at bounding box center [244, 67] width 3 height 3
radio input "true"
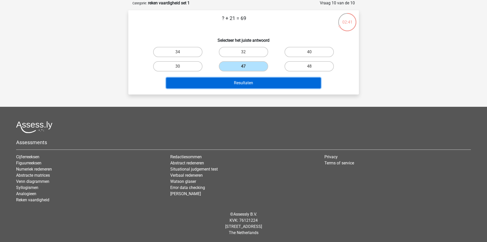
click at [245, 80] on button "Resultaten" at bounding box center [243, 82] width 155 height 11
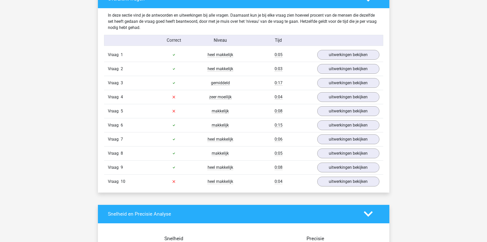
scroll to position [418, 0]
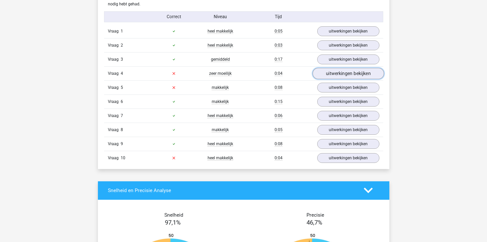
click at [335, 73] on link "uitwerkingen bekijken" at bounding box center [347, 73] width 71 height 11
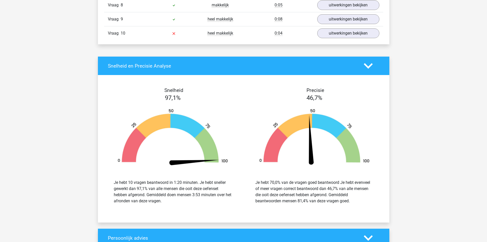
scroll to position [755, 0]
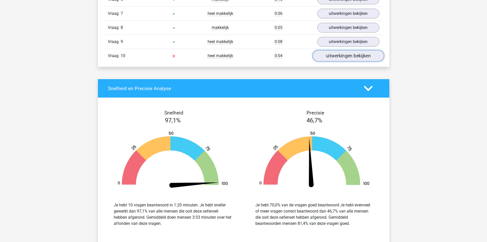
click at [337, 57] on link "uitwerkingen bekijken" at bounding box center [347, 55] width 71 height 11
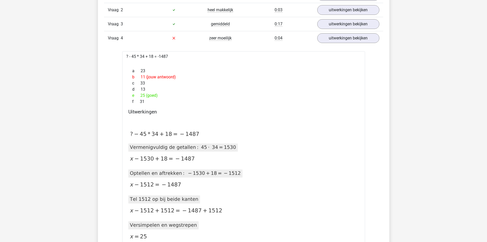
scroll to position [544, 0]
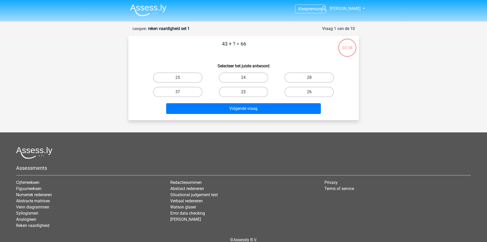
click at [246, 96] on label "23" at bounding box center [243, 92] width 49 height 10
click at [246, 95] on input "23" at bounding box center [244, 93] width 3 height 3
radio input "true"
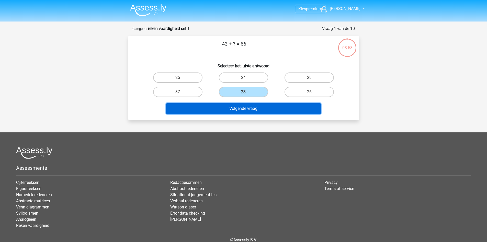
click at [243, 105] on button "Volgende vraag" at bounding box center [243, 108] width 155 height 11
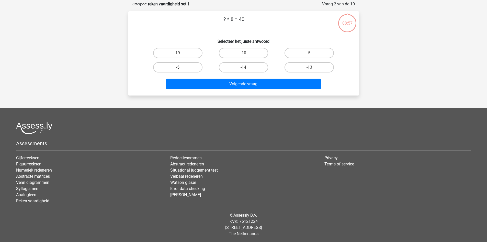
scroll to position [26, 0]
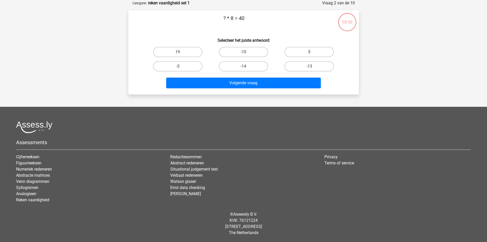
click at [298, 54] on label "5" at bounding box center [309, 52] width 49 height 10
click at [309, 54] on input "5" at bounding box center [310, 53] width 3 height 3
radio input "true"
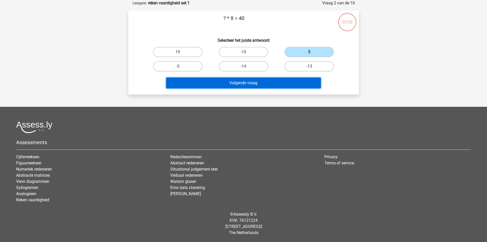
click at [269, 82] on button "Volgende vraag" at bounding box center [243, 82] width 155 height 11
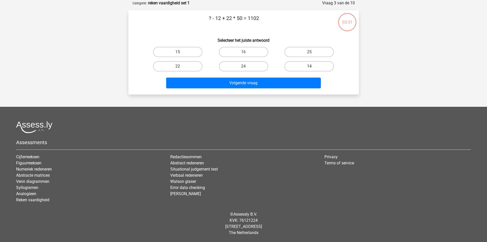
click at [301, 67] on label "14" at bounding box center [309, 66] width 49 height 10
click at [309, 67] on input "14" at bounding box center [310, 67] width 3 height 3
radio input "true"
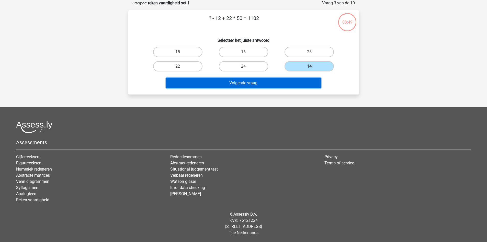
click at [272, 82] on button "Volgende vraag" at bounding box center [243, 82] width 155 height 11
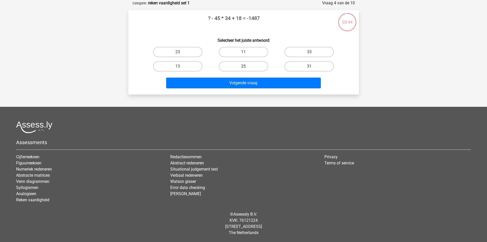
click at [243, 65] on label "25" at bounding box center [243, 66] width 49 height 10
click at [243, 66] on input "25" at bounding box center [244, 67] width 3 height 3
radio input "true"
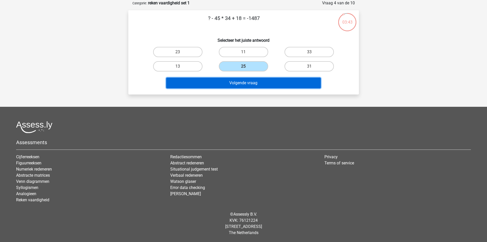
click at [244, 88] on button "Volgende vraag" at bounding box center [243, 82] width 155 height 11
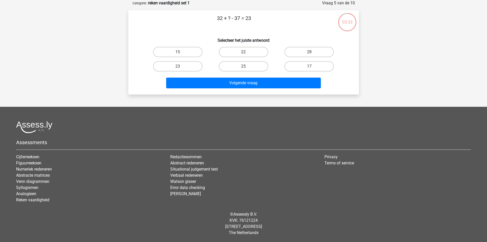
click at [243, 53] on label "22" at bounding box center [243, 52] width 49 height 10
click at [243, 53] on input "22" at bounding box center [244, 53] width 3 height 3
radio input "true"
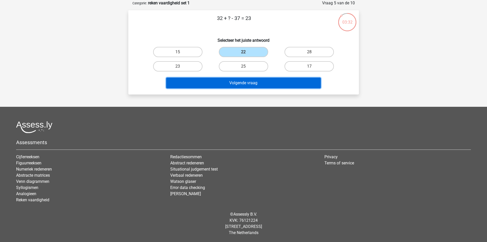
click at [248, 84] on button "Volgende vraag" at bounding box center [243, 82] width 155 height 11
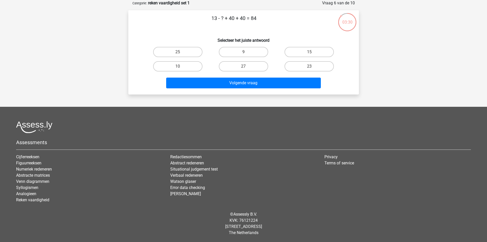
click at [244, 52] on input "9" at bounding box center [244, 53] width 3 height 3
radio input "true"
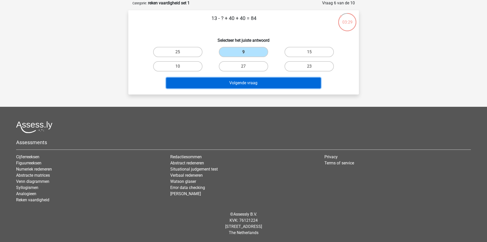
click at [247, 84] on button "Volgende vraag" at bounding box center [243, 82] width 155 height 11
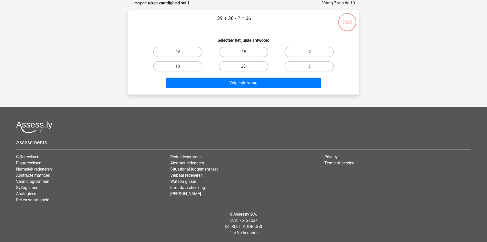
click at [301, 67] on label "3" at bounding box center [309, 66] width 49 height 10
click at [309, 67] on input "3" at bounding box center [310, 67] width 3 height 3
radio input "true"
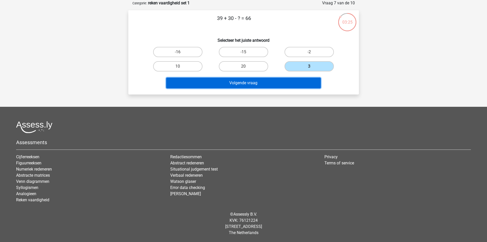
click at [276, 85] on button "Volgende vraag" at bounding box center [243, 82] width 155 height 11
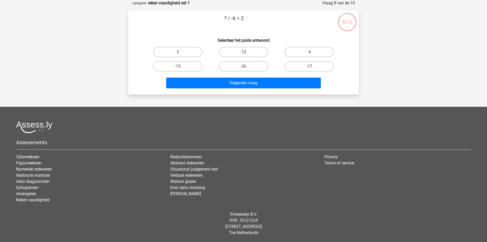
click at [252, 51] on label "-12" at bounding box center [243, 52] width 49 height 10
click at [247, 52] on input "-12" at bounding box center [244, 53] width 3 height 3
radio input "true"
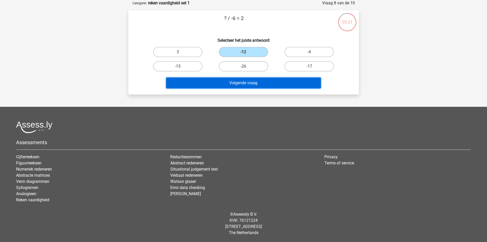
click at [249, 82] on button "Volgende vraag" at bounding box center [243, 82] width 155 height 11
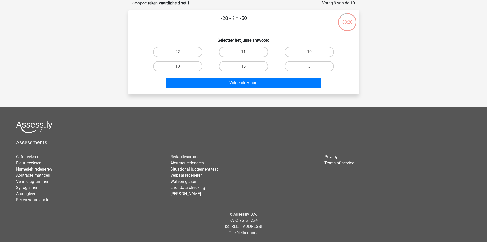
click at [183, 52] on label "22" at bounding box center [177, 52] width 49 height 10
click at [181, 52] on input "22" at bounding box center [179, 53] width 3 height 3
radio input "true"
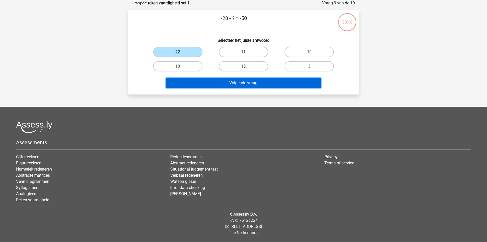
click at [223, 78] on button "Volgende vraag" at bounding box center [243, 82] width 155 height 11
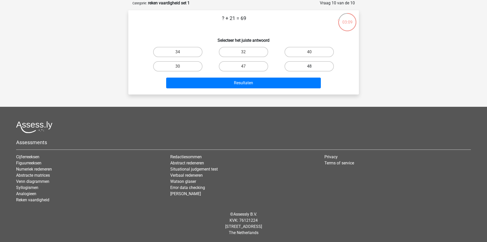
click at [305, 65] on label "48" at bounding box center [309, 66] width 49 height 10
click at [309, 66] on input "48" at bounding box center [310, 67] width 3 height 3
radio input "true"
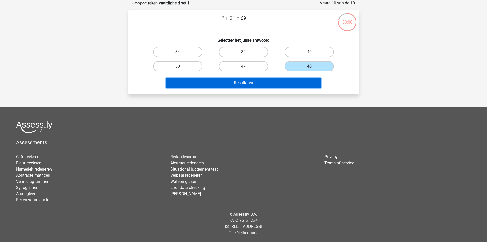
click at [274, 80] on button "Resultaten" at bounding box center [243, 82] width 155 height 11
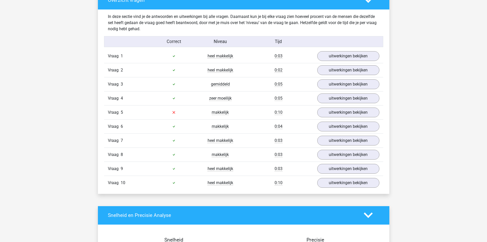
scroll to position [388, 0]
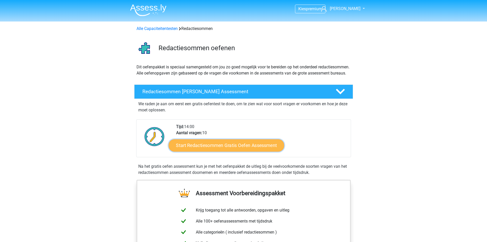
click at [226, 151] on link "Start Redactiesommen Gratis Oefen Assessment" at bounding box center [226, 145] width 116 height 12
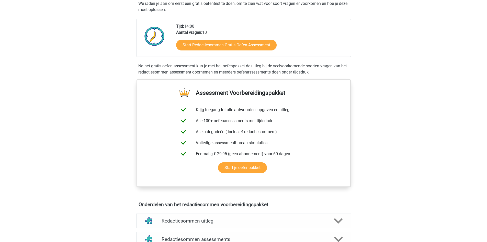
scroll to position [99, 0]
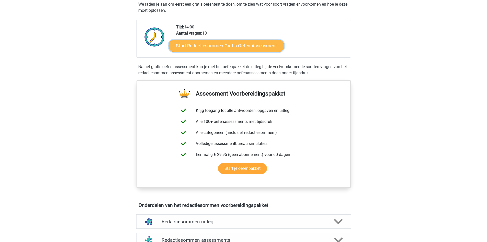
click at [257, 52] on link "Start Redactiesommen Gratis Oefen Assessment" at bounding box center [226, 45] width 116 height 12
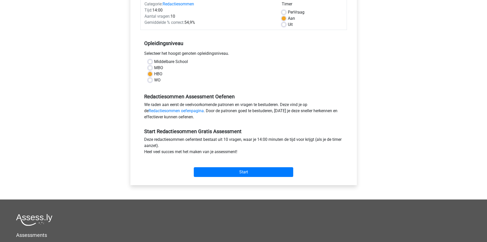
scroll to position [72, 0]
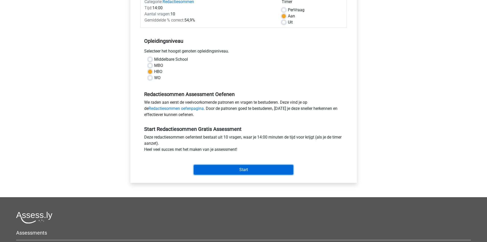
click at [263, 168] on input "Start" at bounding box center [243, 170] width 99 height 10
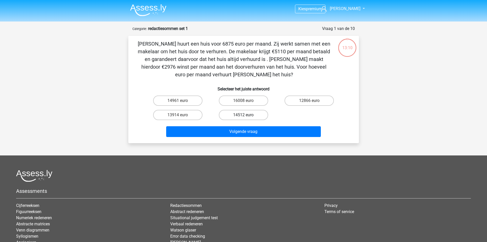
click at [240, 117] on label "14512 euro" at bounding box center [243, 115] width 49 height 10
click at [243, 117] on input "14512 euro" at bounding box center [244, 116] width 3 height 3
radio input "true"
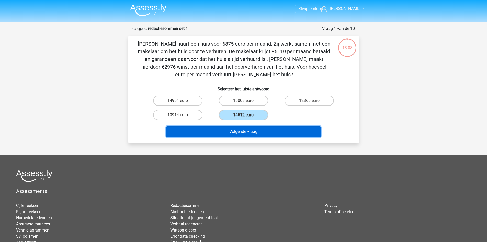
click at [245, 129] on button "Volgende vraag" at bounding box center [243, 131] width 155 height 11
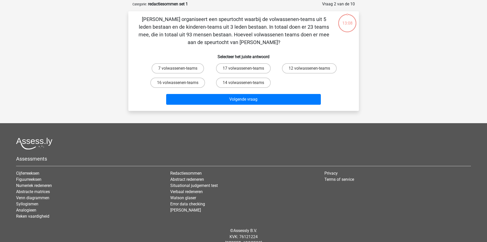
scroll to position [26, 0]
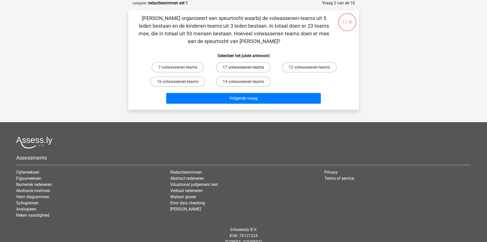
click at [241, 65] on label "17 volwassenen-teams" at bounding box center [243, 67] width 55 height 10
click at [243, 67] on input "17 volwassenen-teams" at bounding box center [244, 68] width 3 height 3
radio input "true"
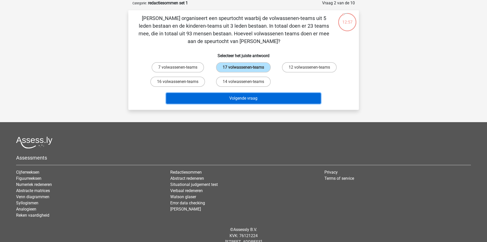
click at [241, 95] on button "Volgende vraag" at bounding box center [243, 98] width 155 height 11
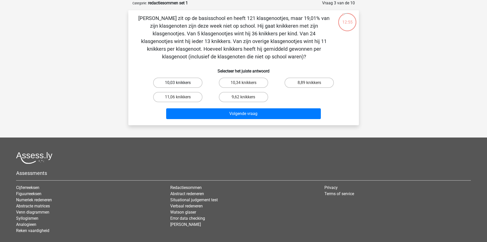
click at [184, 83] on label "10,03 knikkers" at bounding box center [177, 82] width 49 height 10
click at [181, 83] on input "10,03 knikkers" at bounding box center [179, 84] width 3 height 3
radio input "true"
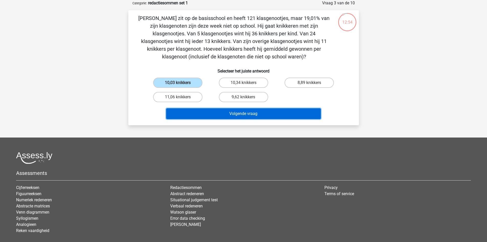
click at [217, 111] on button "Volgende vraag" at bounding box center [243, 113] width 155 height 11
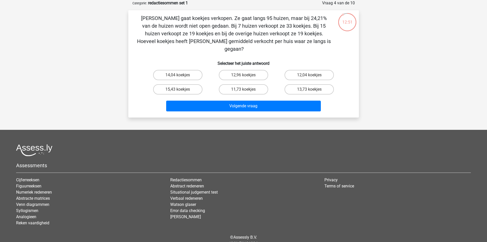
click at [243, 75] on input "12,96 koekjes" at bounding box center [244, 76] width 3 height 3
radio input "true"
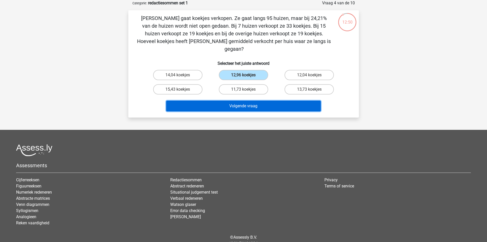
click at [244, 102] on button "Volgende vraag" at bounding box center [243, 105] width 155 height 11
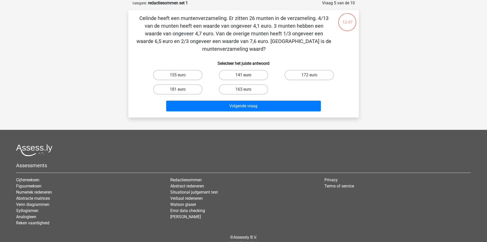
click at [242, 75] on label "141 euro" at bounding box center [243, 75] width 49 height 10
click at [243, 75] on input "141 euro" at bounding box center [244, 76] width 3 height 3
radio input "true"
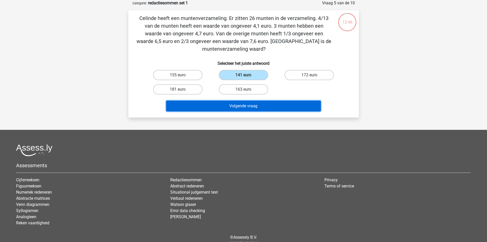
click at [241, 104] on button "Volgende vraag" at bounding box center [243, 105] width 155 height 11
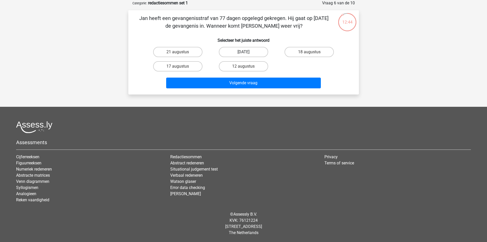
click at [236, 54] on label "[DATE]" at bounding box center [243, 52] width 49 height 10
click at [243, 54] on input "[DATE]" at bounding box center [244, 53] width 3 height 3
radio input "true"
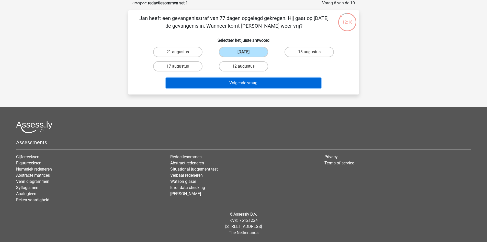
click at [251, 81] on button "Volgende vraag" at bounding box center [243, 82] width 155 height 11
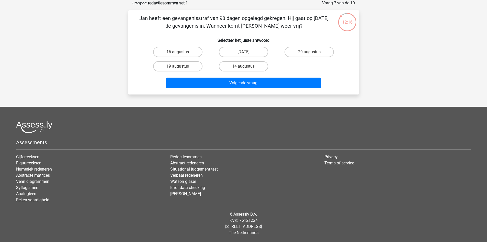
click at [244, 54] on input "[DATE]" at bounding box center [244, 53] width 3 height 3
radio input "true"
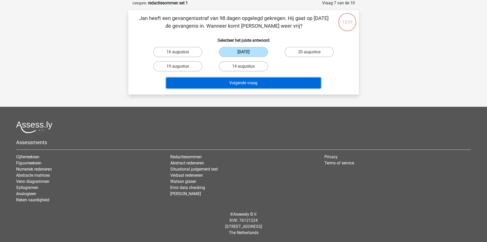
click at [260, 85] on button "Volgende vraag" at bounding box center [243, 82] width 155 height 11
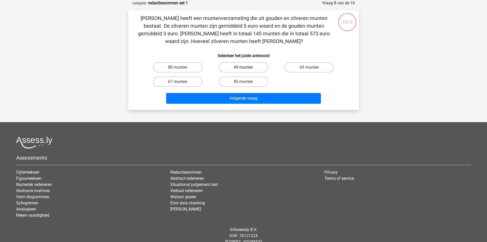
click at [241, 68] on label "49 munten" at bounding box center [243, 67] width 49 height 10
click at [243, 68] on input "49 munten" at bounding box center [244, 68] width 3 height 3
radio input "true"
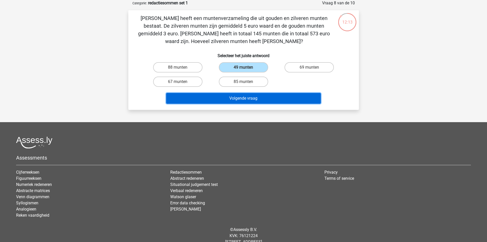
click at [254, 99] on button "Volgende vraag" at bounding box center [243, 98] width 155 height 11
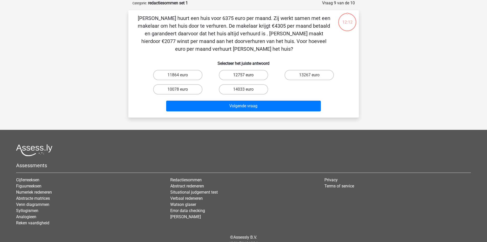
click at [243, 73] on label "12757 euro" at bounding box center [243, 75] width 49 height 10
click at [243, 75] on input "12757 euro" at bounding box center [244, 76] width 3 height 3
radio input "true"
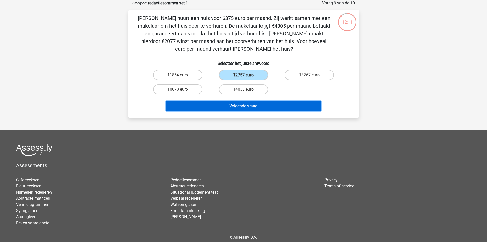
click at [254, 106] on button "Volgende vraag" at bounding box center [243, 105] width 155 height 11
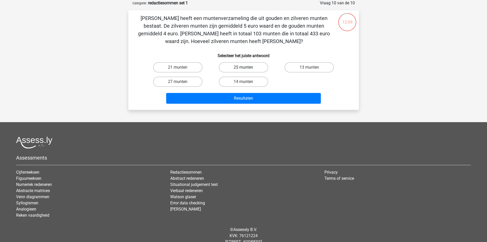
click at [242, 67] on label "25 munten" at bounding box center [243, 67] width 49 height 10
click at [243, 67] on input "25 munten" at bounding box center [244, 68] width 3 height 3
radio input "true"
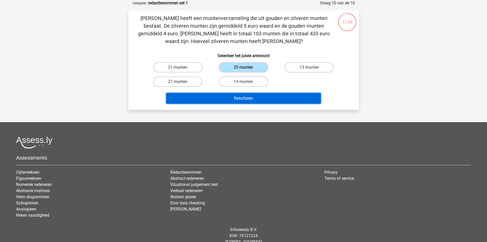
click at [252, 97] on button "Resultaten" at bounding box center [243, 98] width 155 height 11
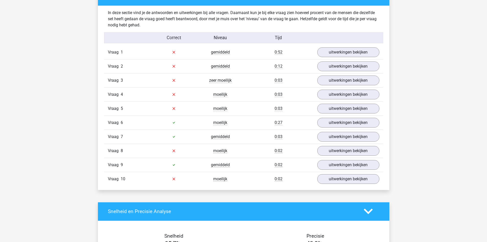
scroll to position [267, 0]
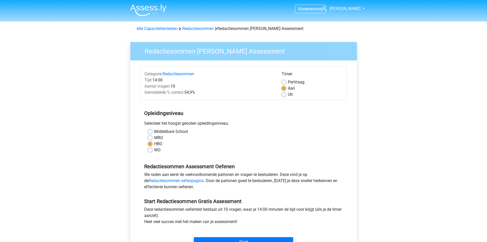
click at [147, 129] on div "Middelbare School MBO HBO WO" at bounding box center [243, 140] width 199 height 25
click at [154, 131] on label "Middelbare School" at bounding box center [171, 131] width 34 height 6
click at [151, 131] on input "Middelbare School" at bounding box center [150, 130] width 4 height 5
radio input "true"
click at [251, 237] on input "Start" at bounding box center [243, 242] width 99 height 10
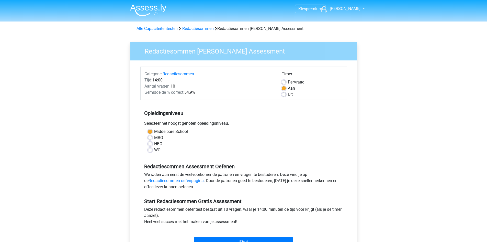
click at [241, 236] on div "Start" at bounding box center [243, 238] width 207 height 18
click at [241, 238] on input "Start" at bounding box center [243, 242] width 99 height 10
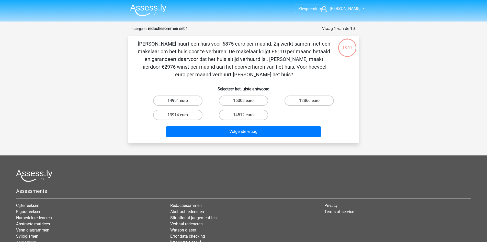
click at [187, 100] on label "14961 euro" at bounding box center [177, 100] width 49 height 10
click at [181, 100] on input "14961 euro" at bounding box center [179, 101] width 3 height 3
radio input "true"
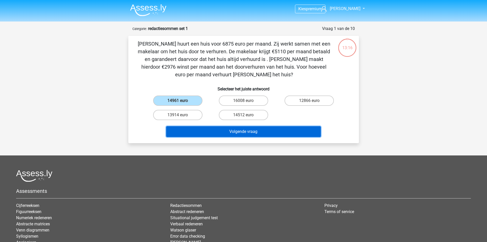
click at [215, 136] on button "Volgende vraag" at bounding box center [243, 131] width 155 height 11
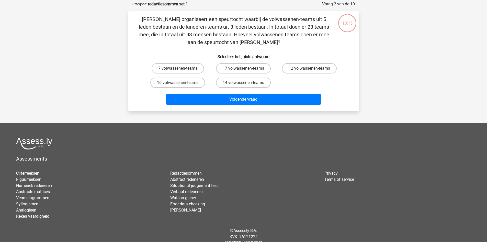
scroll to position [26, 0]
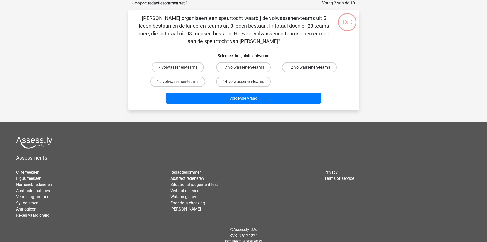
click at [301, 66] on label "12 volwassenen-teams" at bounding box center [309, 67] width 55 height 10
click at [309, 67] on input "12 volwassenen-teams" at bounding box center [310, 68] width 3 height 3
radio input "true"
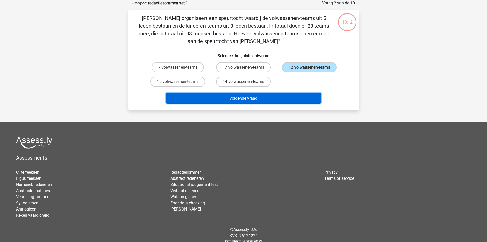
click at [280, 103] on button "Volgende vraag" at bounding box center [243, 98] width 155 height 11
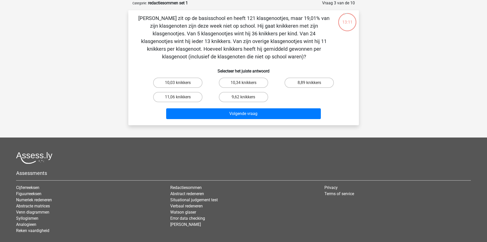
click at [245, 86] on input "10,34 knikkers" at bounding box center [244, 84] width 3 height 3
radio input "true"
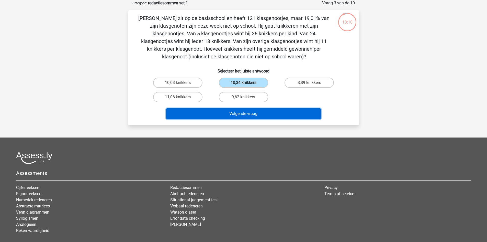
click at [253, 115] on button "Volgende vraag" at bounding box center [243, 113] width 155 height 11
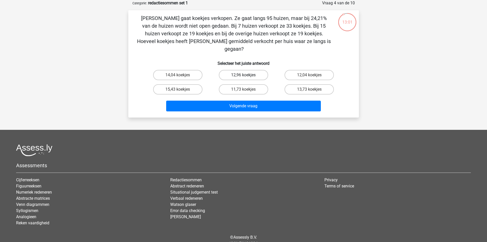
click at [255, 70] on label "12,96 koekjes" at bounding box center [243, 75] width 49 height 10
click at [247, 75] on input "12,96 koekjes" at bounding box center [244, 76] width 3 height 3
radio input "true"
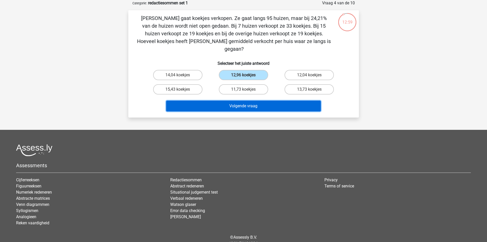
click at [252, 103] on button "Volgende vraag" at bounding box center [243, 105] width 155 height 11
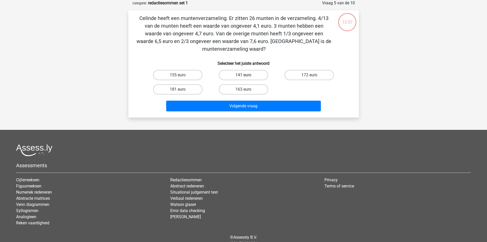
click at [242, 77] on label "141 euro" at bounding box center [243, 75] width 49 height 10
click at [243, 77] on input "141 euro" at bounding box center [244, 76] width 3 height 3
radio input "true"
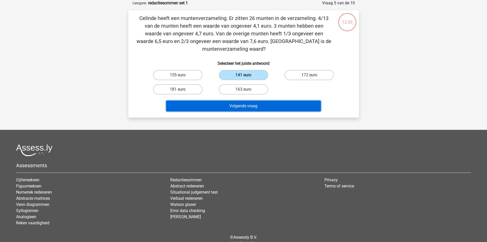
click at [259, 103] on button "Volgende vraag" at bounding box center [243, 105] width 155 height 11
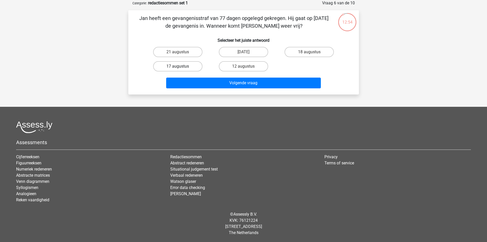
click at [193, 65] on label "17 augustus" at bounding box center [177, 66] width 49 height 10
click at [181, 66] on input "17 augustus" at bounding box center [179, 67] width 3 height 3
radio input "true"
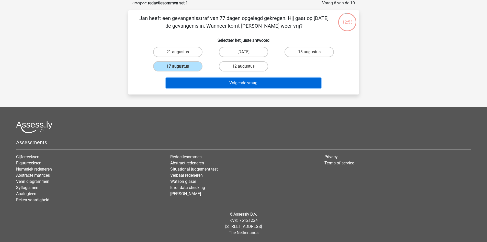
click at [222, 83] on button "Volgende vraag" at bounding box center [243, 82] width 155 height 11
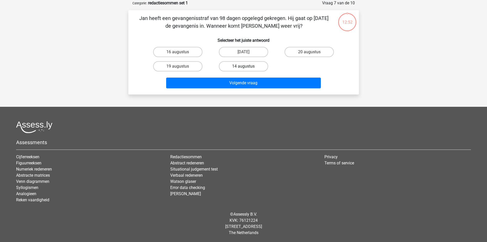
click at [234, 68] on label "14 augustus" at bounding box center [243, 66] width 49 height 10
click at [243, 68] on input "14 augustus" at bounding box center [244, 67] width 3 height 3
radio input "true"
click at [239, 76] on div "Volgende vraag" at bounding box center [244, 81] width 214 height 17
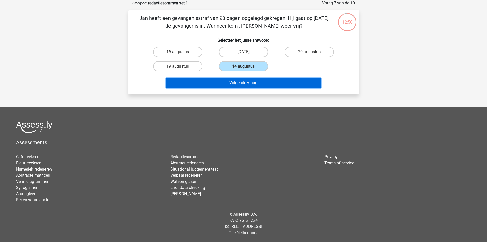
click at [241, 83] on button "Volgende vraag" at bounding box center [243, 82] width 155 height 11
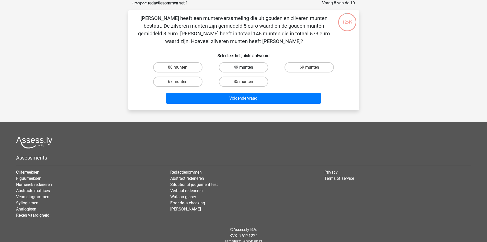
click at [241, 67] on label "49 munten" at bounding box center [243, 67] width 49 height 10
click at [243, 67] on input "49 munten" at bounding box center [244, 68] width 3 height 3
radio input "true"
click at [249, 92] on div "Volgende vraag" at bounding box center [244, 97] width 214 height 17
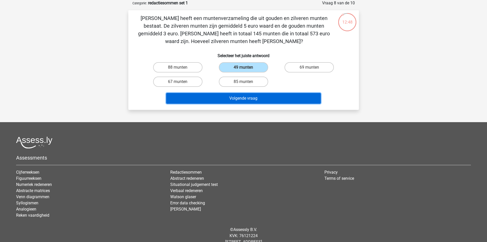
click at [253, 101] on button "Volgende vraag" at bounding box center [243, 98] width 155 height 11
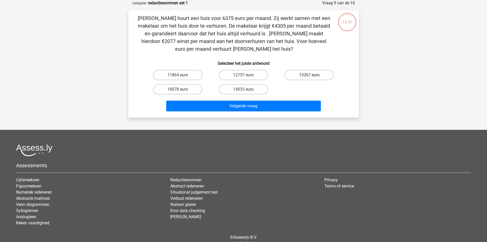
click at [299, 78] on label "13267 euro" at bounding box center [309, 75] width 49 height 10
click at [309, 78] on input "13267 euro" at bounding box center [310, 76] width 3 height 3
radio input "true"
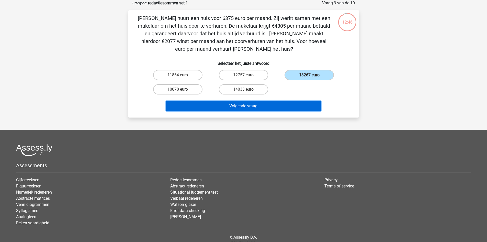
click at [290, 101] on button "Volgende vraag" at bounding box center [243, 105] width 155 height 11
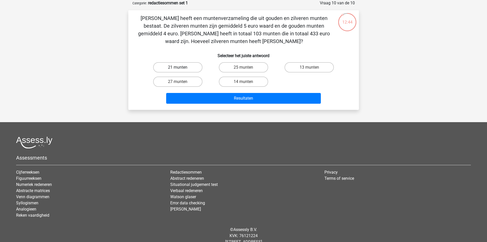
click at [194, 65] on label "21 munten" at bounding box center [177, 67] width 49 height 10
click at [181, 67] on input "21 munten" at bounding box center [179, 68] width 3 height 3
radio input "true"
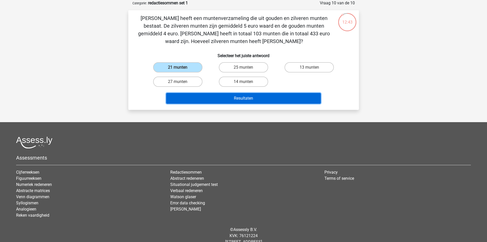
click at [221, 101] on button "Resultaten" at bounding box center [243, 98] width 155 height 11
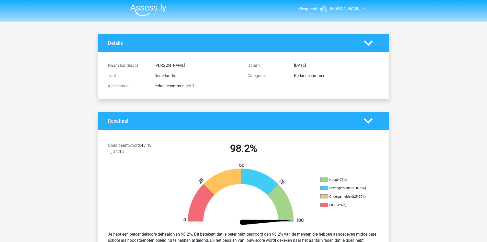
drag, startPoint x: 485, startPoint y: 29, endPoint x: 490, endPoint y: 44, distance: 15.3
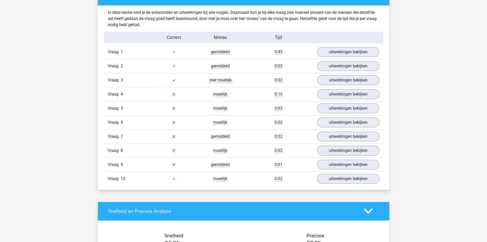
scroll to position [395, 0]
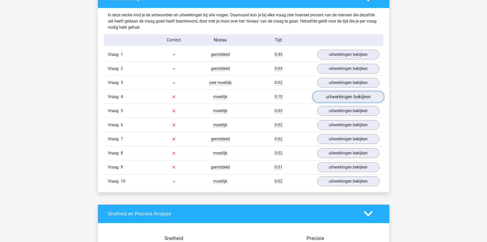
click at [346, 94] on link "uitwerkingen bekijken" at bounding box center [347, 96] width 71 height 11
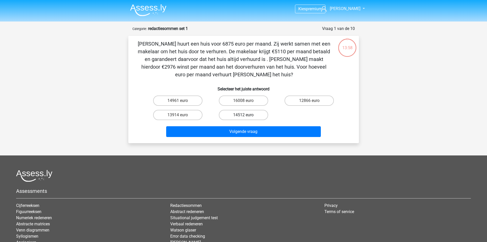
click at [241, 116] on label "14512 euro" at bounding box center [243, 115] width 49 height 10
click at [243, 116] on input "14512 euro" at bounding box center [244, 116] width 3 height 3
radio input "true"
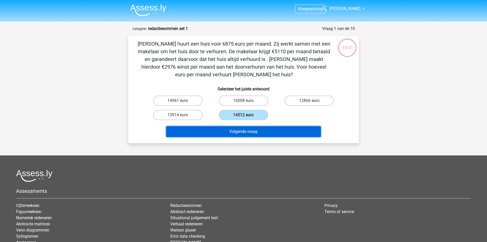
click at [244, 130] on button "Volgende vraag" at bounding box center [243, 131] width 155 height 11
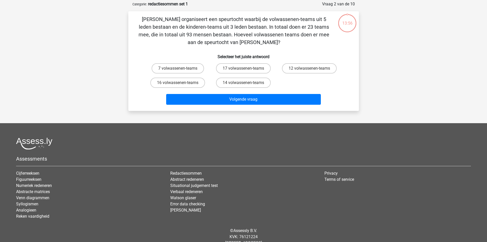
scroll to position [26, 0]
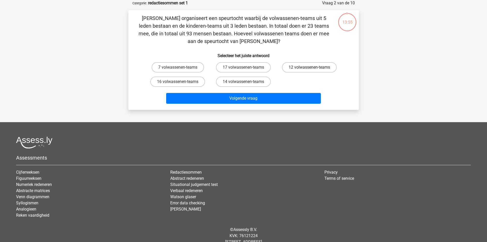
click at [292, 66] on label "12 volwassenen-teams" at bounding box center [309, 67] width 55 height 10
click at [309, 67] on input "12 volwassenen-teams" at bounding box center [310, 68] width 3 height 3
radio input "true"
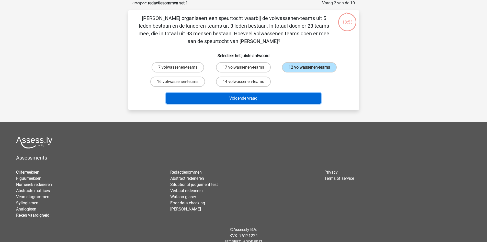
click at [240, 99] on button "Volgende vraag" at bounding box center [243, 98] width 155 height 11
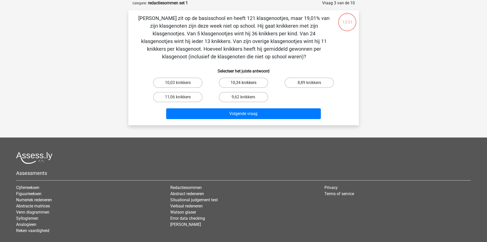
click at [238, 85] on label "10,34 knikkers" at bounding box center [243, 82] width 49 height 10
click at [243, 85] on input "10,34 knikkers" at bounding box center [244, 84] width 3 height 3
radio input "true"
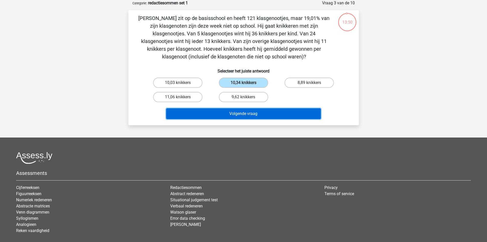
click at [243, 110] on button "Volgende vraag" at bounding box center [243, 113] width 155 height 11
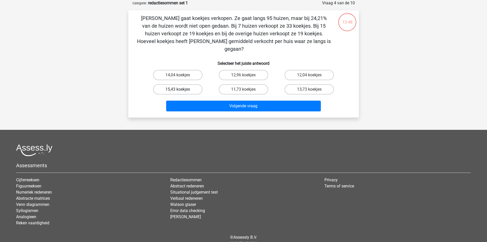
click at [181, 84] on label "15,43 koekjes" at bounding box center [177, 89] width 49 height 10
click at [181, 89] on input "15,43 koekjes" at bounding box center [179, 90] width 3 height 3
radio input "true"
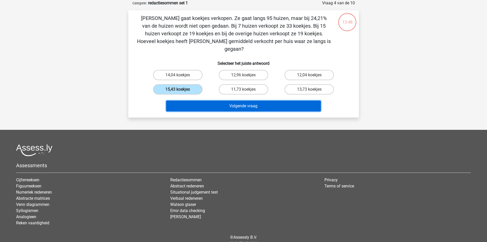
click at [196, 100] on button "Volgende vraag" at bounding box center [243, 105] width 155 height 11
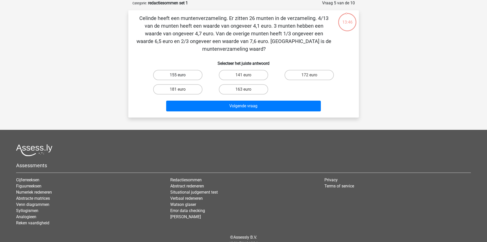
click at [191, 76] on label "155 euro" at bounding box center [177, 75] width 49 height 10
click at [181, 76] on input "155 euro" at bounding box center [179, 76] width 3 height 3
radio input "true"
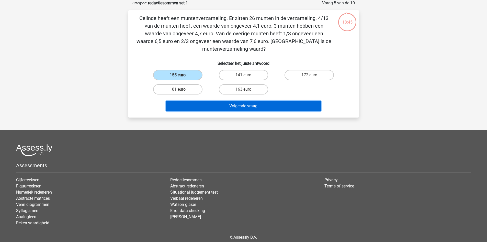
click at [225, 105] on button "Volgende vraag" at bounding box center [243, 105] width 155 height 11
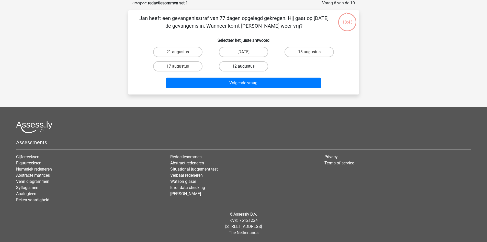
click at [243, 68] on label "12 augustus" at bounding box center [243, 66] width 49 height 10
click at [243, 68] on input "12 augustus" at bounding box center [244, 67] width 3 height 3
radio input "true"
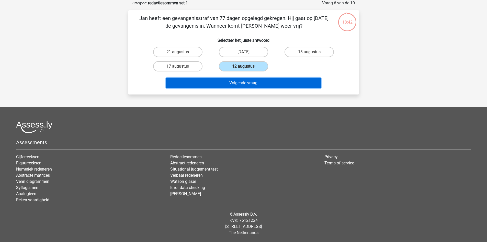
click at [241, 85] on button "Volgende vraag" at bounding box center [243, 82] width 155 height 11
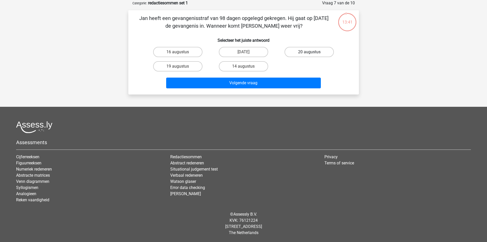
click at [295, 51] on label "20 augustus" at bounding box center [309, 52] width 49 height 10
click at [309, 52] on input "20 augustus" at bounding box center [310, 53] width 3 height 3
radio input "true"
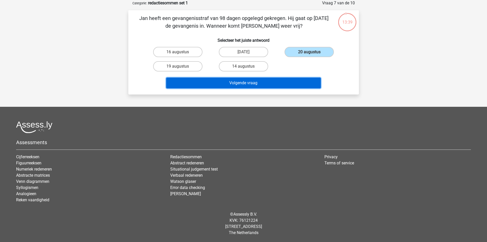
click at [275, 85] on button "Volgende vraag" at bounding box center [243, 82] width 155 height 11
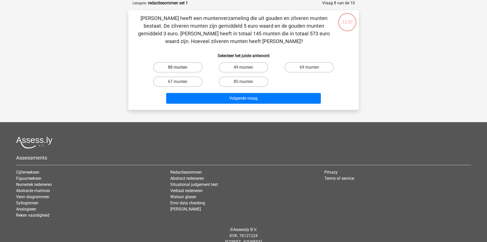
click at [171, 66] on label "88 munten" at bounding box center [177, 67] width 49 height 10
click at [178, 67] on input "88 munten" at bounding box center [179, 68] width 3 height 3
radio input "true"
click at [198, 88] on div "67 munten" at bounding box center [178, 81] width 66 height 14
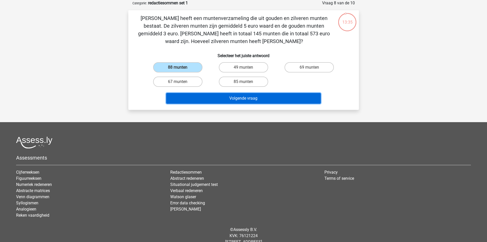
click at [209, 97] on button "Volgende vraag" at bounding box center [243, 98] width 155 height 11
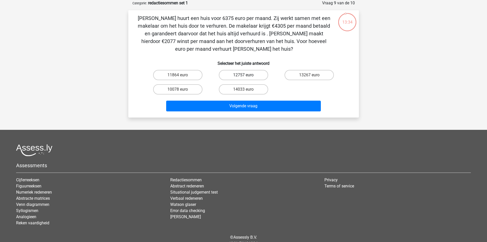
click at [238, 73] on label "12757 euro" at bounding box center [243, 75] width 49 height 10
click at [243, 75] on input "12757 euro" at bounding box center [244, 76] width 3 height 3
radio input "true"
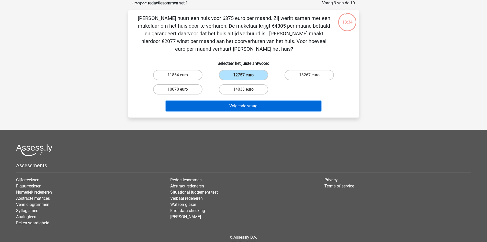
click at [241, 103] on button "Volgende vraag" at bounding box center [243, 105] width 155 height 11
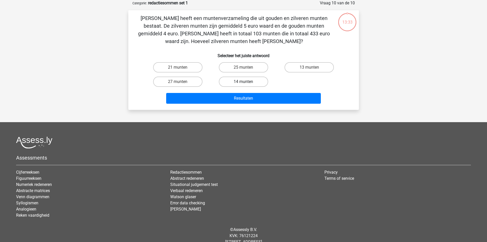
click at [235, 79] on label "14 munten" at bounding box center [243, 81] width 49 height 10
click at [243, 82] on input "14 munten" at bounding box center [244, 83] width 3 height 3
radio input "true"
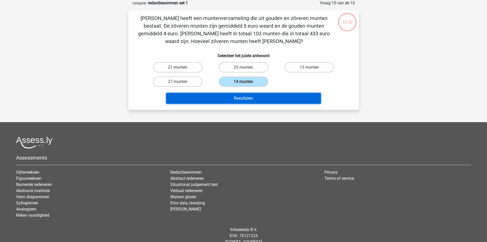
click at [241, 98] on button "Resultaten" at bounding box center [243, 98] width 155 height 11
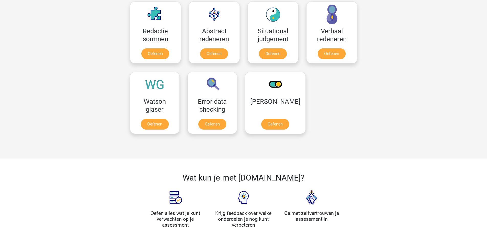
scroll to position [637, 0]
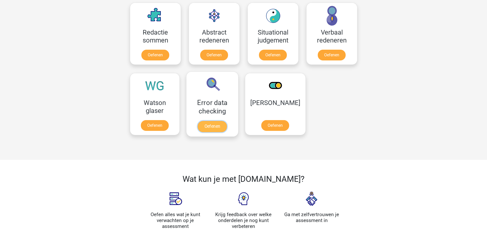
click at [207, 125] on link "Oefenen" at bounding box center [212, 126] width 29 height 11
drag, startPoint x: 222, startPoint y: 122, endPoint x: 211, endPoint y: 130, distance: 13.3
click at [211, 130] on link "Oefenen" at bounding box center [212, 126] width 29 height 11
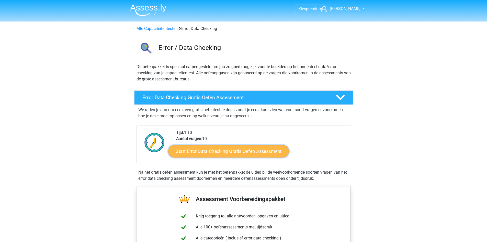
click at [259, 152] on link "Start Error Data Checking Gratis Oefen Assessment" at bounding box center [228, 151] width 121 height 12
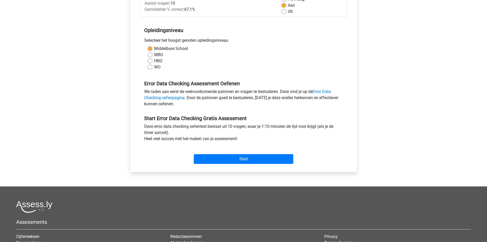
scroll to position [82, 0]
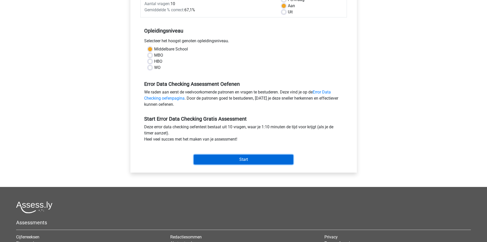
click at [247, 162] on input "Start" at bounding box center [243, 159] width 99 height 10
click at [254, 163] on input "Start" at bounding box center [243, 159] width 99 height 10
click at [252, 163] on input "Start" at bounding box center [243, 159] width 99 height 10
click at [260, 156] on input "Start" at bounding box center [243, 159] width 99 height 10
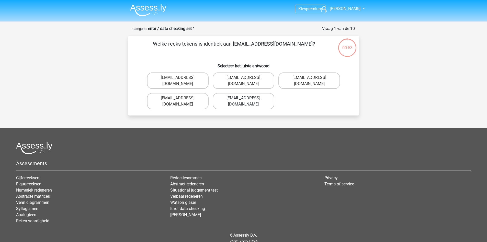
click at [255, 94] on label "[EMAIL_ADDRESS][DOMAIN_NAME]" at bounding box center [244, 101] width 62 height 16
click at [247, 98] on input "[EMAIL_ADDRESS][DOMAIN_NAME]" at bounding box center [244, 99] width 3 height 3
radio input "true"
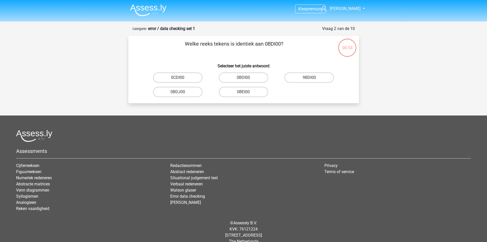
scroll to position [9, 0]
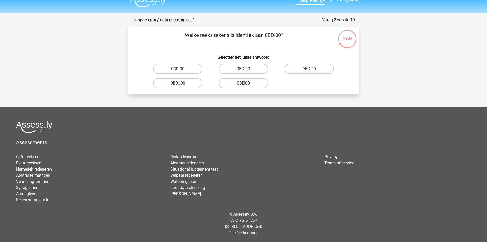
click at [244, 70] on input "0BDI00" at bounding box center [244, 70] width 3 height 3
radio input "true"
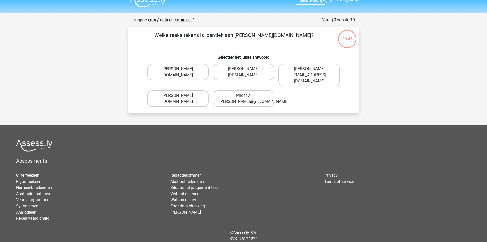
scroll to position [21, 0]
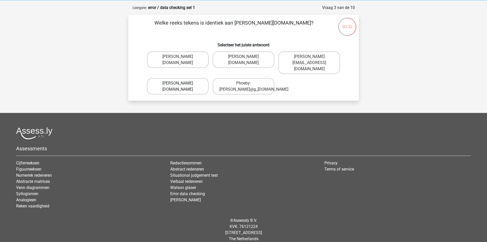
click at [193, 85] on label "[PERSON_NAME][DOMAIN_NAME]" at bounding box center [178, 86] width 62 height 16
click at [181, 85] on input "[PERSON_NAME][DOMAIN_NAME]" at bounding box center [179, 84] width 3 height 3
radio input "true"
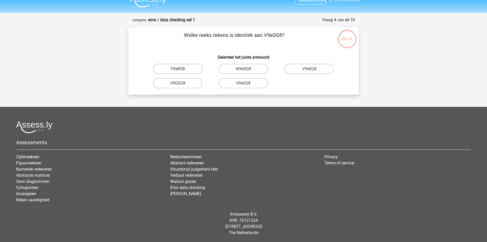
scroll to position [9, 0]
click at [299, 71] on label "V9e0G8" at bounding box center [309, 69] width 49 height 10
click at [309, 71] on input "V9e0G8" at bounding box center [310, 70] width 3 height 3
radio input "true"
click at [186, 71] on label "91O51S" at bounding box center [177, 69] width 49 height 10
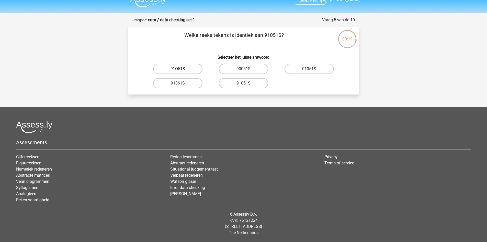
click at [181, 71] on input "91O51S" at bounding box center [179, 70] width 3 height 3
radio input "true"
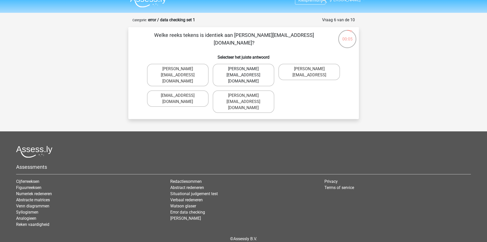
click at [242, 70] on label "Connor.Paterson@mailme.com" at bounding box center [244, 75] width 62 height 22
click at [243, 70] on input "Connor.Paterson@mailme.com" at bounding box center [244, 70] width 3 height 3
radio input "true"
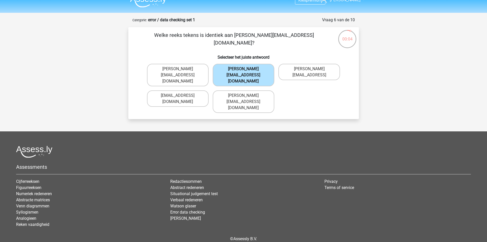
scroll to position [21, 0]
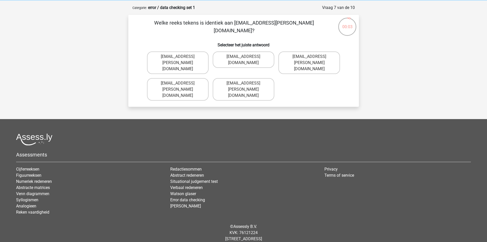
click at [245, 60] on input "Ava-Caroll@mailme.uk.com" at bounding box center [244, 58] width 3 height 3
radio input "true"
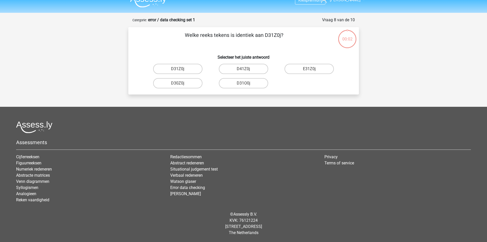
scroll to position [9, 0]
click at [246, 71] on input "D41Z0j" at bounding box center [244, 70] width 3 height 3
radio input "true"
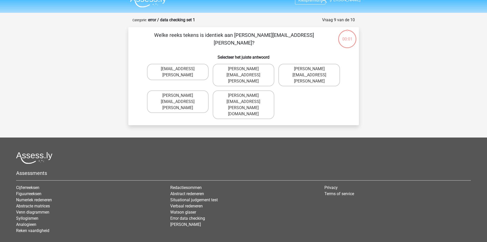
click at [246, 71] on input "[PERSON_NAME][EMAIL_ADDRESS][PERSON_NAME]" at bounding box center [244, 70] width 3 height 3
radio input "true"
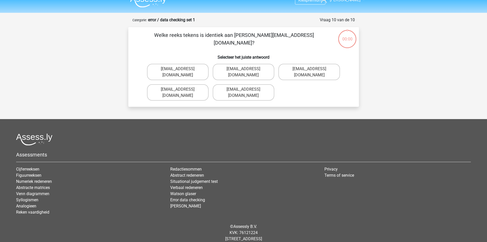
scroll to position [15, 0]
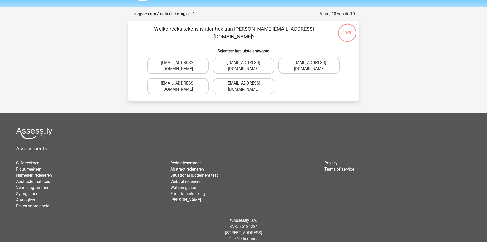
click at [245, 83] on label "[EMAIL_ADDRESS][DOMAIN_NAME]" at bounding box center [244, 86] width 62 height 16
click at [245, 83] on input "[EMAIL_ADDRESS][DOMAIN_NAME]" at bounding box center [244, 84] width 3 height 3
radio input "true"
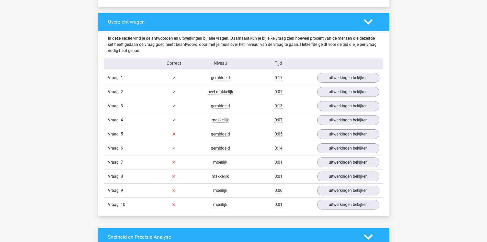
scroll to position [368, 0]
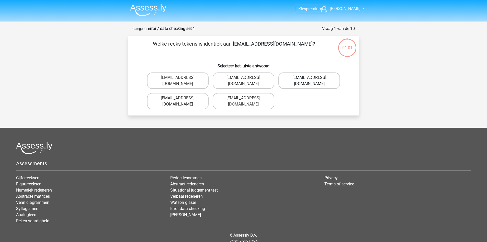
click at [298, 80] on label "[EMAIL_ADDRESS][DOMAIN_NAME]" at bounding box center [309, 80] width 62 height 16
click at [309, 80] on input "[EMAIL_ADDRESS][DOMAIN_NAME]" at bounding box center [310, 78] width 3 height 3
radio input "true"
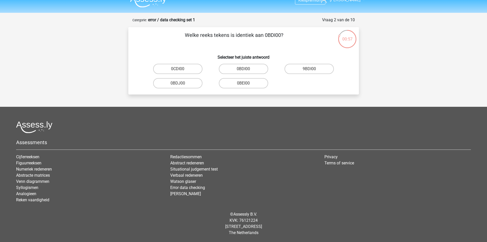
click at [179, 69] on input "0CDI00" at bounding box center [179, 70] width 3 height 3
radio input "true"
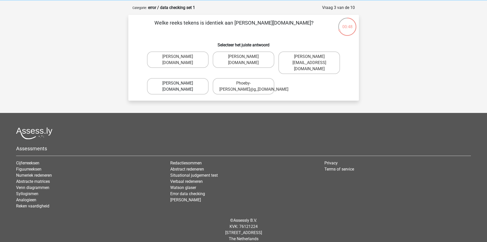
click at [187, 83] on label "[PERSON_NAME][DOMAIN_NAME]" at bounding box center [178, 86] width 62 height 16
click at [181, 83] on input "[PERSON_NAME][DOMAIN_NAME]" at bounding box center [179, 84] width 3 height 3
radio input "true"
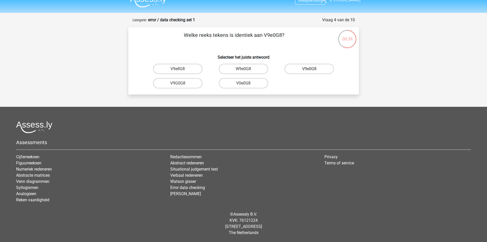
click at [306, 71] on label "V9e0G8" at bounding box center [309, 69] width 49 height 10
click at [309, 71] on input "V9e0G8" at bounding box center [310, 70] width 3 height 3
radio input "true"
click at [177, 70] on label "91O51S" at bounding box center [177, 69] width 49 height 10
click at [178, 70] on input "91O51S" at bounding box center [179, 70] width 3 height 3
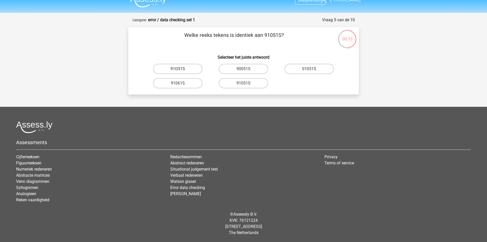
radio input "true"
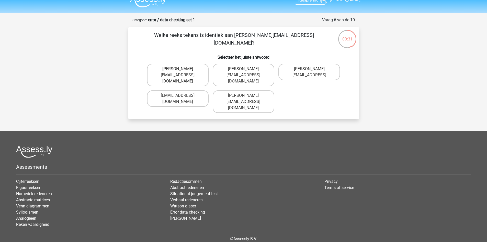
click at [177, 70] on label "[PERSON_NAME][EMAIL_ADDRESS][DOMAIN_NAME]" at bounding box center [178, 75] width 62 height 22
click at [178, 70] on input "[PERSON_NAME][EMAIL_ADDRESS][DOMAIN_NAME]" at bounding box center [179, 70] width 3 height 3
radio input "true"
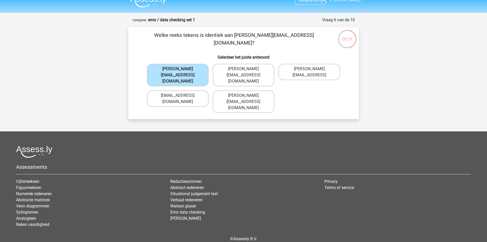
scroll to position [21, 0]
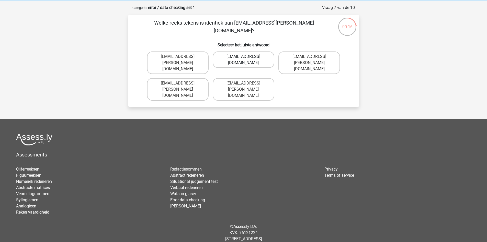
click at [242, 64] on label "[EMAIL_ADDRESS][DOMAIN_NAME]" at bounding box center [244, 59] width 62 height 16
click at [243, 60] on input "[EMAIL_ADDRESS][DOMAIN_NAME]" at bounding box center [244, 58] width 3 height 3
radio input "true"
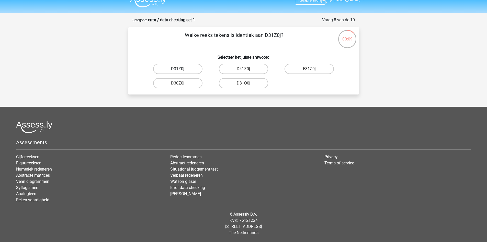
click at [183, 71] on label "D31Z0j" at bounding box center [177, 69] width 49 height 10
click at [181, 71] on input "D31Z0j" at bounding box center [179, 70] width 3 height 3
radio input "true"
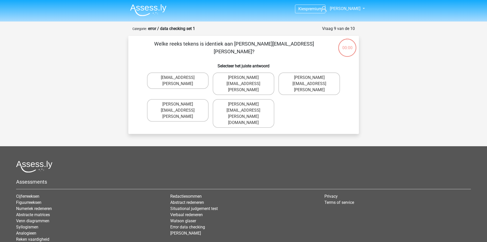
scroll to position [9, 0]
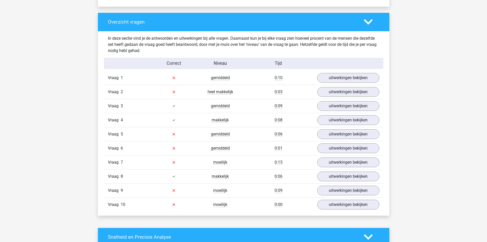
scroll to position [368, 0]
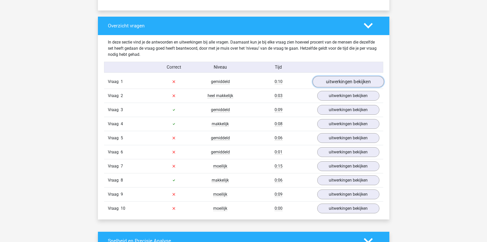
click at [342, 82] on link "uitwerkingen bekijken" at bounding box center [347, 81] width 71 height 11
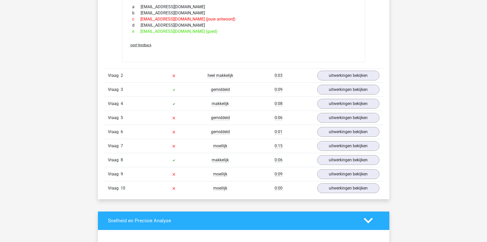
scroll to position [470, 0]
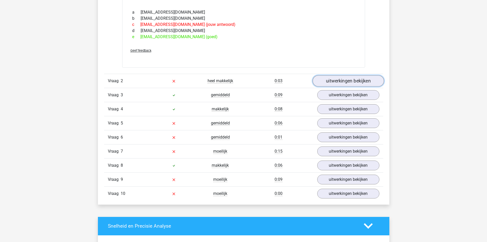
click at [347, 83] on link "uitwerkingen bekijken" at bounding box center [347, 80] width 71 height 11
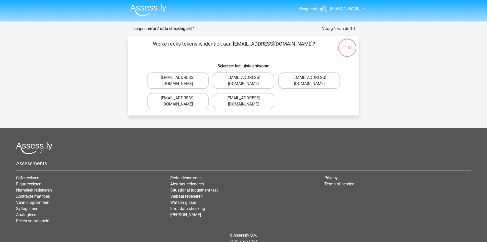
click at [256, 94] on label "[EMAIL_ADDRESS][DOMAIN_NAME]" at bounding box center [244, 101] width 62 height 16
click at [247, 98] on input "[EMAIL_ADDRESS][DOMAIN_NAME]" at bounding box center [244, 99] width 3 height 3
radio input "true"
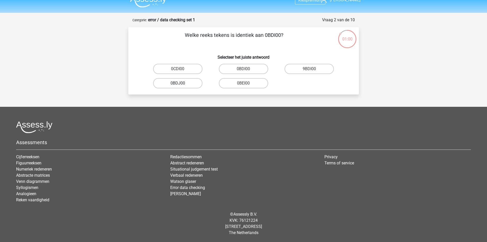
click at [183, 86] on label "0BDJ00" at bounding box center [177, 83] width 49 height 10
click at [181, 86] on input "0BDJ00" at bounding box center [179, 84] width 3 height 3
radio input "true"
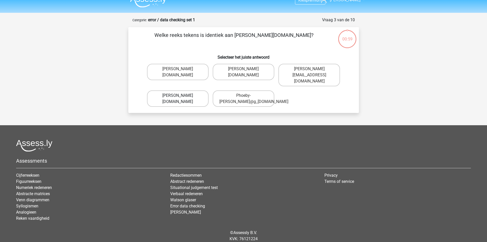
scroll to position [21, 0]
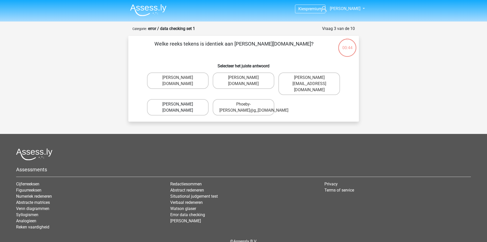
click at [189, 104] on label "[PERSON_NAME][DOMAIN_NAME]" at bounding box center [178, 107] width 62 height 16
click at [181, 104] on input "[PERSON_NAME][DOMAIN_NAME]" at bounding box center [179, 105] width 3 height 3
radio input "true"
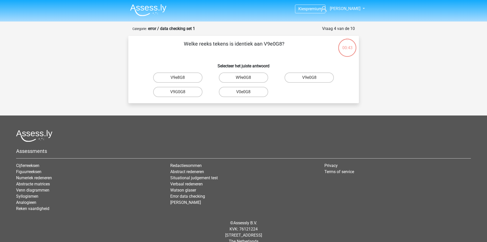
scroll to position [9, 0]
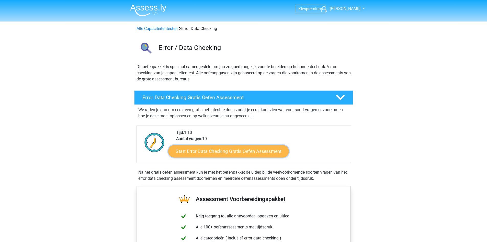
click at [242, 155] on link "Start Error Data Checking Gratis Oefen Assessment" at bounding box center [228, 151] width 121 height 12
click at [217, 149] on link "Start Error Data Checking Gratis Oefen Assessment" at bounding box center [228, 151] width 121 height 12
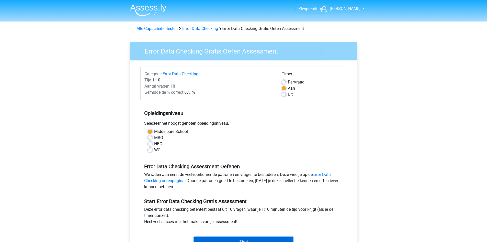
click at [258, 240] on input "Start" at bounding box center [243, 242] width 99 height 10
click at [228, 239] on input "Start" at bounding box center [243, 242] width 99 height 10
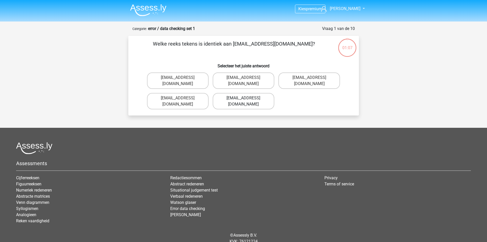
click at [251, 95] on label "[EMAIL_ADDRESS][DOMAIN_NAME]" at bounding box center [244, 101] width 62 height 16
click at [247, 98] on input "[EMAIL_ADDRESS][DOMAIN_NAME]" at bounding box center [244, 99] width 3 height 3
radio input "true"
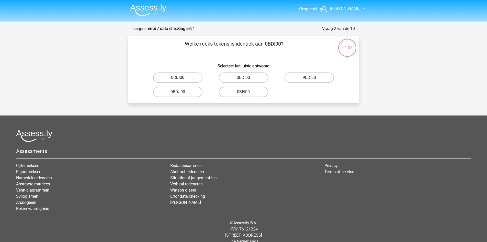
scroll to position [9, 0]
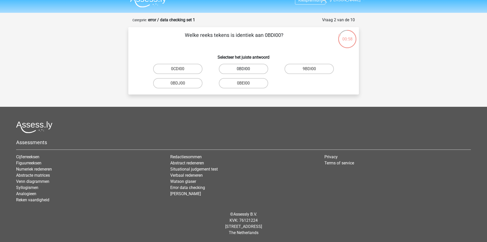
click at [245, 67] on label "0BDI00" at bounding box center [243, 69] width 49 height 10
click at [245, 69] on input "0BDI00" at bounding box center [244, 70] width 3 height 3
radio input "true"
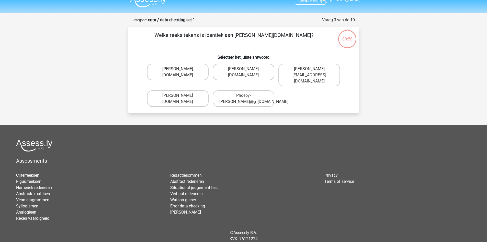
scroll to position [21, 0]
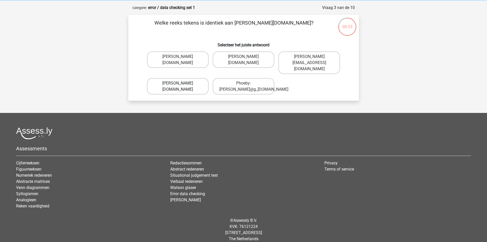
click at [191, 82] on label "Phoebe-Patterson@g_mail.gr" at bounding box center [178, 86] width 62 height 16
click at [181, 83] on input "Phoebe-Patterson@g_mail.gr" at bounding box center [179, 84] width 3 height 3
radio input "true"
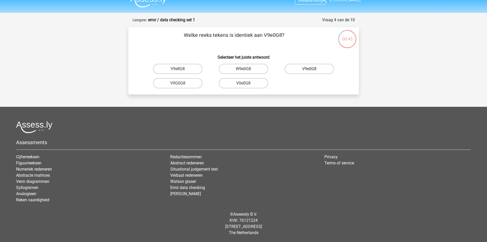
click at [307, 70] on label "V9e0G8" at bounding box center [309, 69] width 49 height 10
click at [309, 70] on input "V9e0G8" at bounding box center [310, 70] width 3 height 3
radio input "true"
drag, startPoint x: 182, startPoint y: 70, endPoint x: 234, endPoint y: 87, distance: 54.8
click at [234, 87] on div "91O51S 90051S 01051S 91061S 91051S" at bounding box center [243, 76] width 197 height 29
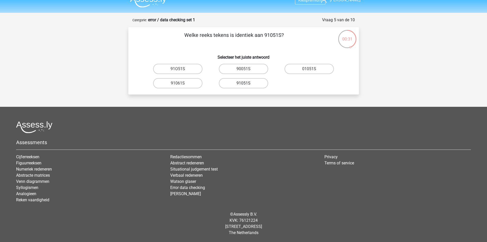
click at [243, 82] on label "91051S" at bounding box center [243, 83] width 49 height 10
click at [243, 83] on input "91051S" at bounding box center [244, 84] width 3 height 3
radio input "true"
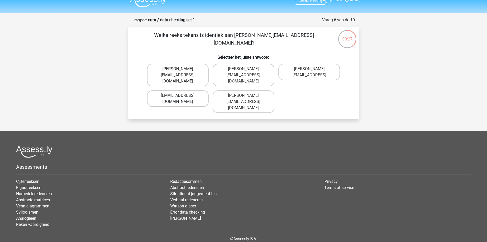
click at [193, 90] on label "[EMAIL_ADDRESS][DOMAIN_NAME]" at bounding box center [178, 98] width 62 height 16
click at [181, 95] on input "[EMAIL_ADDRESS][DOMAIN_NAME]" at bounding box center [179, 96] width 3 height 3
radio input "true"
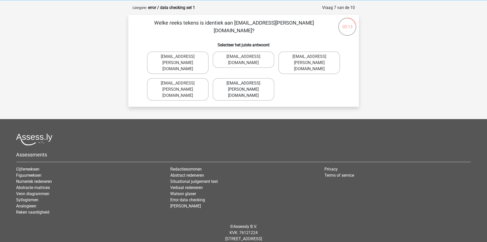
click at [247, 85] on label "[EMAIL_ADDRESS][PERSON_NAME][DOMAIN_NAME]" at bounding box center [244, 89] width 62 height 22
click at [247, 85] on input "[EMAIL_ADDRESS][PERSON_NAME][DOMAIN_NAME]" at bounding box center [244, 84] width 3 height 3
radio input "true"
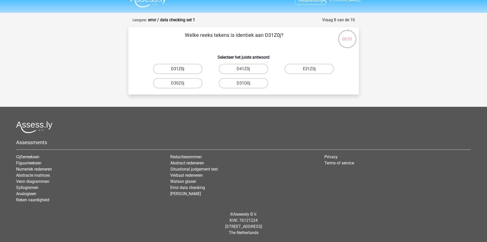
click at [184, 70] on label "D31Z0j" at bounding box center [177, 69] width 49 height 10
click at [181, 70] on input "D31Z0j" at bounding box center [179, 70] width 3 height 3
radio input "true"
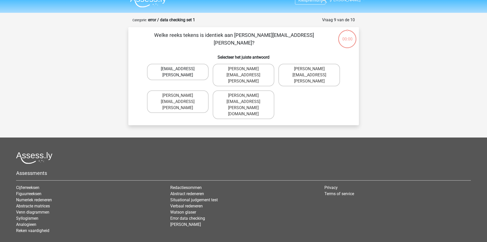
click at [192, 70] on label "[EMAIL_ADDRESS][PERSON_NAME]" at bounding box center [178, 72] width 62 height 16
click at [181, 70] on input "[EMAIL_ADDRESS][PERSON_NAME]" at bounding box center [179, 70] width 3 height 3
radio input "true"
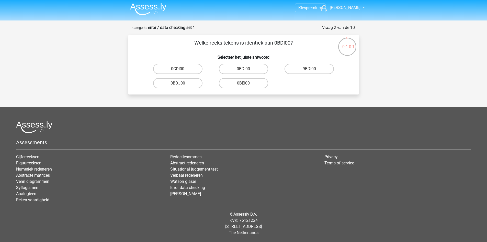
scroll to position [1, 0]
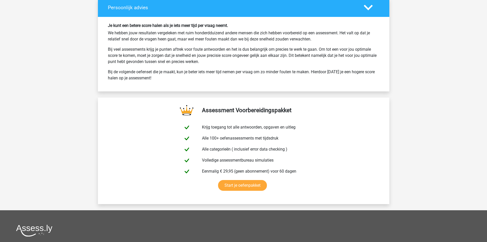
scroll to position [774, 0]
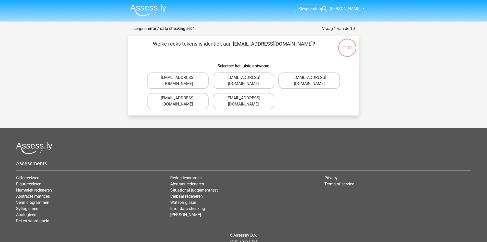
click at [244, 96] on label "[EMAIL_ADDRESS][DOMAIN_NAME]" at bounding box center [244, 101] width 62 height 16
click at [244, 98] on input "[EMAIL_ADDRESS][DOMAIN_NAME]" at bounding box center [244, 99] width 3 height 3
radio input "true"
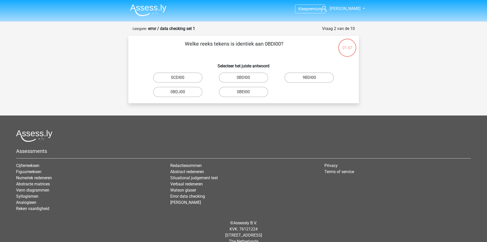
scroll to position [9, 0]
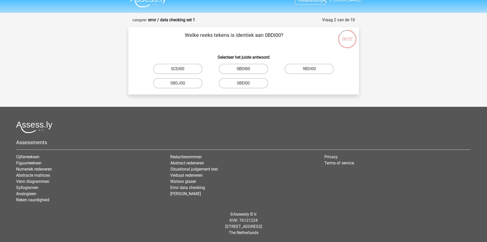
click at [241, 70] on label "0BDI00" at bounding box center [243, 69] width 49 height 10
click at [243, 70] on input "0BDI00" at bounding box center [244, 70] width 3 height 3
radio input "true"
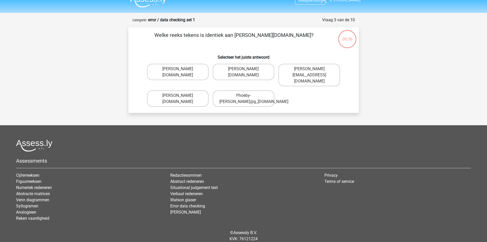
scroll to position [21, 0]
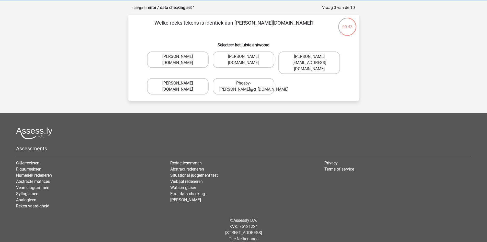
click at [181, 83] on label "Phoebe-Patterson@g_mail.gr" at bounding box center [178, 86] width 62 height 16
click at [181, 83] on input "Phoebe-Patterson@g_mail.gr" at bounding box center [179, 84] width 3 height 3
radio input "true"
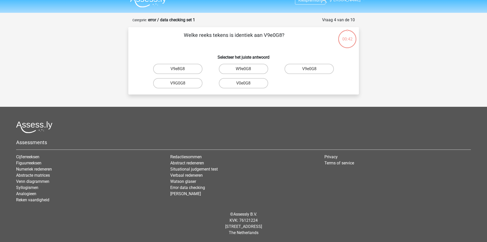
scroll to position [9, 0]
click at [307, 71] on label "V9e0G8" at bounding box center [309, 69] width 49 height 10
click at [309, 71] on input "V9e0G8" at bounding box center [310, 70] width 3 height 3
radio input "true"
click at [182, 69] on label "91O51S" at bounding box center [177, 69] width 49 height 10
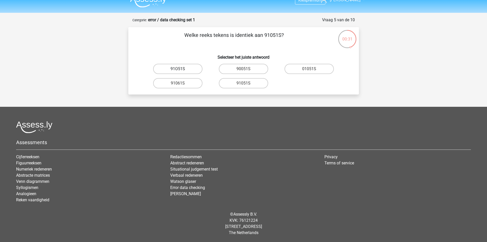
click at [181, 69] on input "91O51S" at bounding box center [179, 70] width 3 height 3
radio input "true"
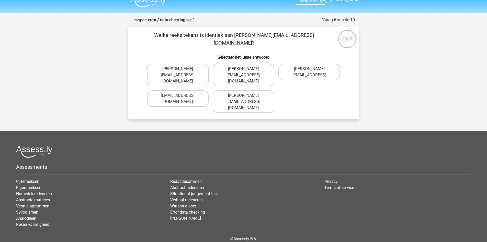
click at [239, 71] on label "Connor.Paterson@mailme.com" at bounding box center [244, 75] width 62 height 22
click at [243, 71] on input "Connor.Paterson@mailme.com" at bounding box center [244, 70] width 3 height 3
radio input "true"
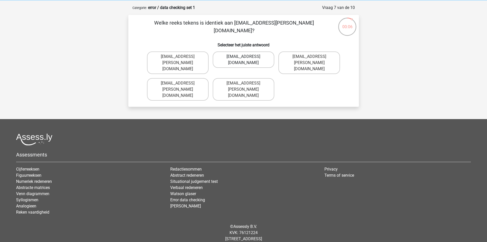
click at [236, 61] on label "Ava-Caroll@mailme.uk.com" at bounding box center [244, 59] width 62 height 16
click at [243, 60] on input "Ava-Caroll@mailme.uk.com" at bounding box center [244, 58] width 3 height 3
radio input "true"
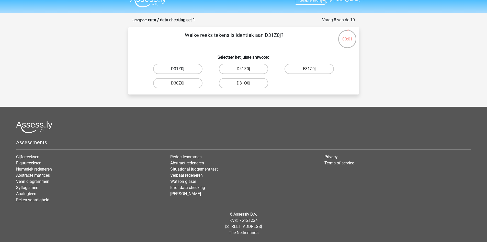
click at [184, 69] on label "D31Z0j" at bounding box center [177, 69] width 49 height 10
click at [181, 69] on input "D31Z0j" at bounding box center [179, 70] width 3 height 3
radio input "true"
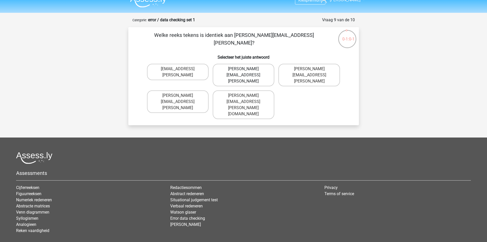
click at [240, 66] on label "[PERSON_NAME][EMAIL_ADDRESS][PERSON_NAME]" at bounding box center [244, 75] width 62 height 22
click at [243, 69] on input "[PERSON_NAME][EMAIL_ADDRESS][PERSON_NAME]" at bounding box center [244, 70] width 3 height 3
radio input "true"
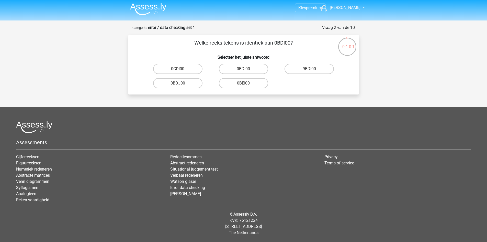
scroll to position [1, 0]
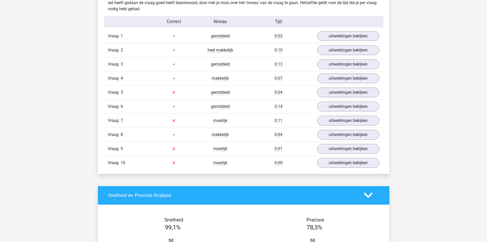
scroll to position [410, 0]
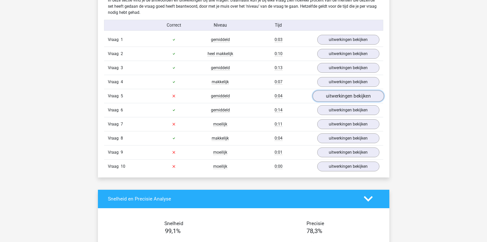
click at [355, 93] on link "uitwerkingen bekijken" at bounding box center [347, 95] width 71 height 11
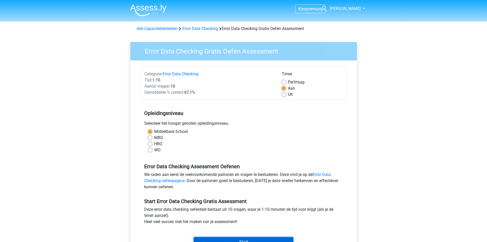
click at [269, 238] on input "Start" at bounding box center [243, 242] width 99 height 10
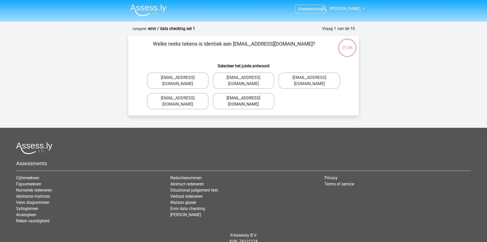
click at [249, 93] on label "Evie_Meade@jointmail.com.uk" at bounding box center [244, 101] width 62 height 16
click at [247, 98] on input "Evie_Meade@jointmail.com.uk" at bounding box center [244, 99] width 3 height 3
radio input "true"
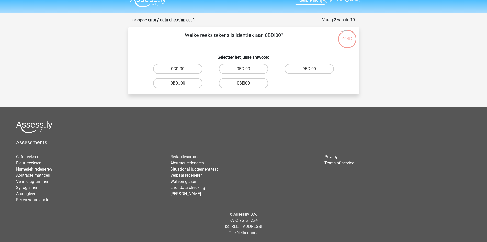
click at [244, 70] on input "0BDI00" at bounding box center [244, 70] width 3 height 3
radio input "true"
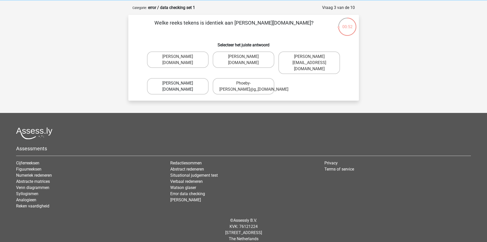
click at [193, 82] on label "Phoebe-Patterson@g_mail.gr" at bounding box center [178, 86] width 62 height 16
click at [181, 83] on input "Phoebe-Patterson@g_mail.gr" at bounding box center [179, 84] width 3 height 3
radio input "true"
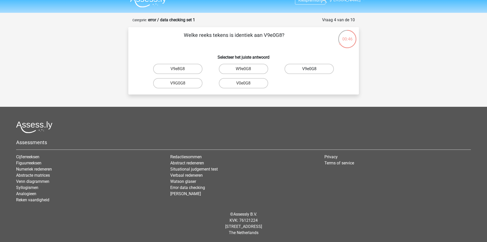
click at [309, 69] on label "V9e0G8" at bounding box center [309, 69] width 49 height 10
click at [309, 69] on input "V9e0G8" at bounding box center [310, 70] width 3 height 3
radio input "true"
click at [252, 85] on label "91051S" at bounding box center [243, 83] width 49 height 10
click at [247, 85] on input "91051S" at bounding box center [244, 84] width 3 height 3
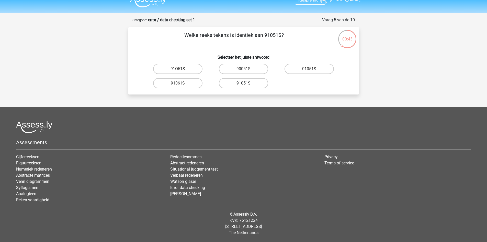
radio input "true"
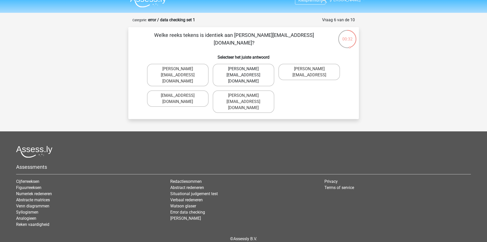
click at [248, 69] on label "Connor.Paterson@mailme.com" at bounding box center [244, 75] width 62 height 22
click at [247, 69] on input "Connor.Paterson@mailme.com" at bounding box center [244, 70] width 3 height 3
radio input "true"
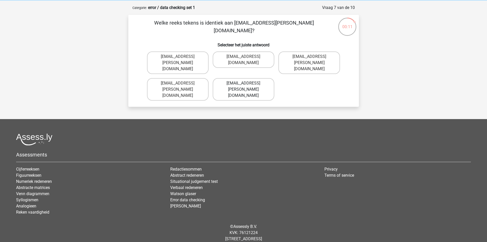
drag, startPoint x: 302, startPoint y: 64, endPoint x: 262, endPoint y: 82, distance: 43.5
click at [262, 82] on div "Ava-Carroll@mailme.uk.com Ava-Caroll@mailme.uk.com Ava-Carroll@memail.uk.com Av…" at bounding box center [243, 75] width 197 height 53
click at [183, 83] on label "Ave-Carroll@mailme.uk.com" at bounding box center [178, 89] width 62 height 22
click at [181, 83] on input "Ave-Carroll@mailme.uk.com" at bounding box center [179, 84] width 3 height 3
radio input "true"
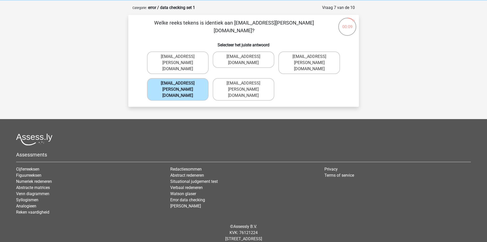
scroll to position [9, 0]
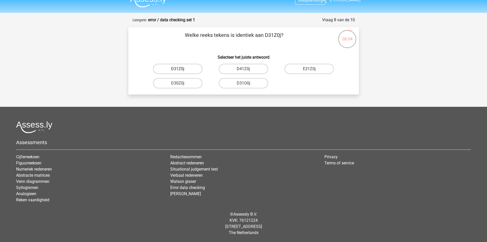
click at [184, 71] on label "D31Z0j" at bounding box center [177, 69] width 49 height 10
click at [181, 71] on input "D31Z0j" at bounding box center [179, 70] width 3 height 3
radio input "true"
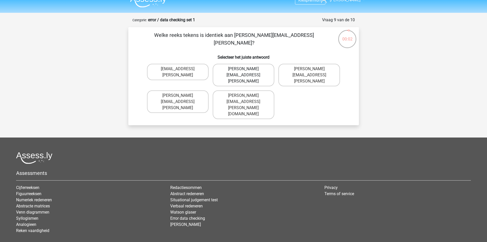
click at [242, 66] on label "Arthur.Bradley@memail.coo" at bounding box center [244, 75] width 62 height 22
click at [243, 69] on input "Arthur.Bradley@memail.coo" at bounding box center [244, 70] width 3 height 3
radio input "true"
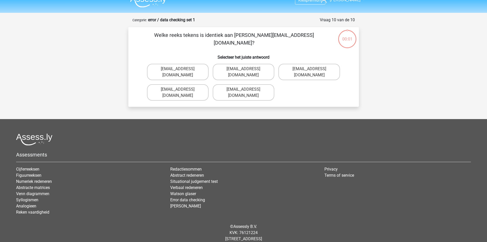
scroll to position [15, 0]
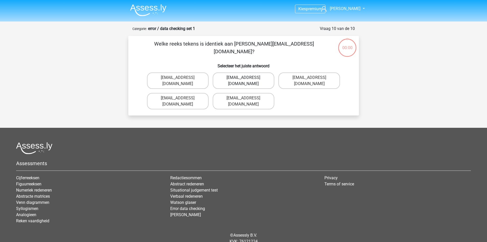
scroll to position [15, 0]
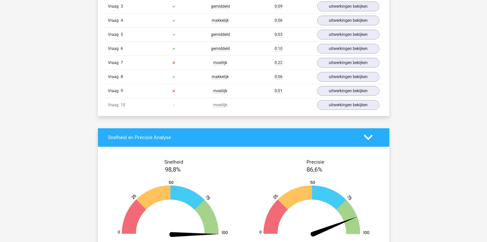
scroll to position [467, 0]
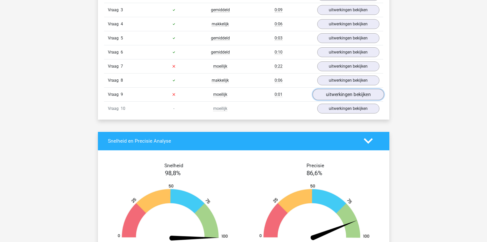
click at [341, 97] on link "uitwerkingen bekijken" at bounding box center [347, 94] width 71 height 11
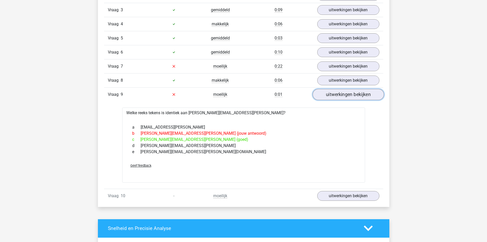
click at [312, 89] on link "uitwerkingen bekijken" at bounding box center [347, 94] width 71 height 11
